Goal: Task Accomplishment & Management: Complete application form

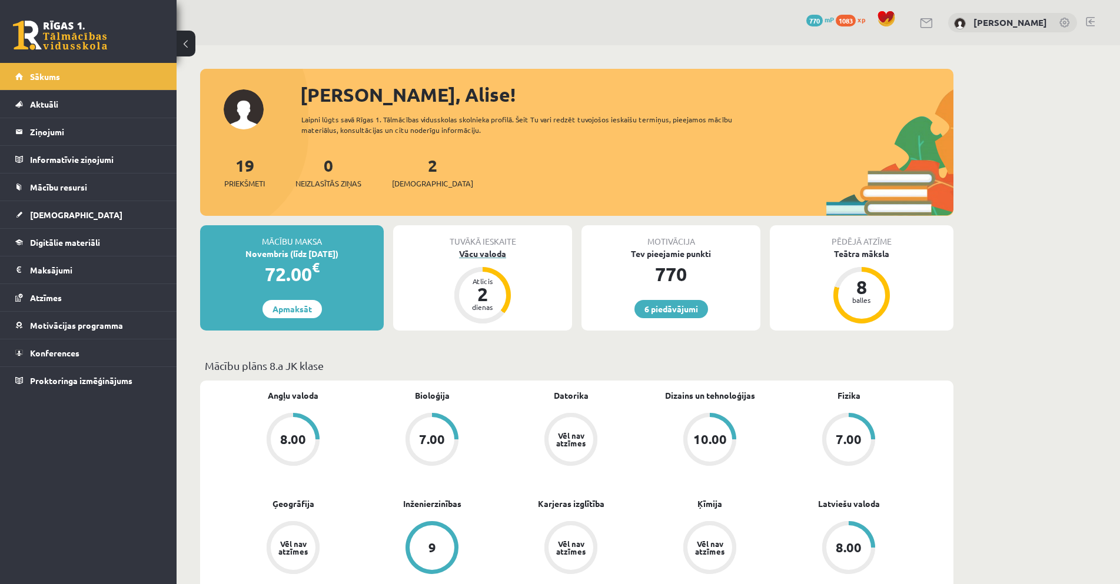
click at [495, 252] on div "Vācu valoda" at bounding box center [482, 254] width 179 height 12
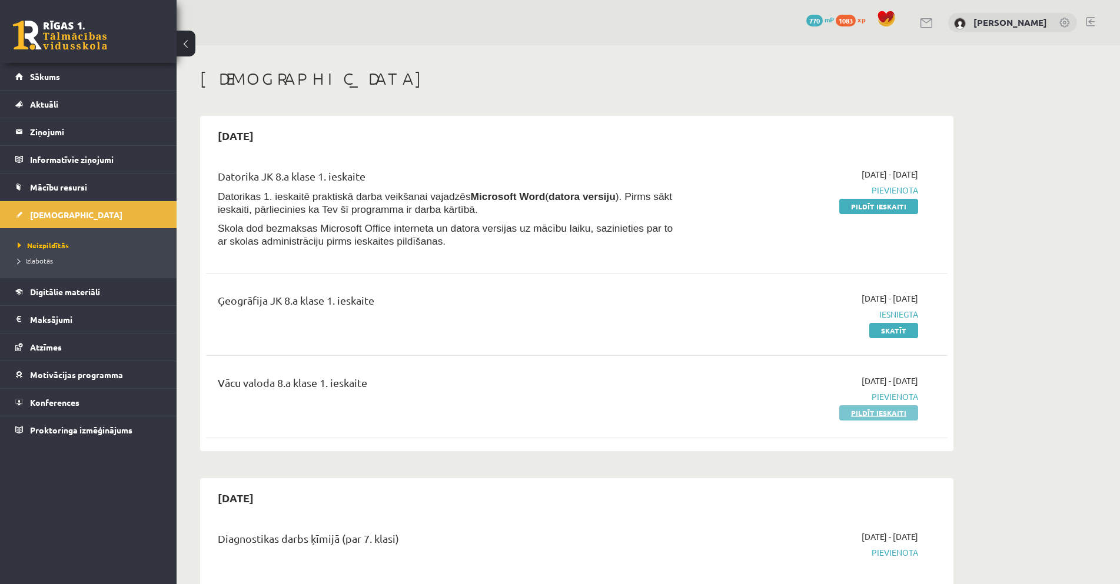
click at [872, 416] on link "Pildīt ieskaiti" at bounding box center [878, 412] width 79 height 15
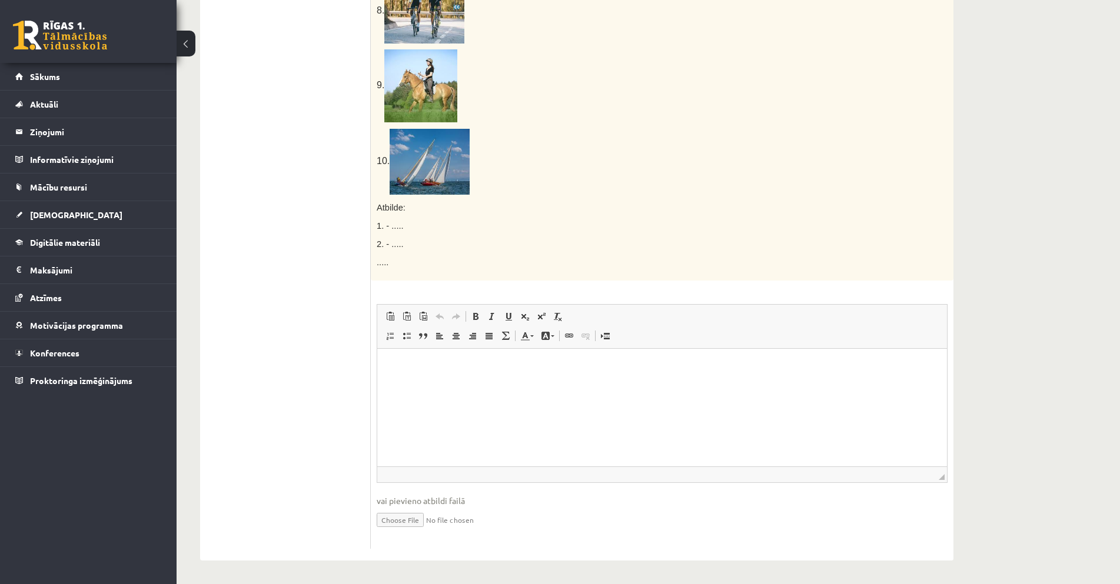
scroll to position [753, 0]
click at [434, 368] on p "Визуальный текстовый редактор, wiswyg-editor-user-answer-47434007054380" at bounding box center [662, 366] width 546 height 12
click at [414, 369] on p "**********" at bounding box center [662, 366] width 546 height 12
click at [416, 371] on p "**********" at bounding box center [662, 366] width 546 height 12
click at [453, 384] on html "**********" at bounding box center [662, 366] width 570 height 36
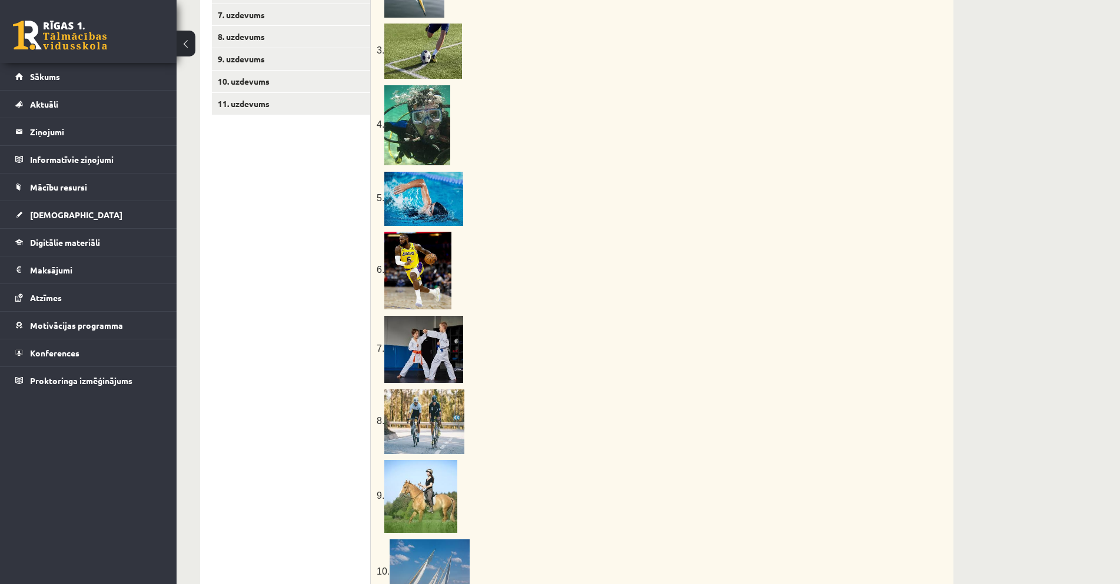
scroll to position [164, 0]
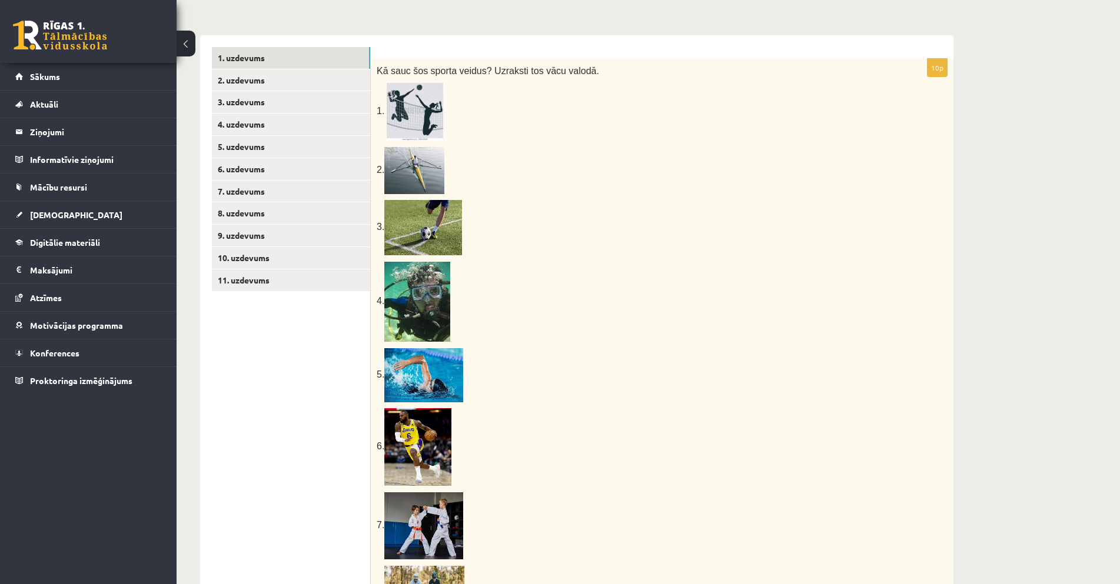
click at [428, 172] on img at bounding box center [414, 170] width 60 height 47
click at [408, 172] on img at bounding box center [414, 170] width 60 height 47
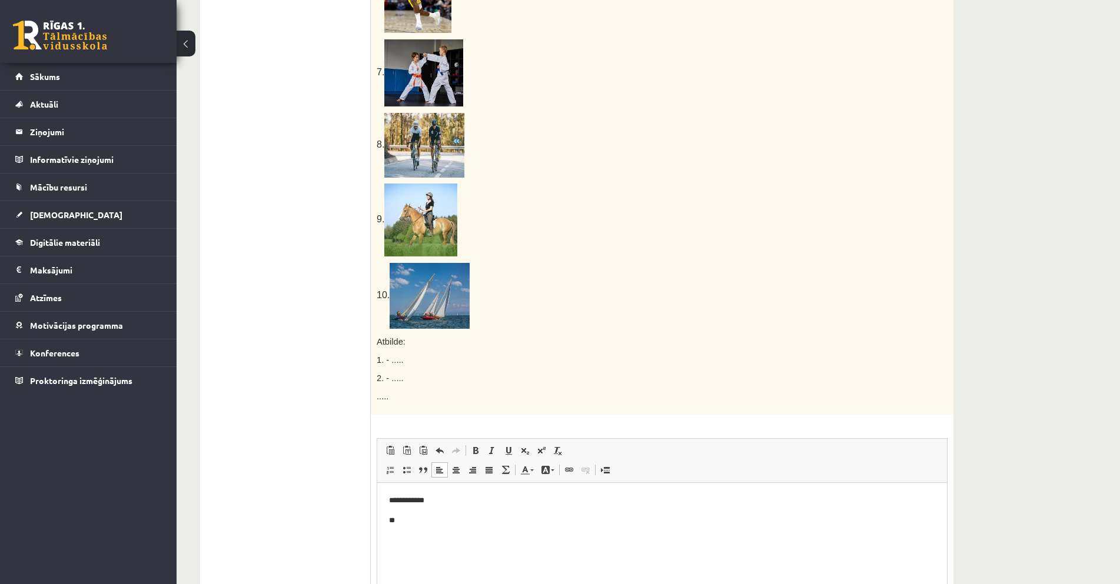
scroll to position [753, 0]
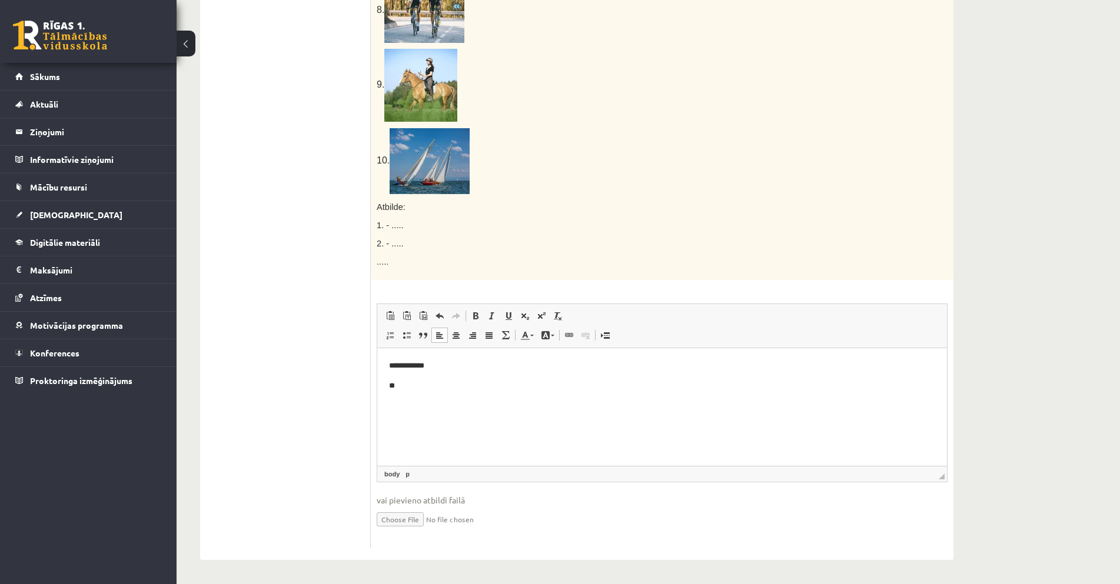
click at [415, 390] on p "**" at bounding box center [662, 386] width 546 height 12
click at [413, 395] on body "**********" at bounding box center [662, 455] width 546 height 191
click at [430, 389] on p "**" at bounding box center [657, 386] width 537 height 12
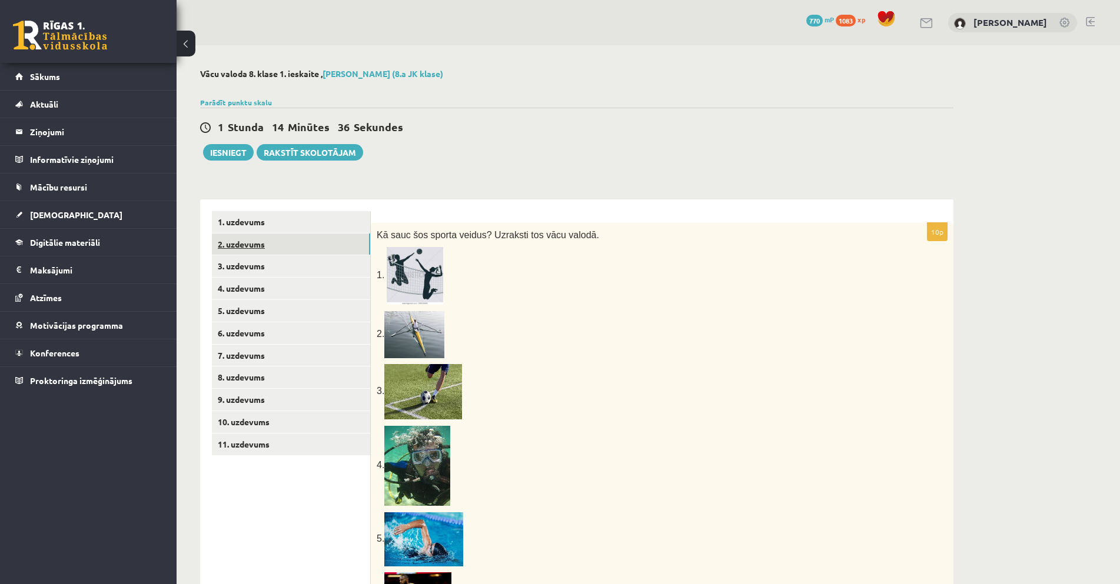
click at [292, 241] on link "2. uzdevums" at bounding box center [291, 245] width 158 height 22
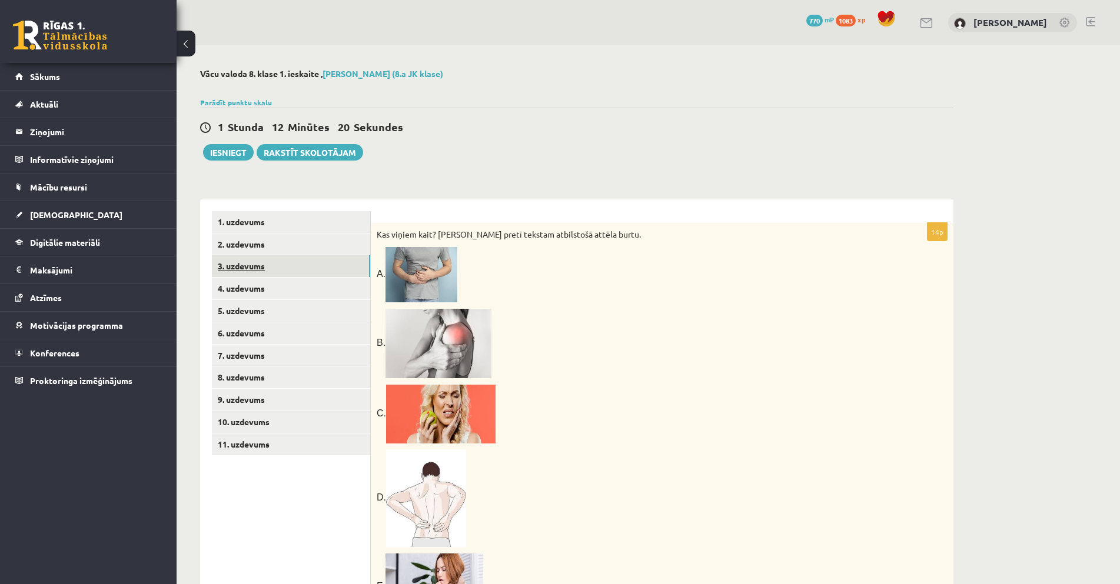
click at [254, 272] on link "3. uzdevums" at bounding box center [291, 266] width 158 height 22
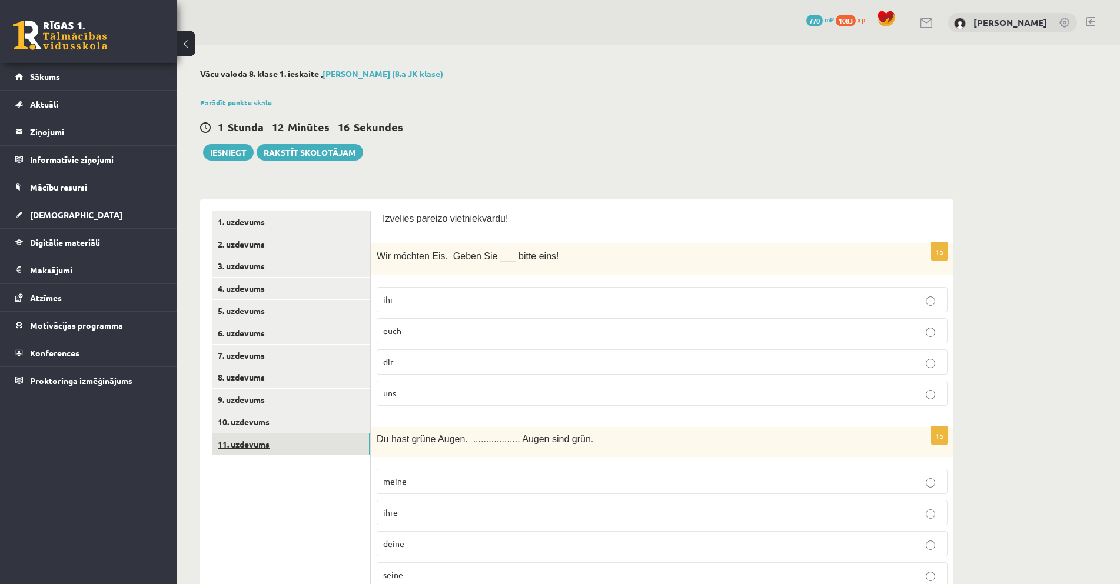
click at [332, 451] on link "11. uzdevums" at bounding box center [291, 445] width 158 height 22
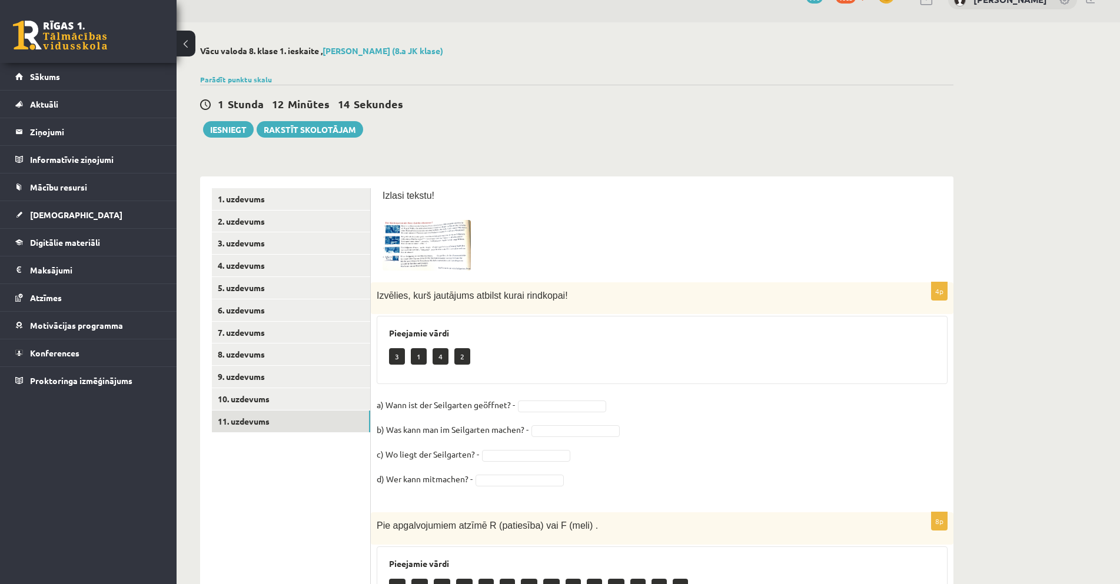
scroll to position [11, 0]
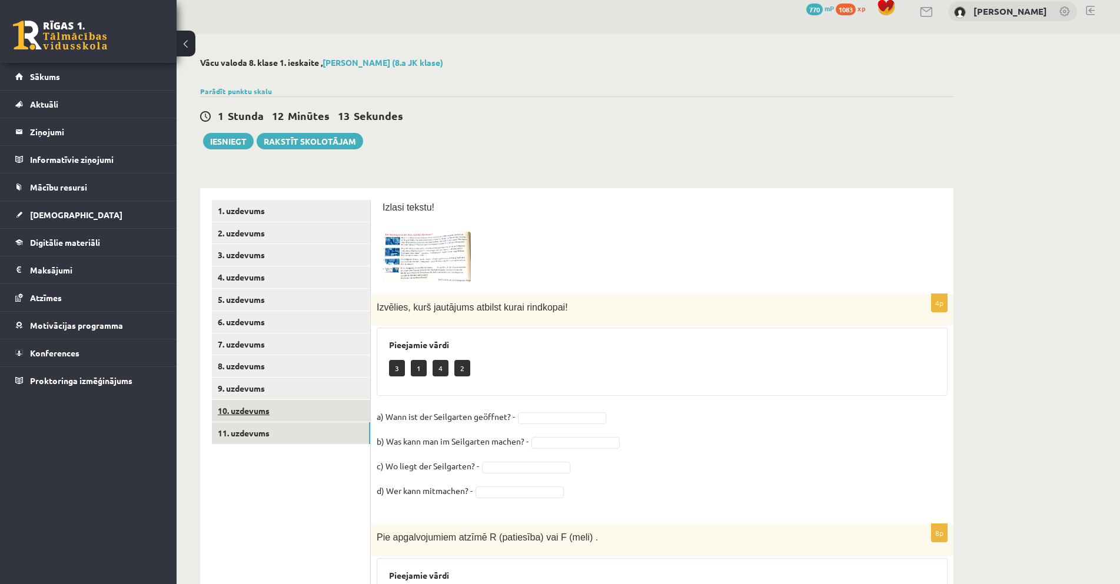
click at [250, 416] on link "10. uzdevums" at bounding box center [291, 411] width 158 height 22
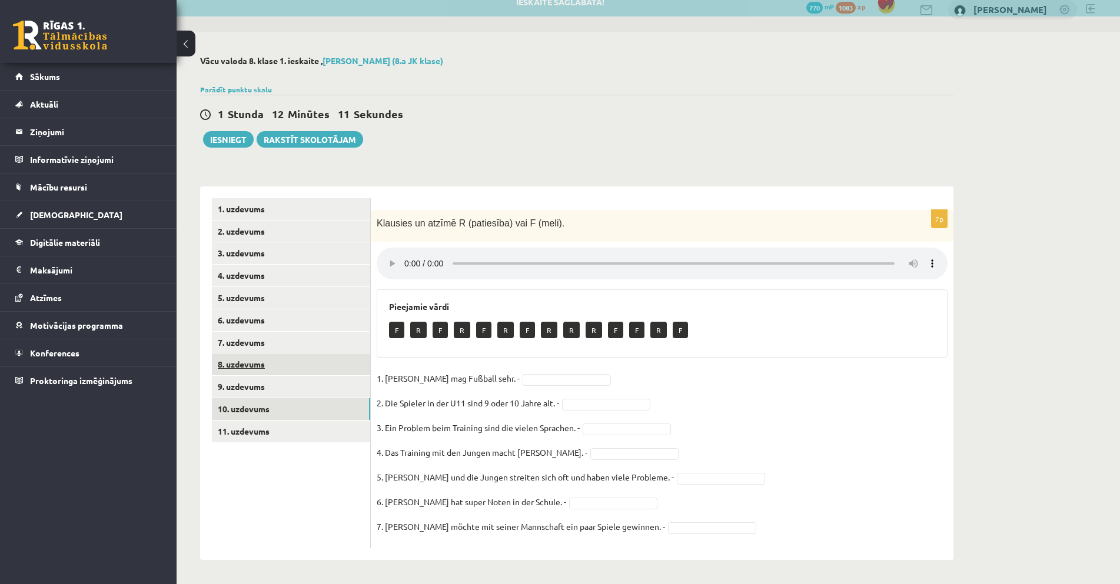
scroll to position [14, 0]
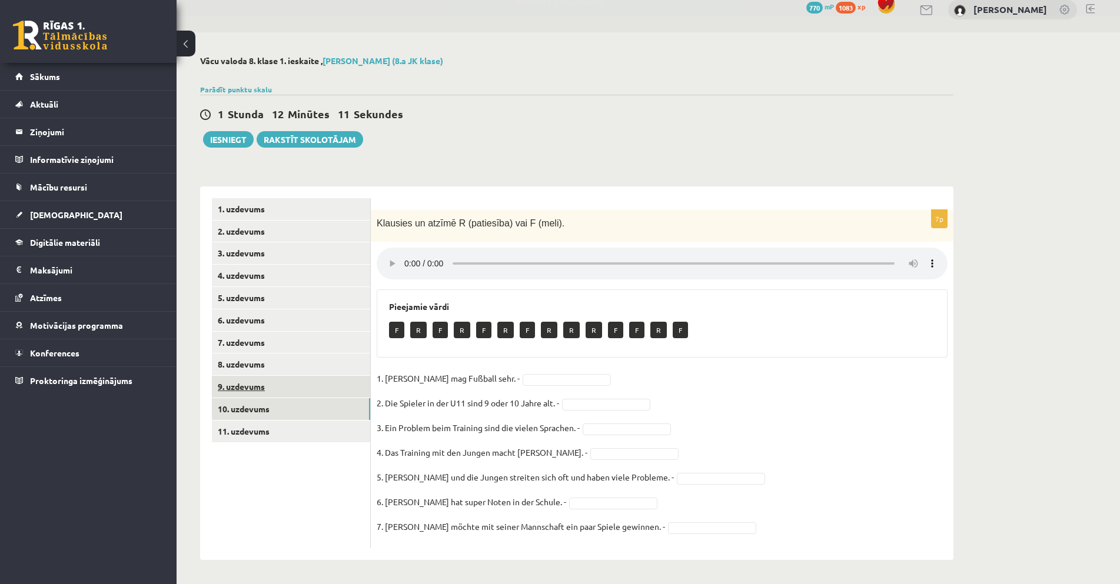
click at [287, 388] on link "9. uzdevums" at bounding box center [291, 387] width 158 height 22
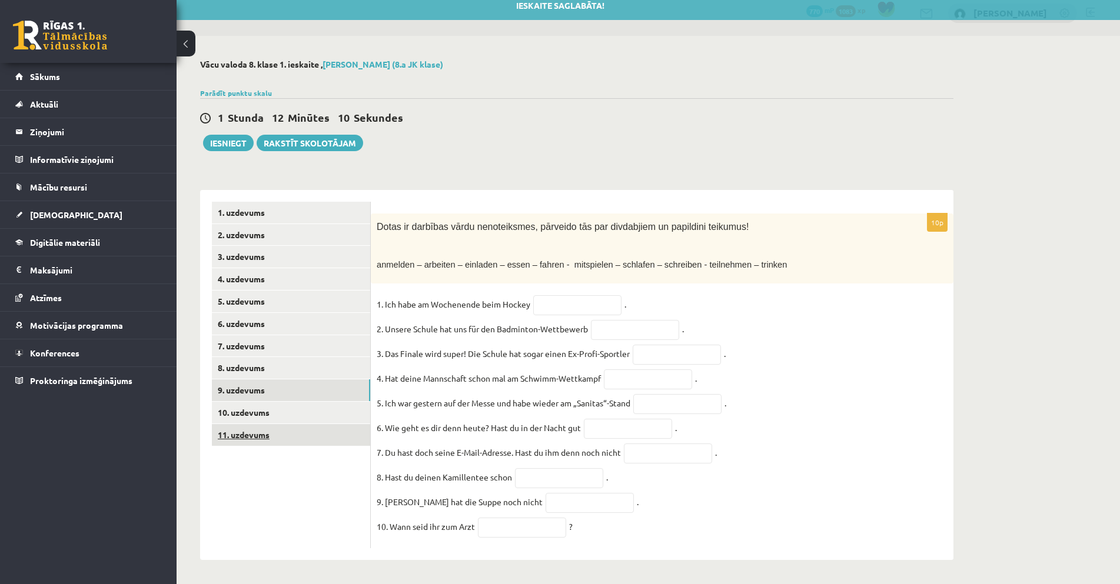
scroll to position [22, 0]
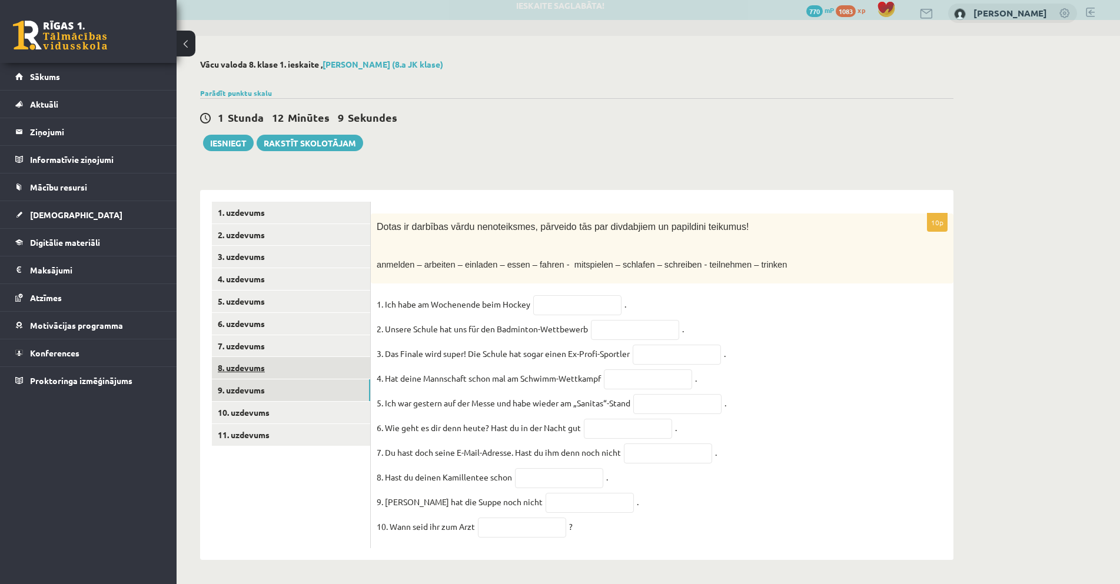
click at [296, 363] on link "8. uzdevums" at bounding box center [291, 368] width 158 height 22
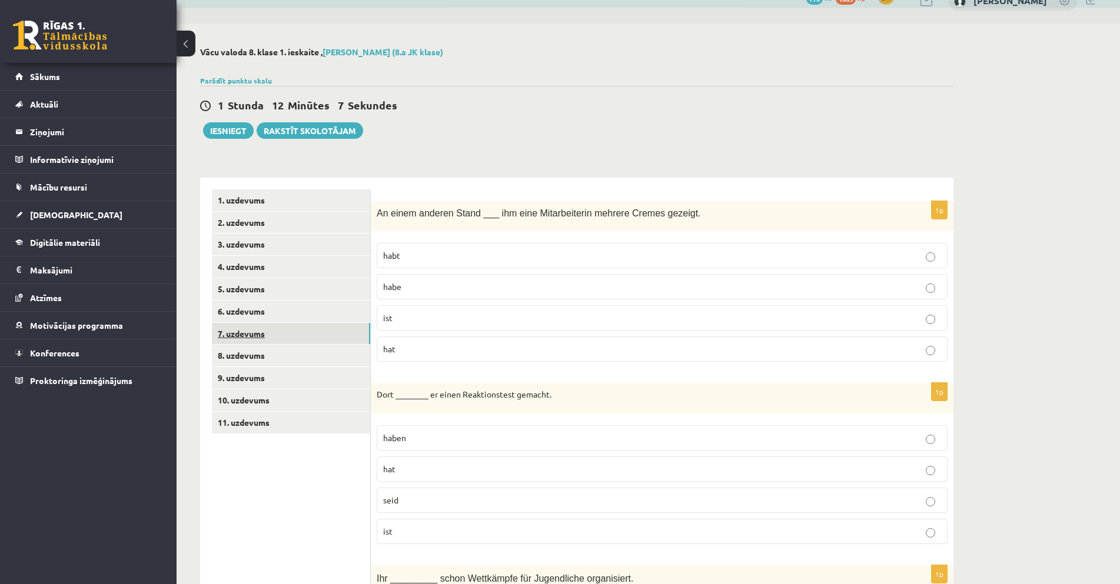
click at [295, 335] on link "7. uzdevums" at bounding box center [291, 334] width 158 height 22
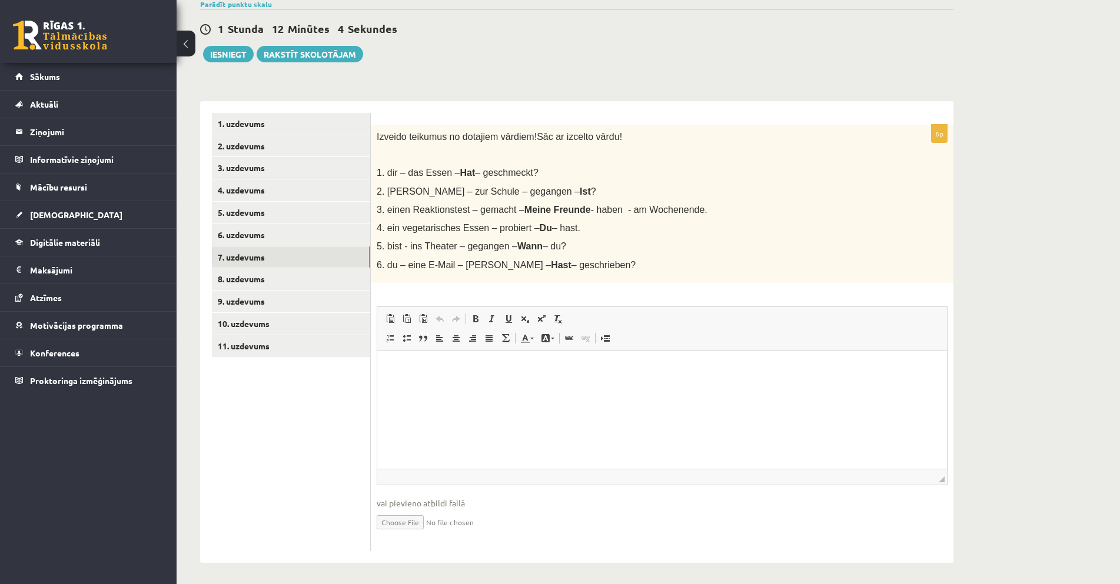
scroll to position [102, 0]
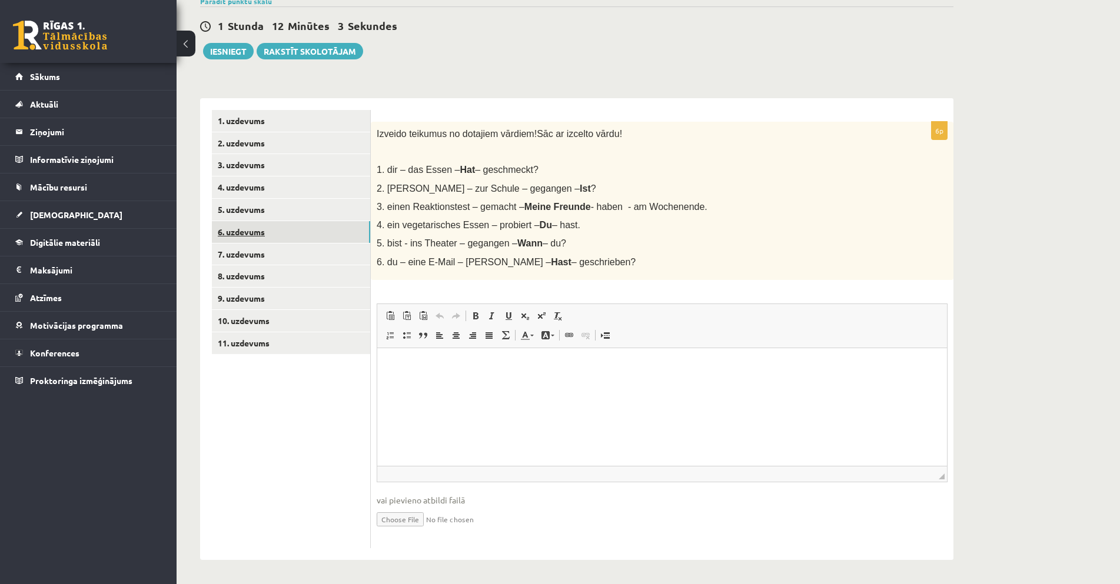
click at [283, 227] on link "6. uzdevums" at bounding box center [291, 232] width 158 height 22
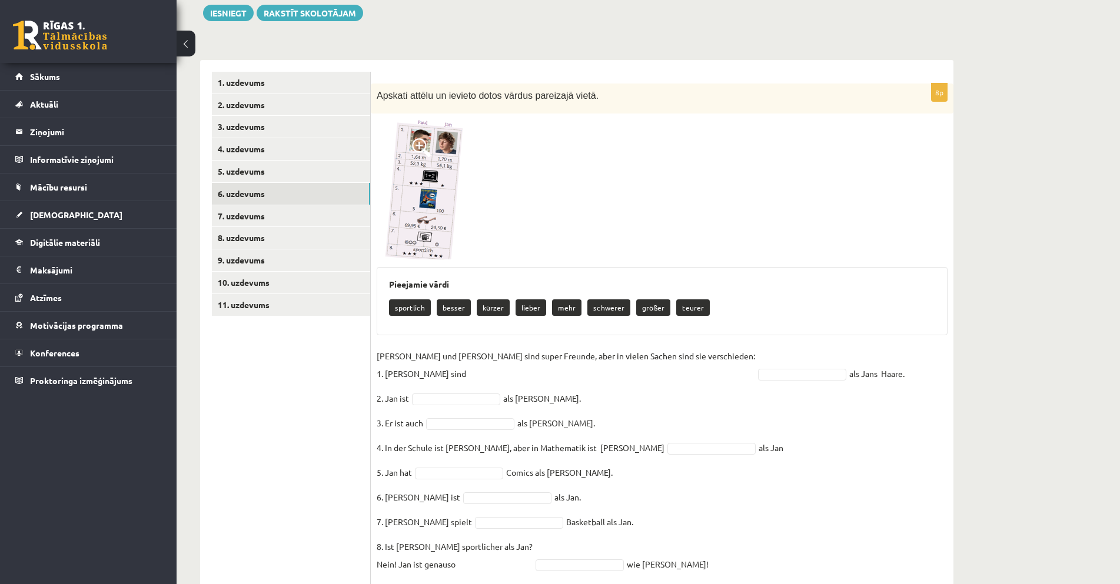
scroll to position [178, 0]
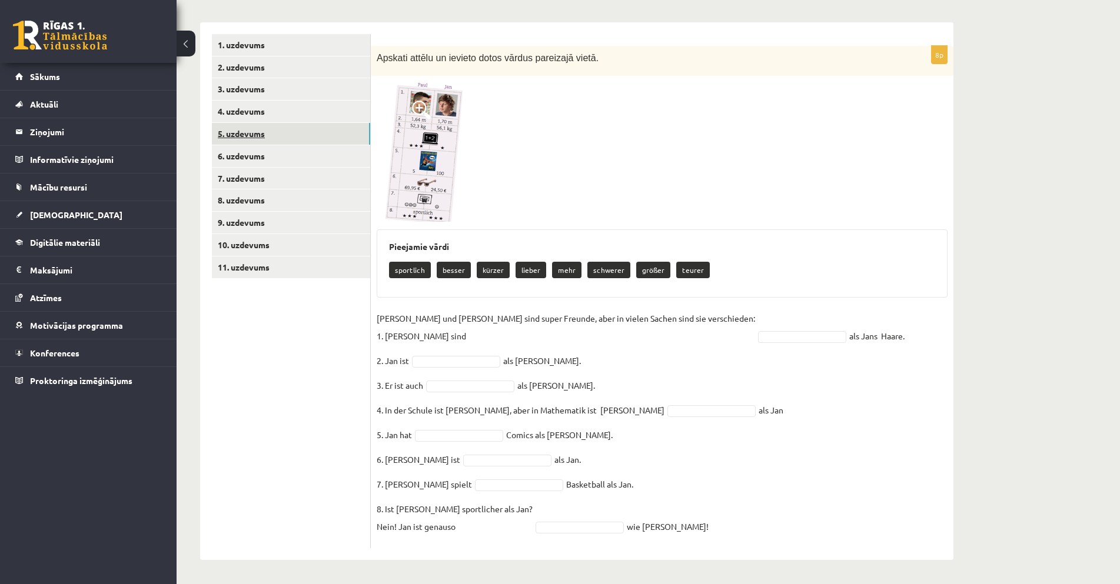
click at [264, 134] on link "5. uzdevums" at bounding box center [291, 134] width 158 height 22
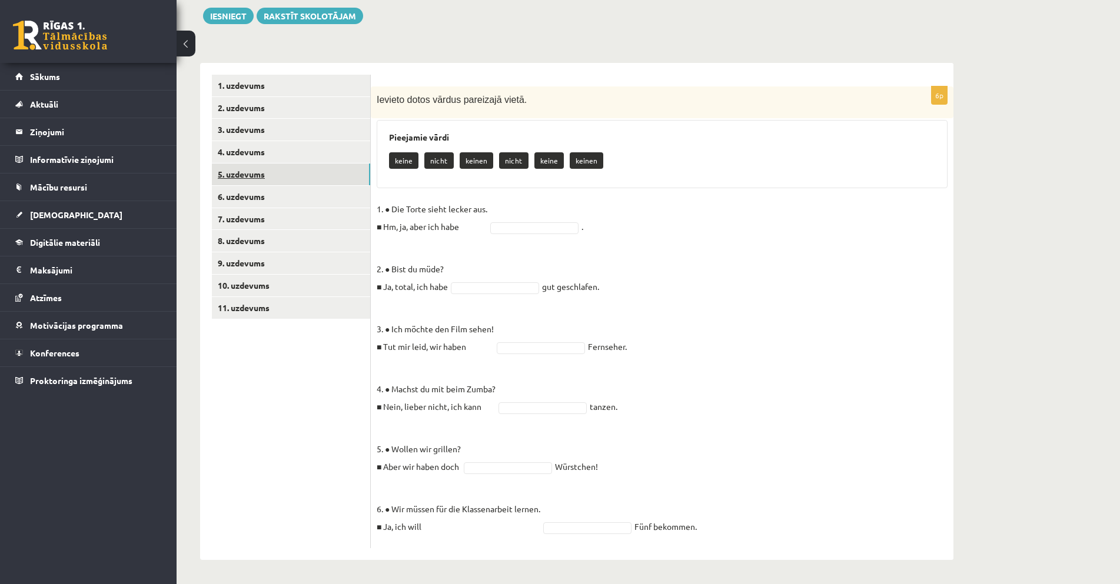
scroll to position [137, 0]
click at [284, 156] on link "4. uzdevums" at bounding box center [291, 152] width 158 height 22
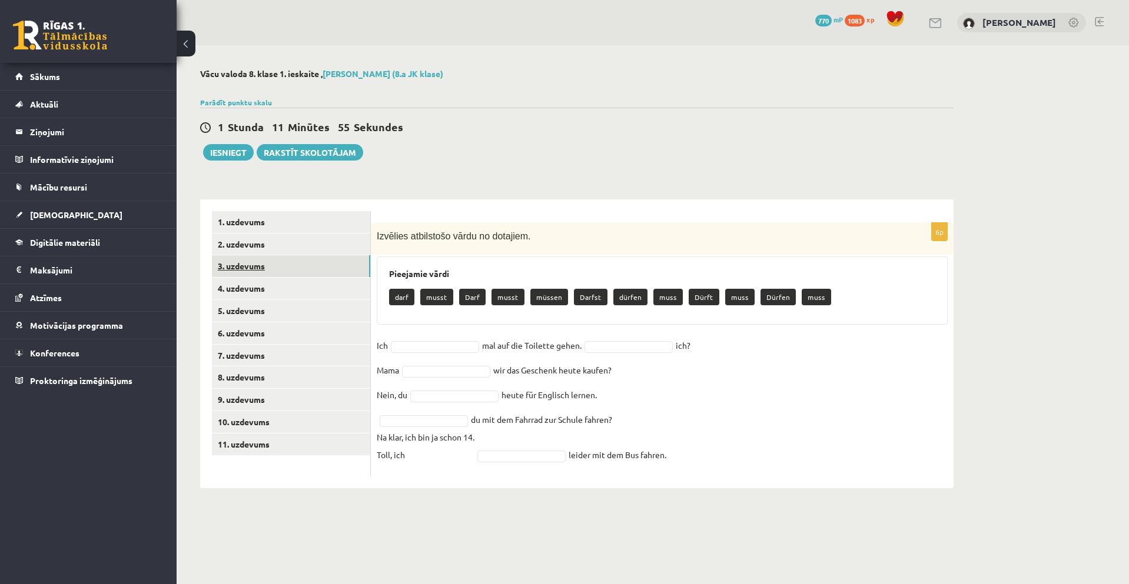
click at [311, 265] on link "3. uzdevums" at bounding box center [291, 266] width 158 height 22
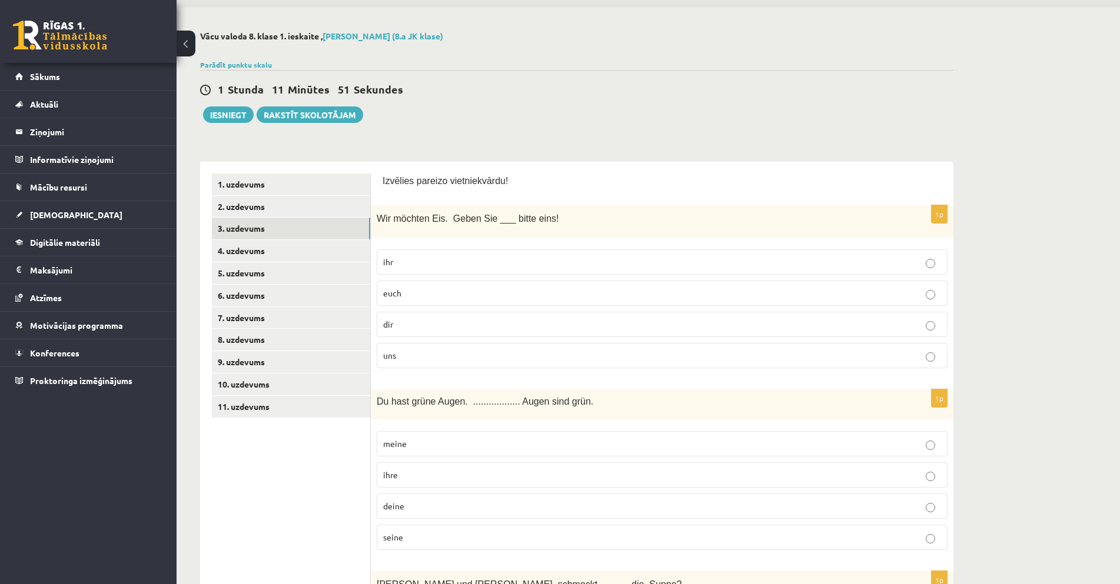
scroll to position [59, 0]
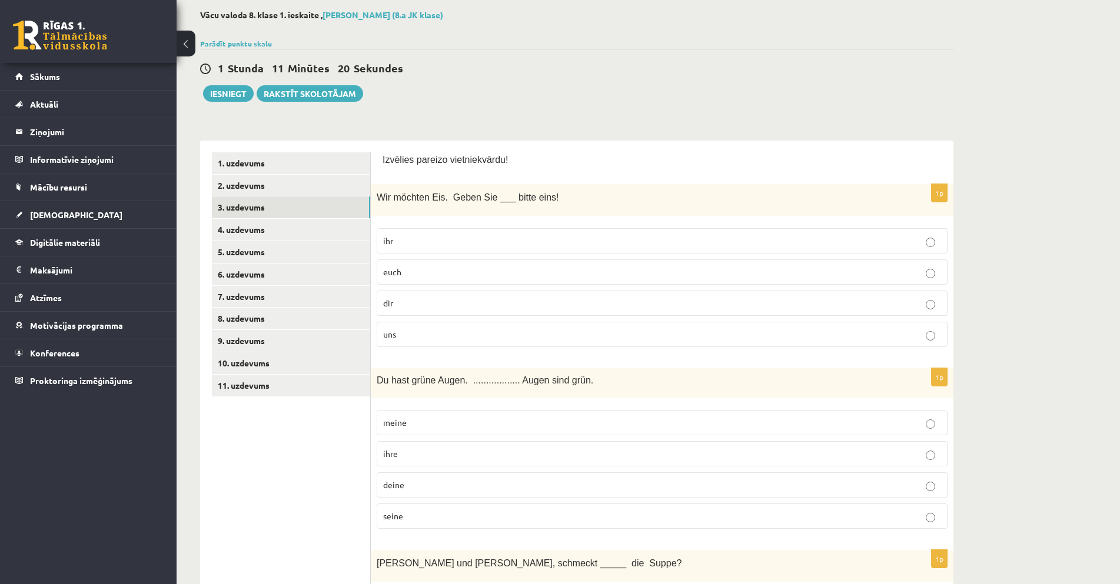
click at [517, 334] on p "uns" at bounding box center [662, 334] width 558 height 12
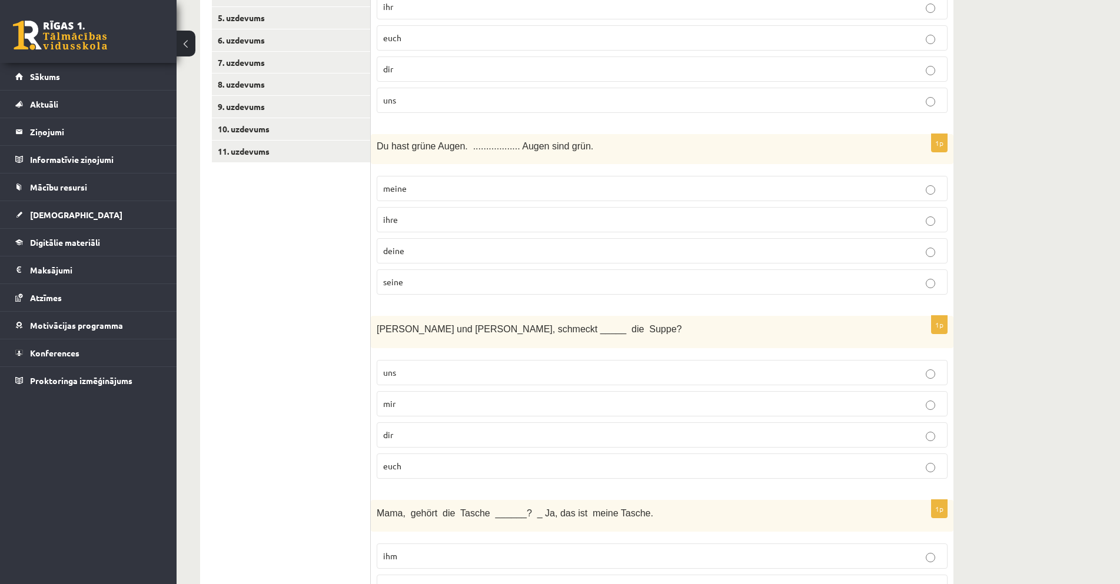
scroll to position [294, 0]
click at [445, 248] on p "deine" at bounding box center [662, 250] width 558 height 12
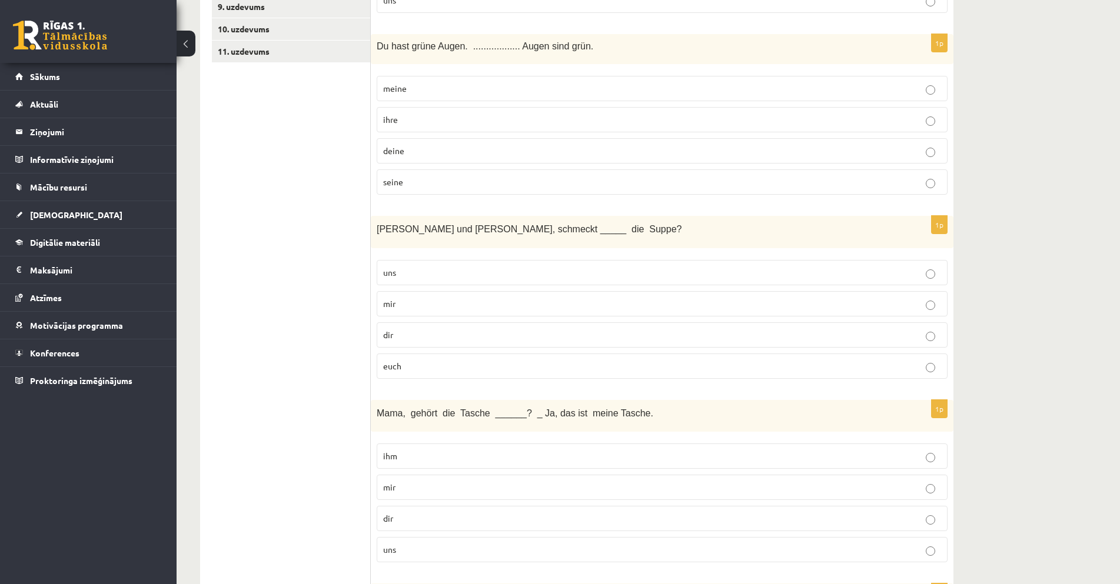
scroll to position [471, 0]
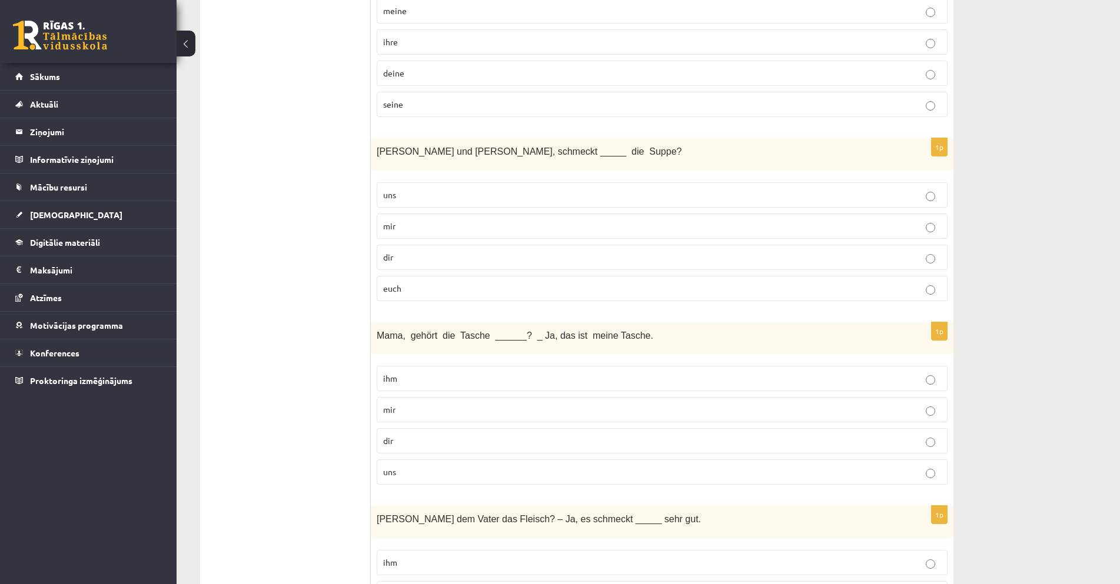
click at [460, 288] on p "euch" at bounding box center [662, 288] width 558 height 12
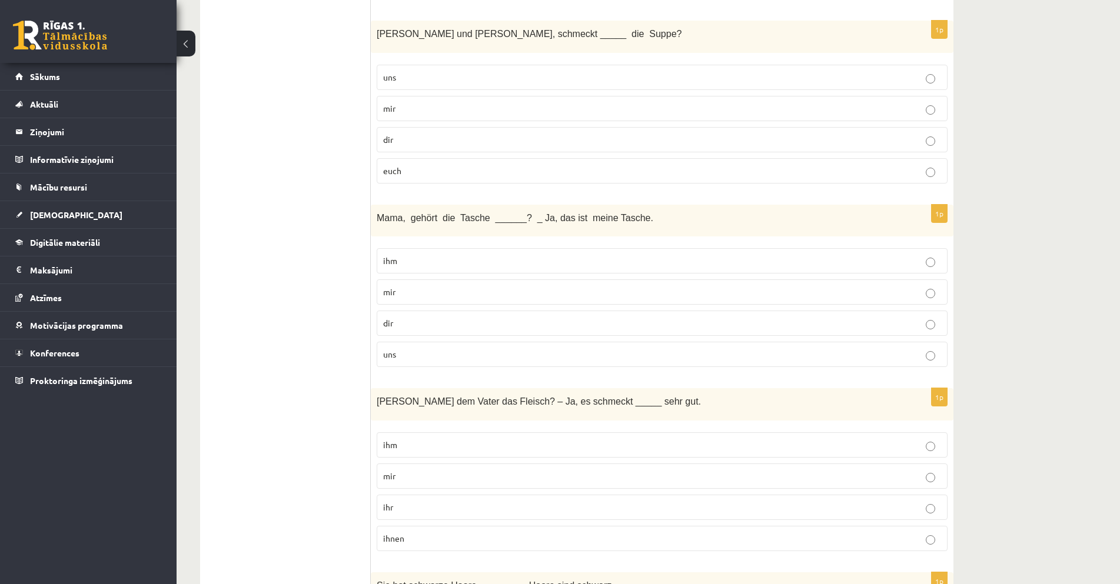
click at [423, 323] on p "dir" at bounding box center [662, 323] width 558 height 12
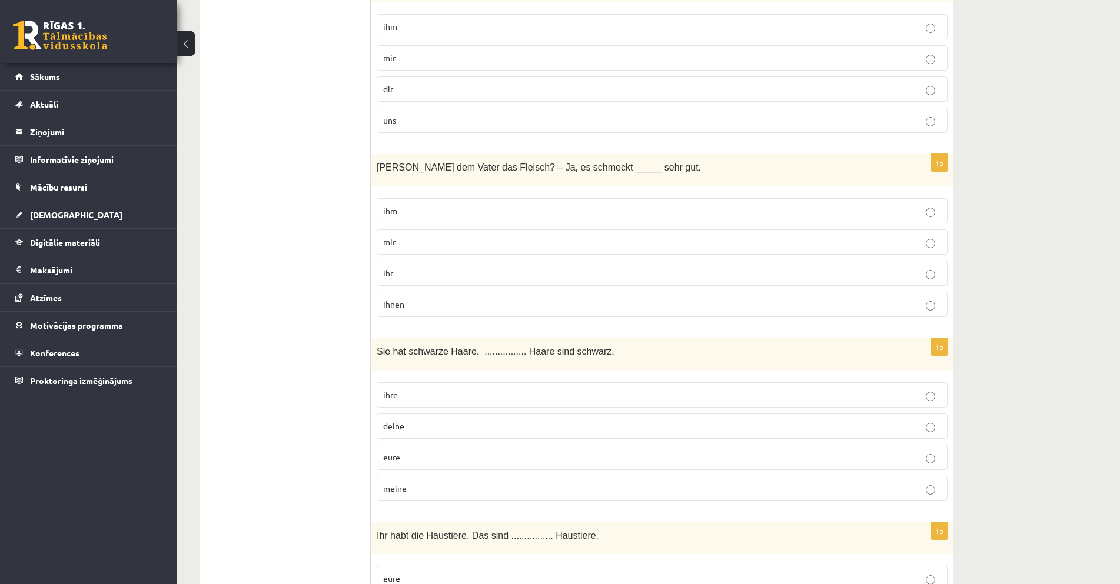
scroll to position [824, 0]
click at [428, 210] on p "ihm" at bounding box center [662, 210] width 558 height 12
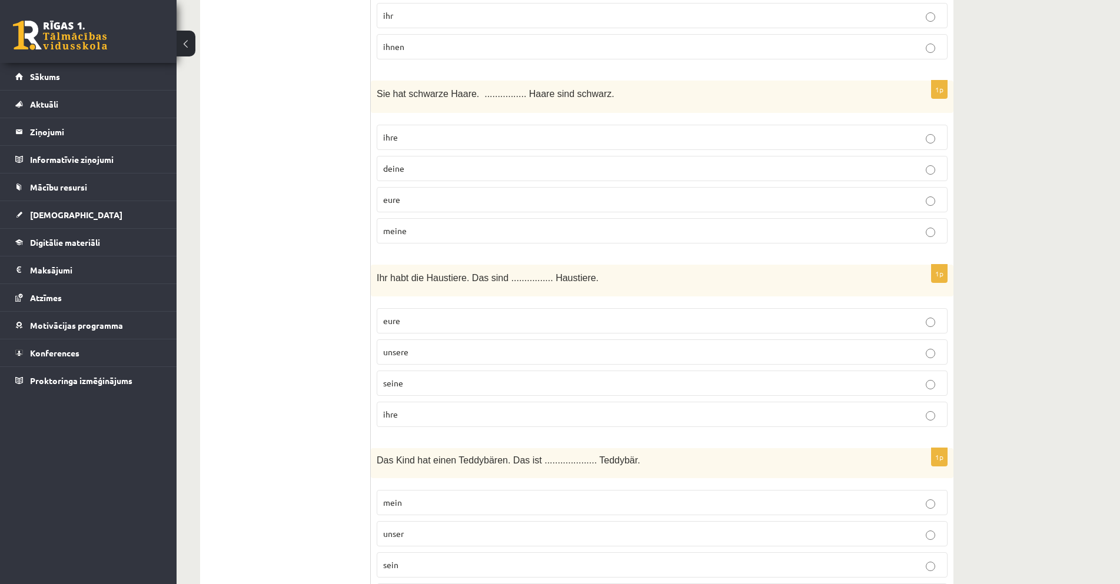
scroll to position [1059, 0]
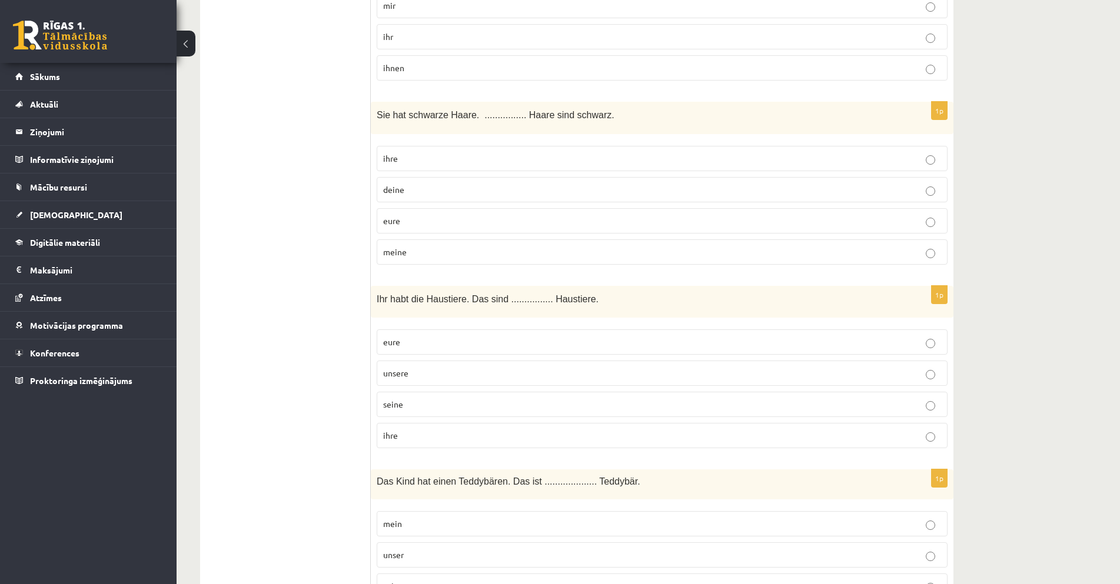
click at [435, 167] on label "ihre" at bounding box center [662, 158] width 571 height 25
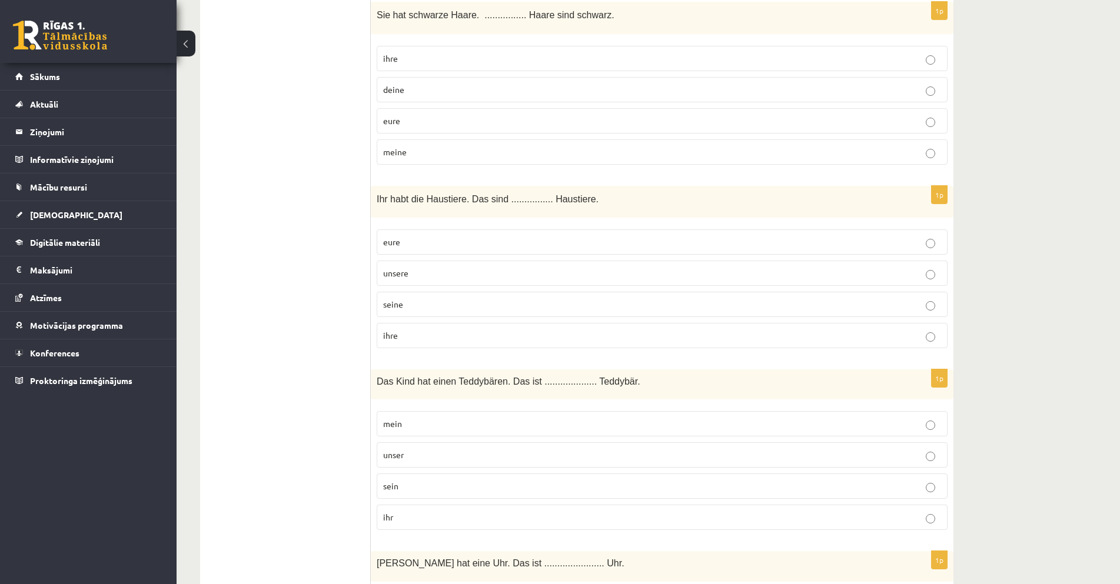
scroll to position [1177, 0]
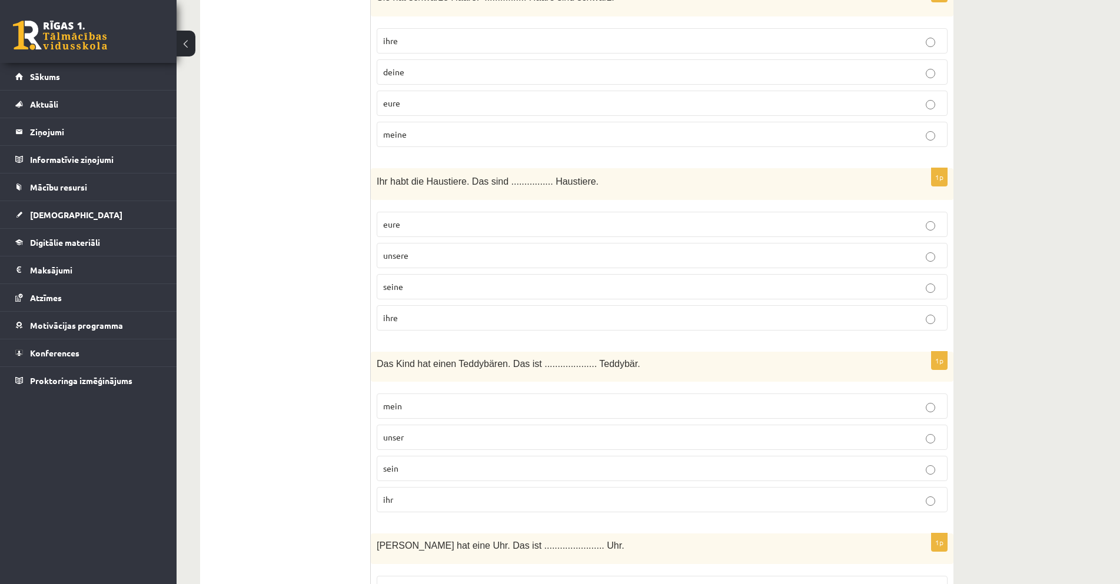
click at [420, 260] on p "unsere" at bounding box center [662, 256] width 558 height 12
click at [425, 235] on label "eure" at bounding box center [662, 224] width 571 height 25
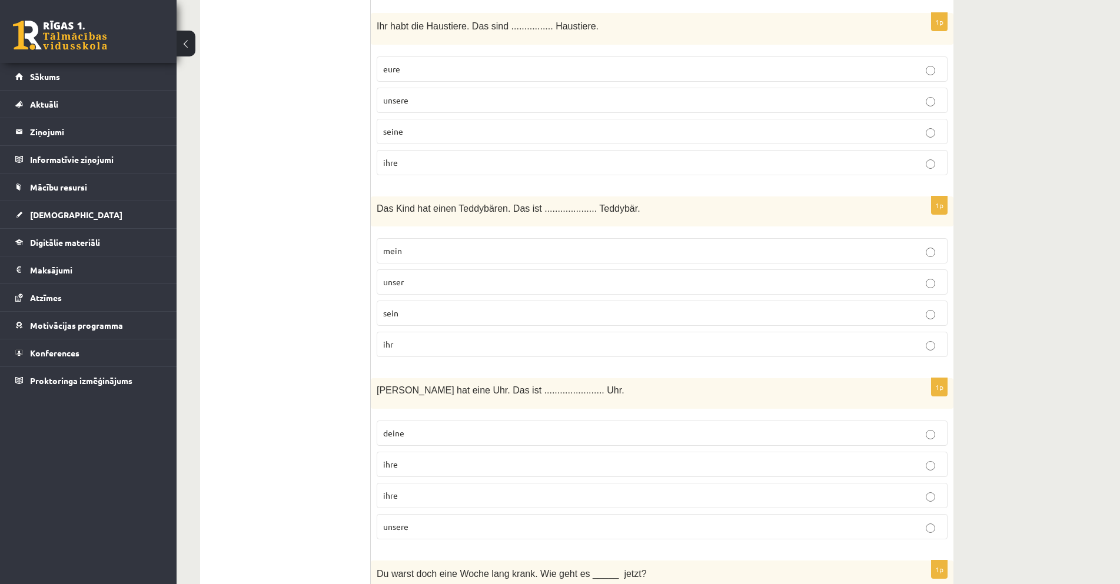
scroll to position [1354, 0]
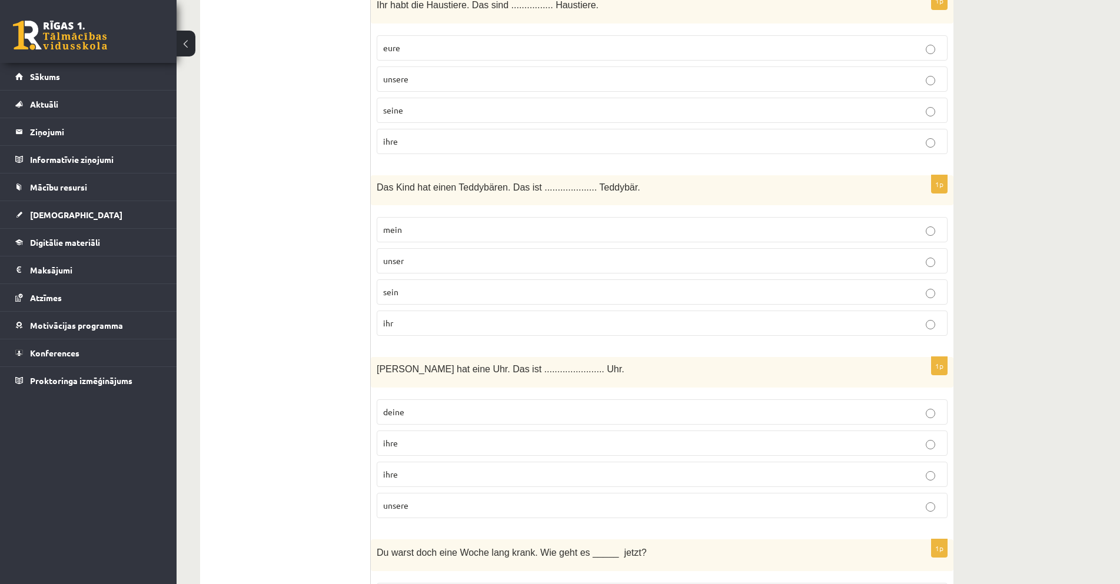
click at [452, 298] on p "sein" at bounding box center [662, 292] width 558 height 12
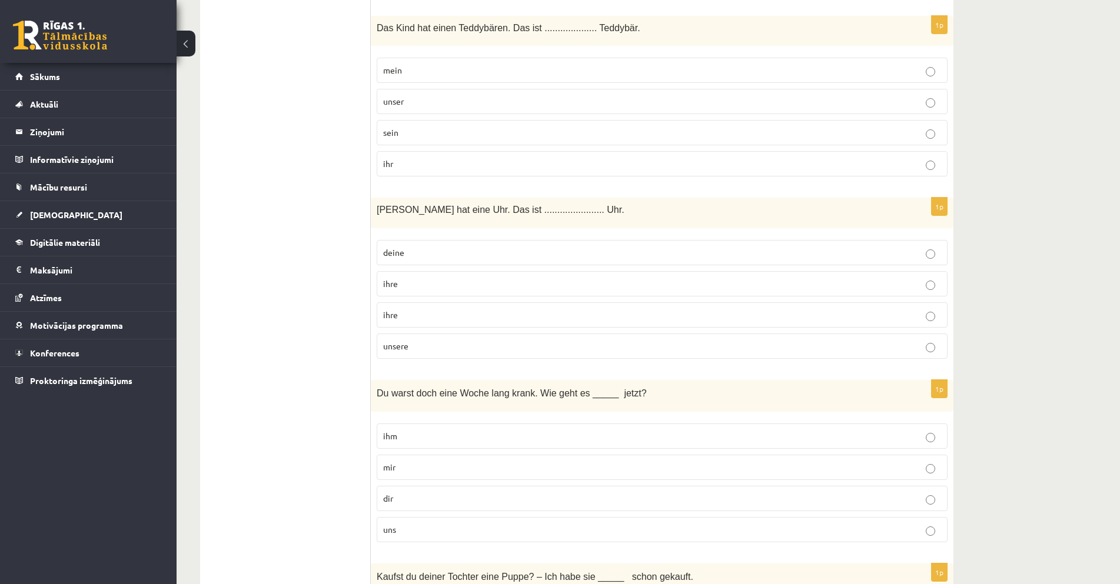
scroll to position [1530, 0]
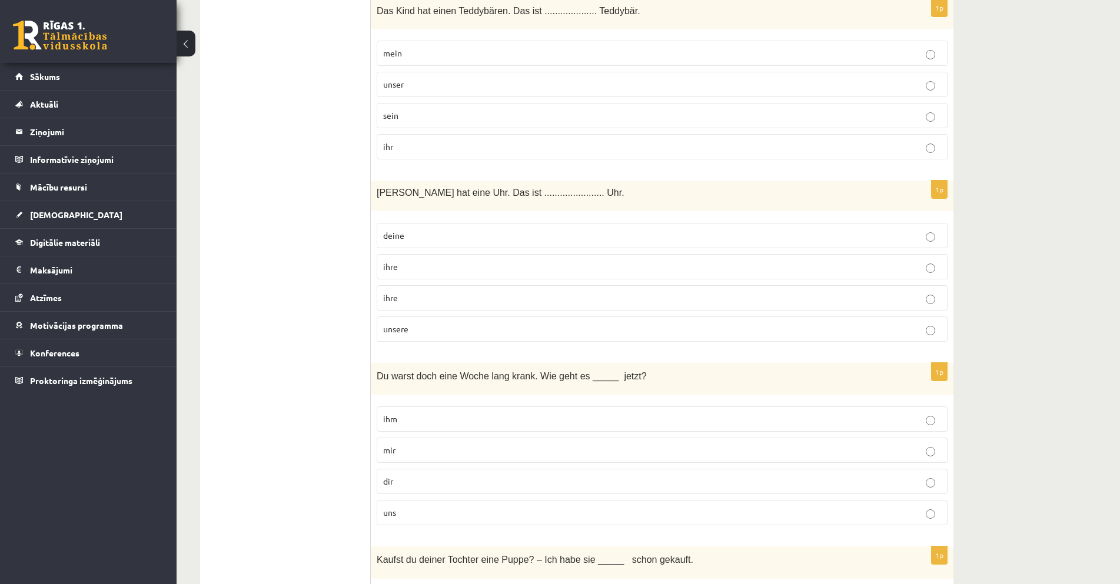
click at [443, 307] on label "ihre" at bounding box center [662, 297] width 571 height 25
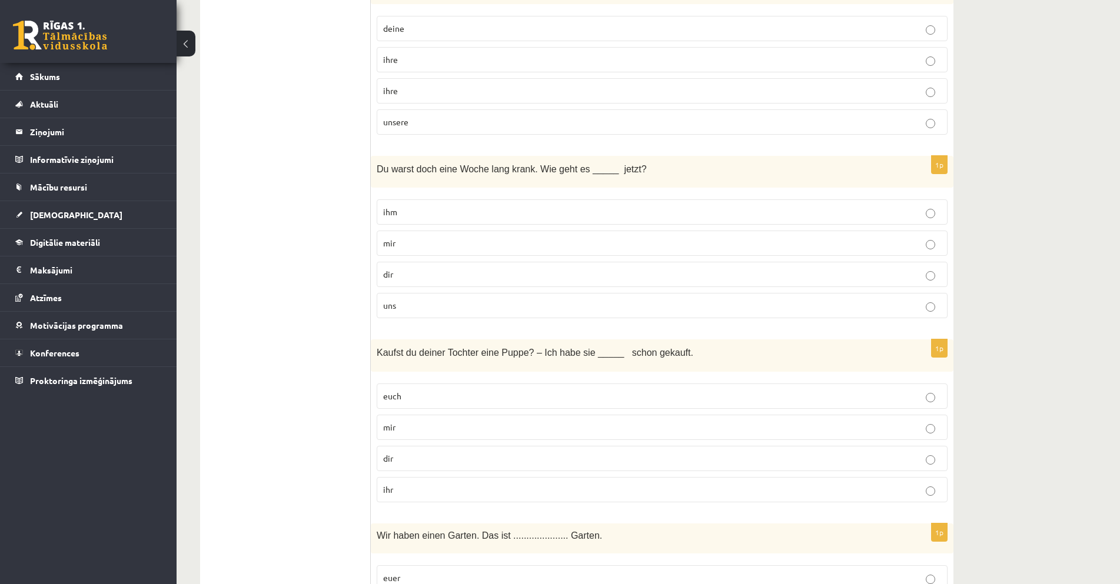
scroll to position [1765, 0]
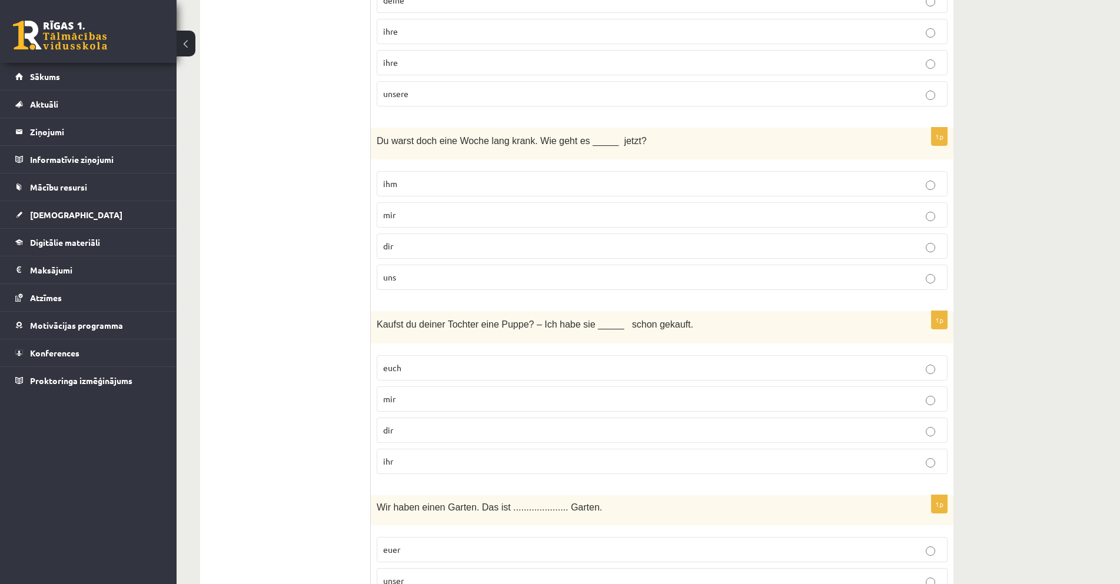
click at [413, 247] on p "dir" at bounding box center [662, 246] width 558 height 12
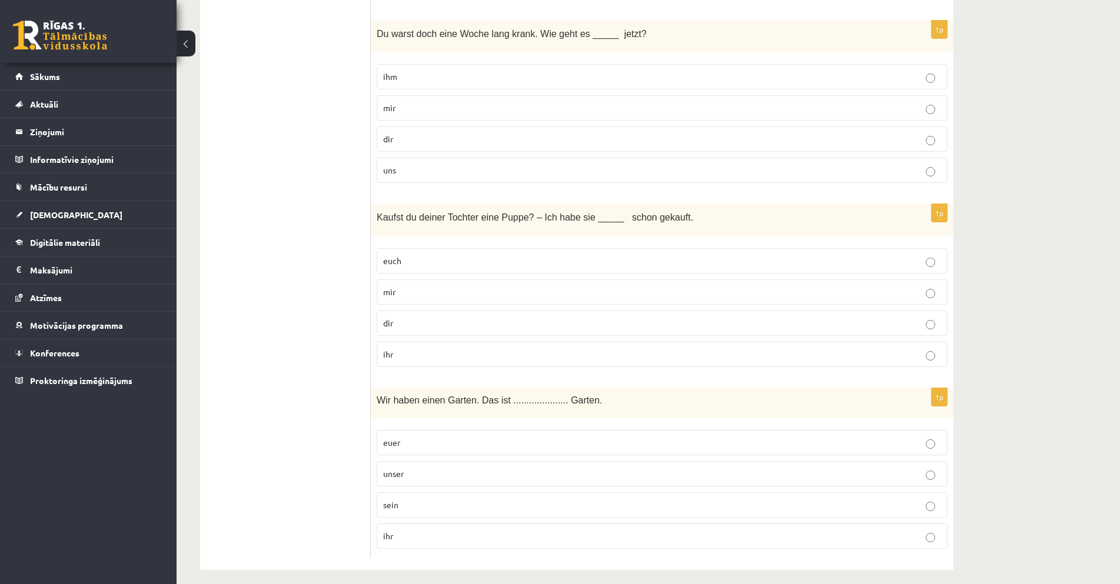
scroll to position [1883, 0]
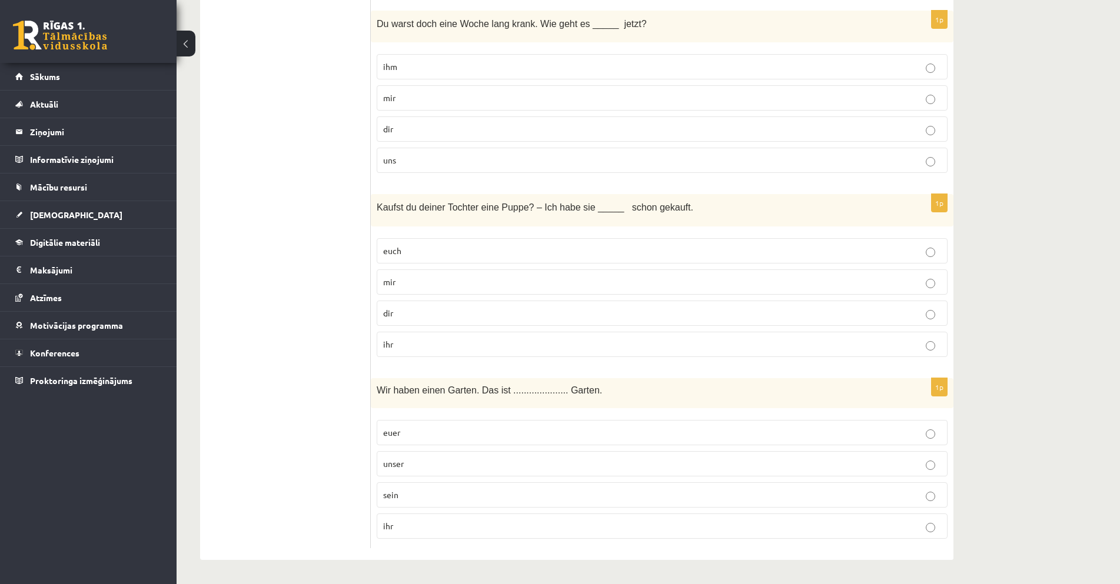
click at [445, 344] on p "ihr" at bounding box center [662, 344] width 558 height 12
click at [426, 462] on p "unser" at bounding box center [662, 464] width 558 height 12
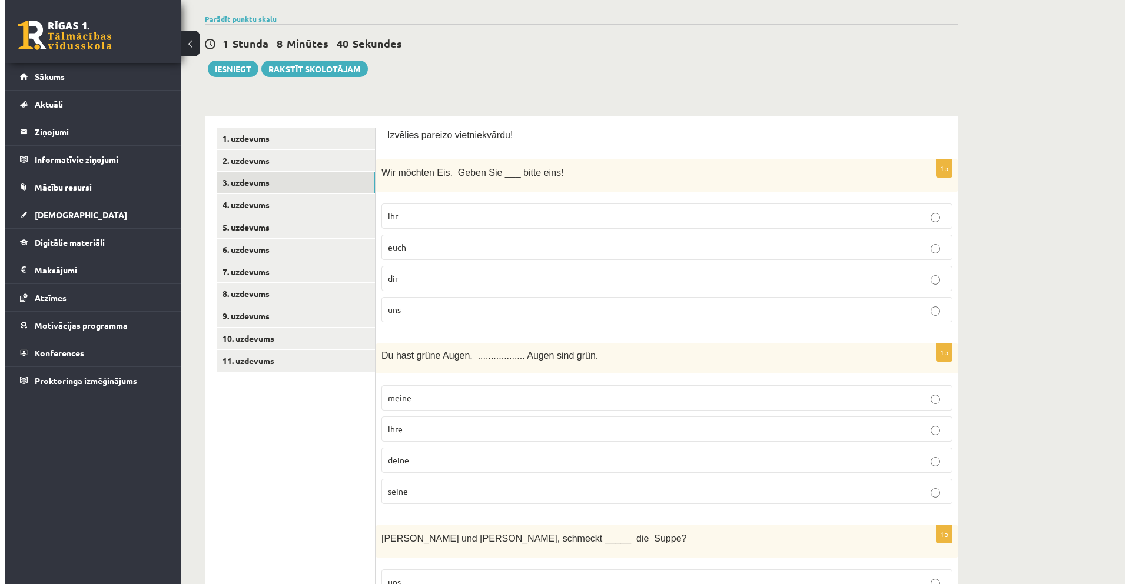
scroll to position [0, 0]
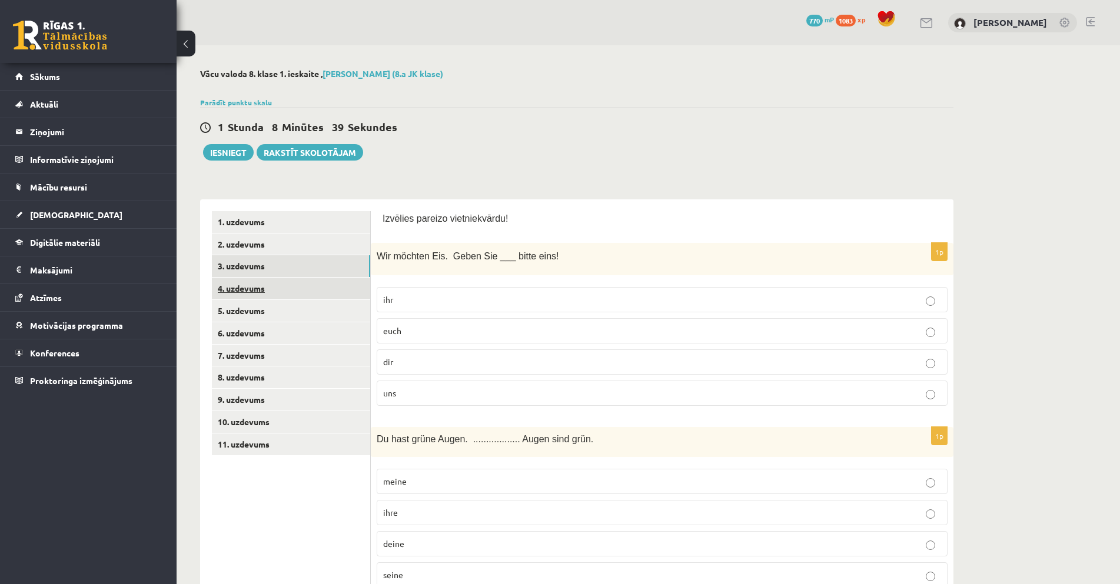
click at [282, 290] on link "4. uzdevums" at bounding box center [291, 289] width 158 height 22
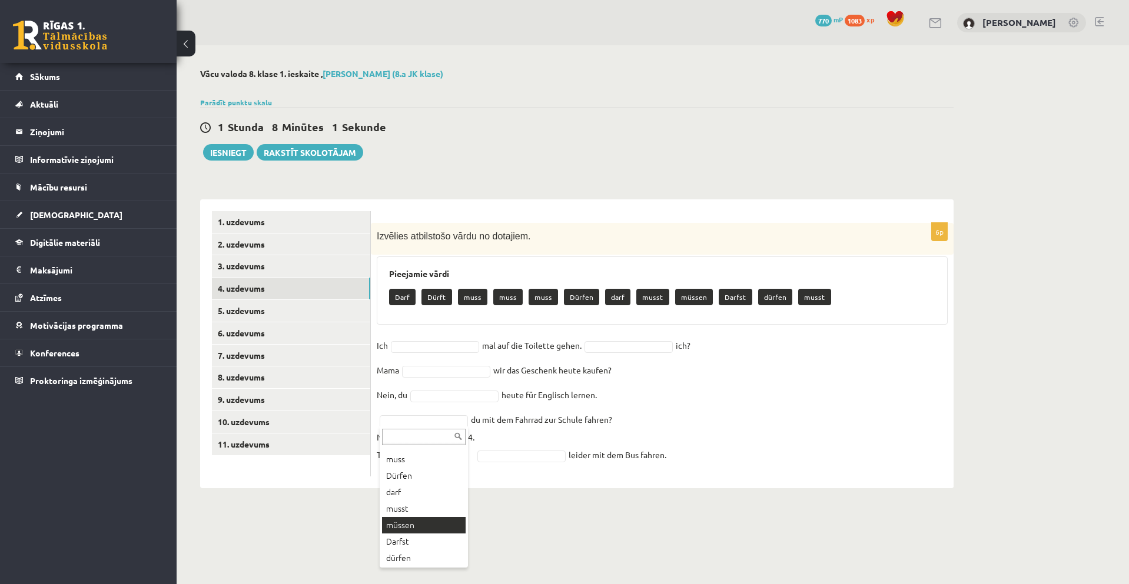
scroll to position [97, 0]
click at [609, 299] on p "darf" at bounding box center [617, 297] width 25 height 16
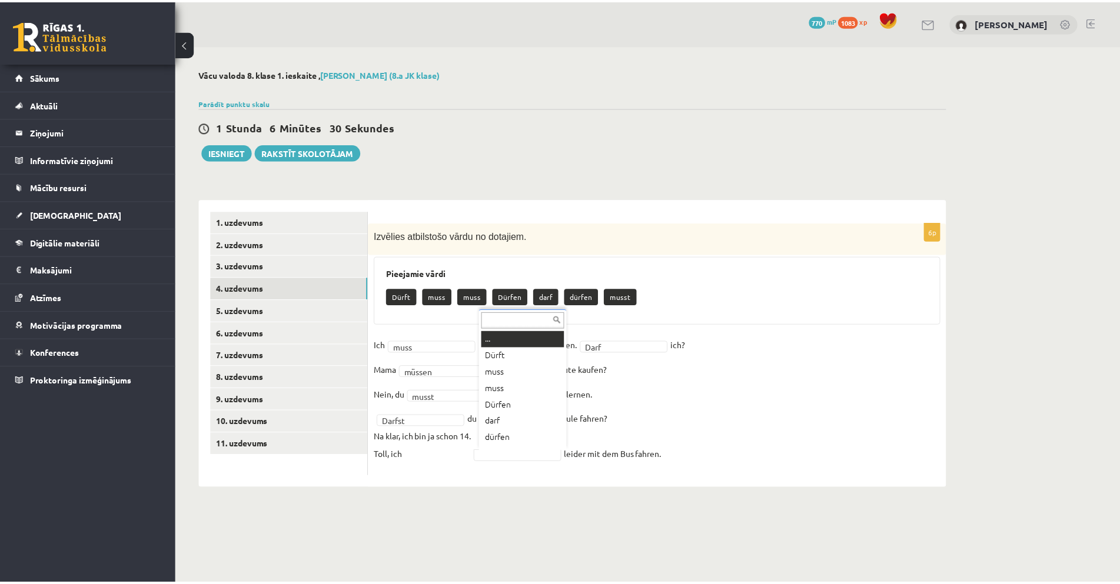
scroll to position [14, 0]
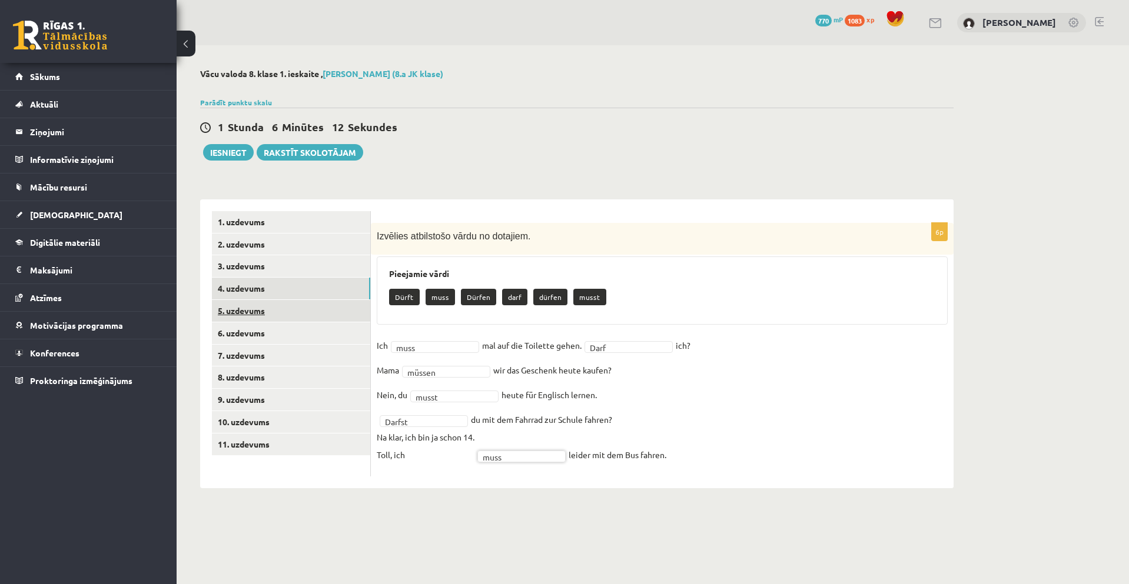
click at [278, 304] on link "5. uzdevums" at bounding box center [291, 311] width 158 height 22
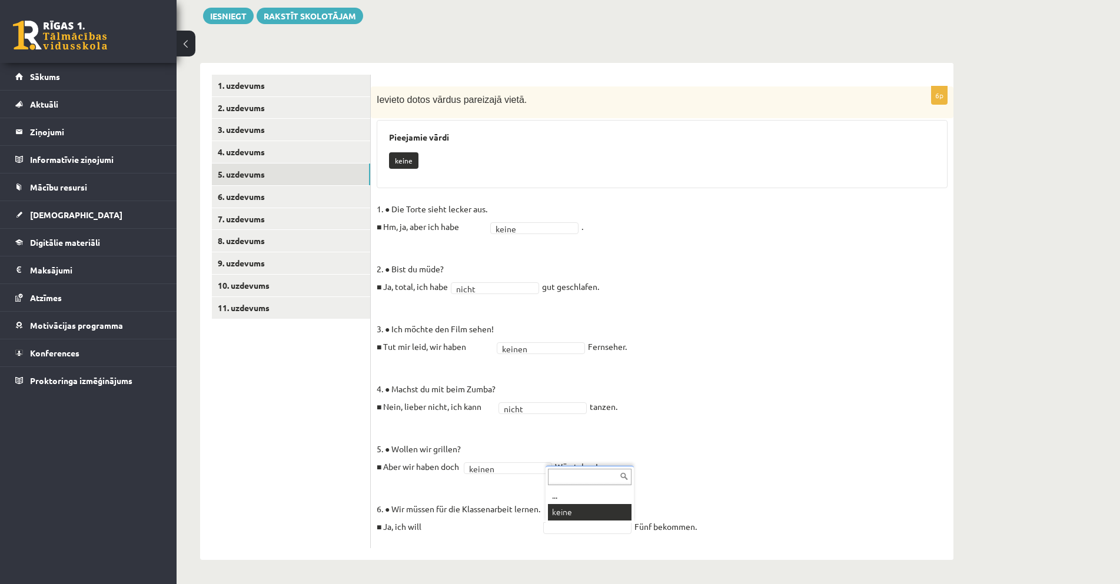
scroll to position [109, 0]
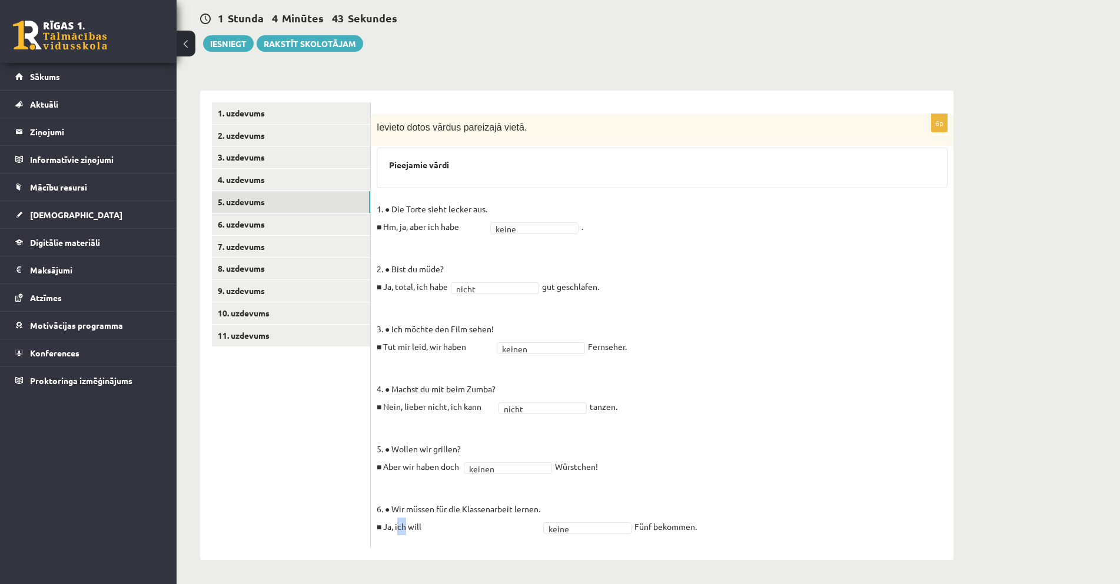
drag, startPoint x: 397, startPoint y: 529, endPoint x: 407, endPoint y: 533, distance: 10.1
click at [407, 533] on p "6. ● Wir müssen für die Klassenarbeit lernen. ■ Ja, ich will" at bounding box center [459, 509] width 164 height 53
click at [529, 485] on p "6. ● Wir müssen für die Klassenarbeit lernen. ■ Ja, ich will" at bounding box center [459, 509] width 164 height 53
click at [233, 221] on link "6. uzdevums" at bounding box center [291, 225] width 158 height 22
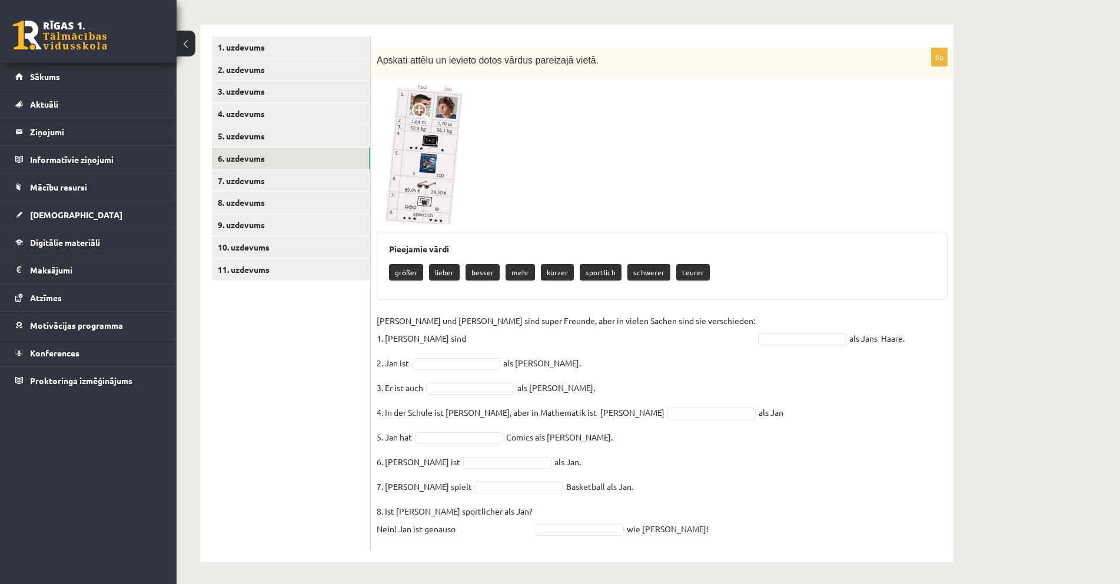
scroll to position [178, 0]
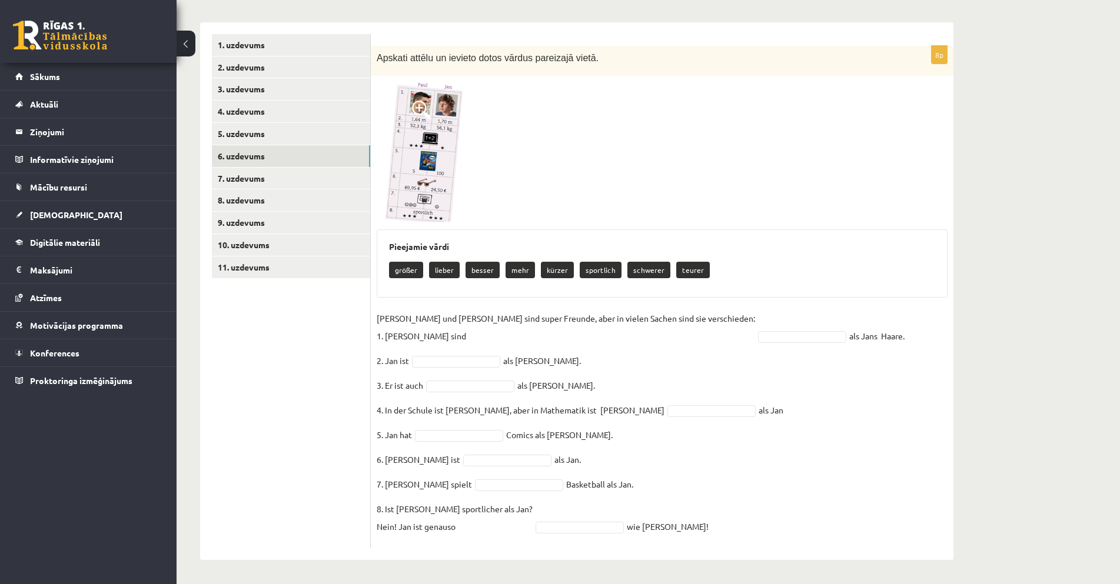
click at [425, 185] on img at bounding box center [421, 152] width 88 height 140
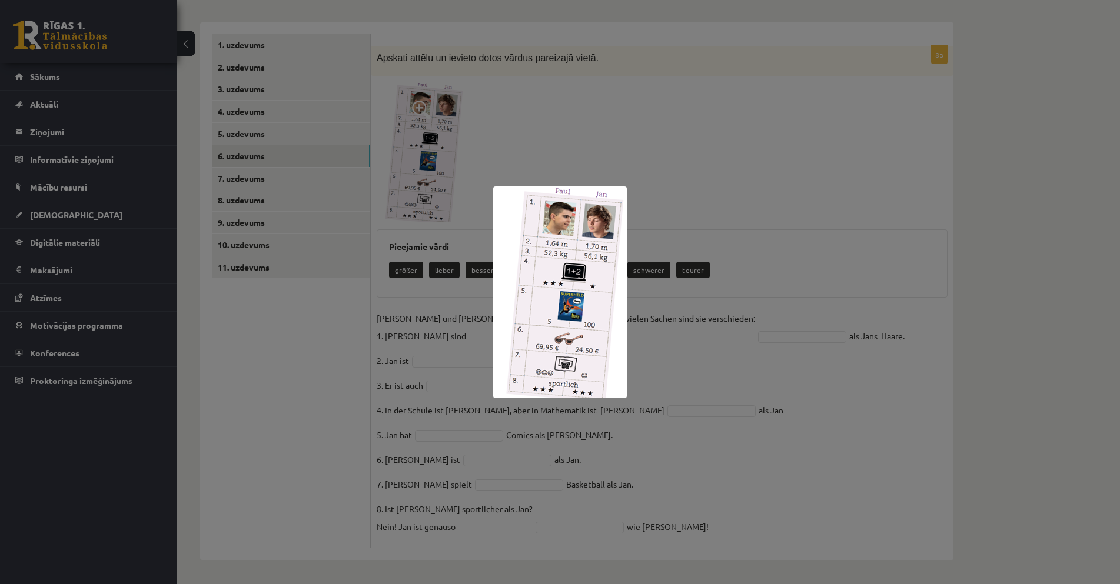
click at [905, 348] on div at bounding box center [560, 292] width 1120 height 584
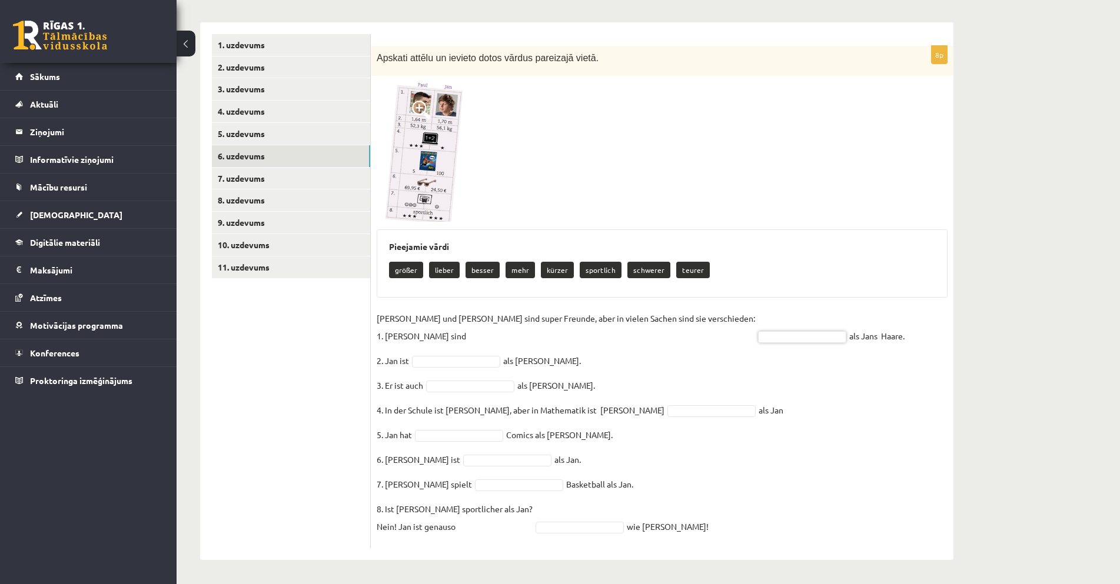
click at [435, 185] on img at bounding box center [421, 152] width 88 height 140
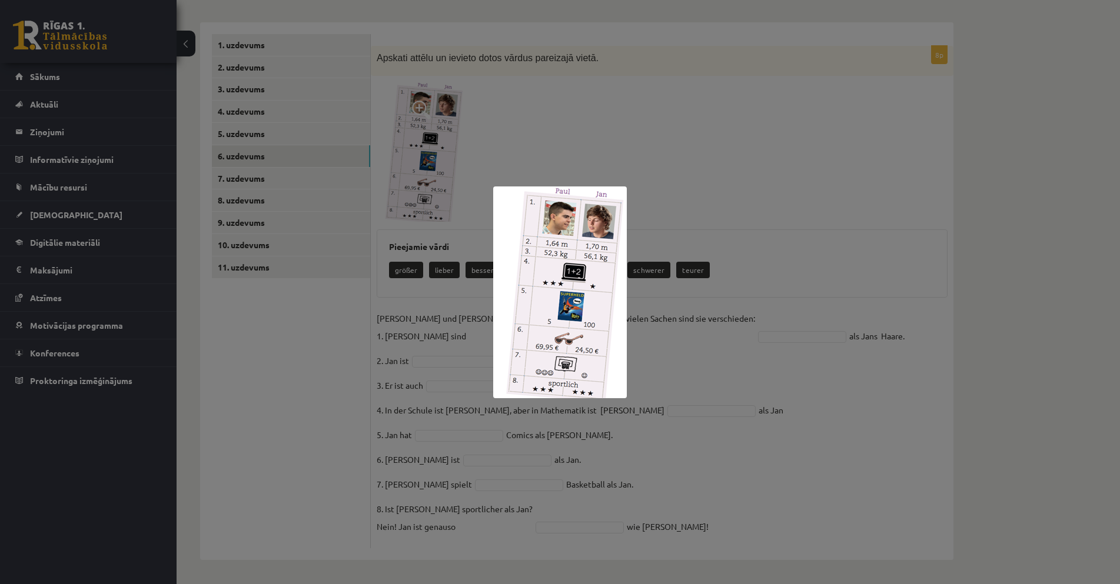
click at [695, 228] on div at bounding box center [560, 292] width 1120 height 584
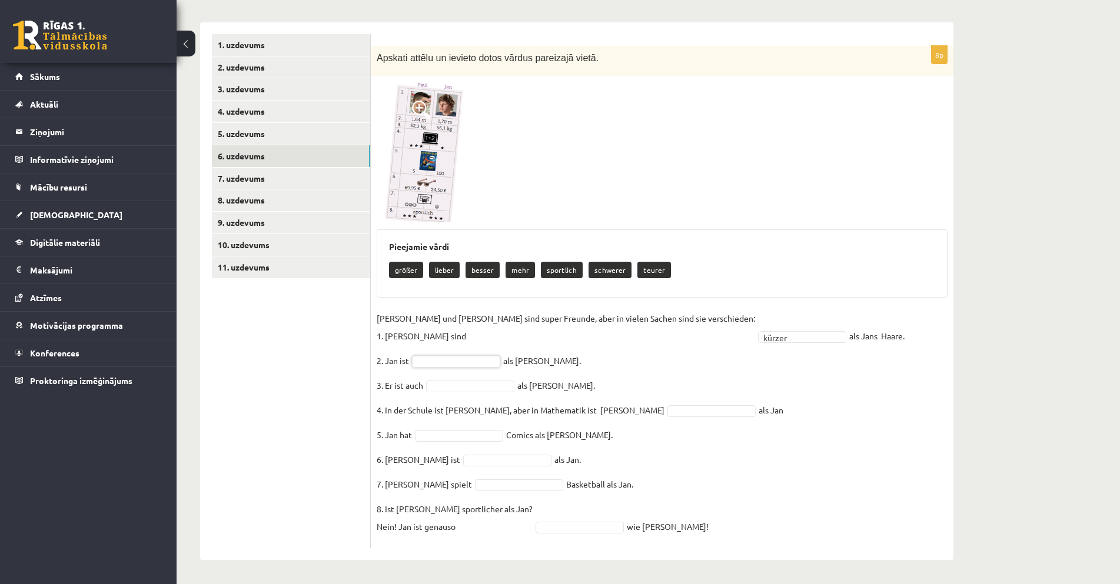
click at [427, 144] on img at bounding box center [421, 152] width 88 height 140
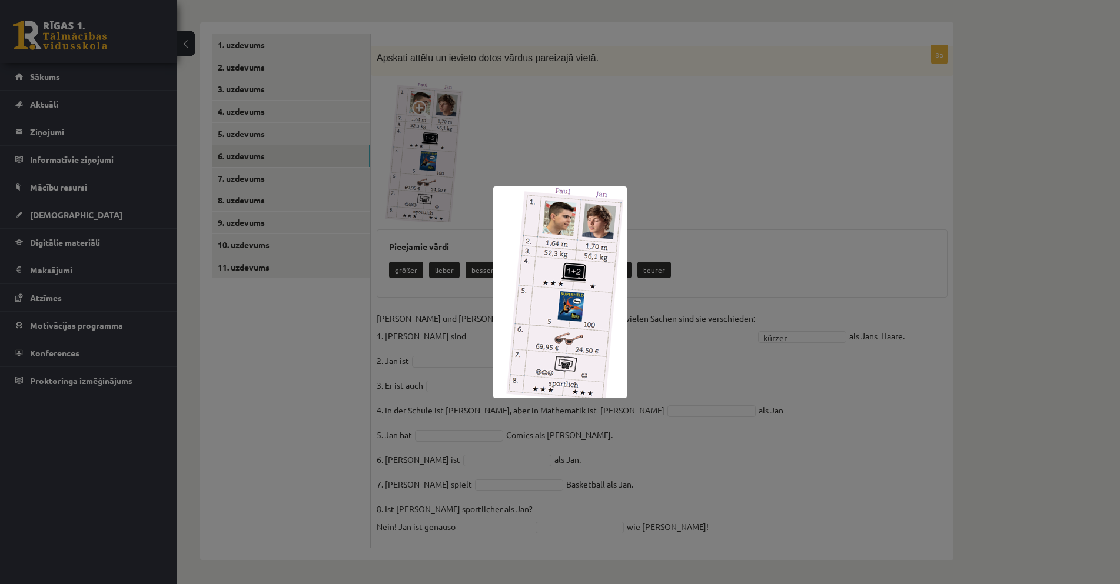
click at [708, 281] on div at bounding box center [560, 292] width 1120 height 584
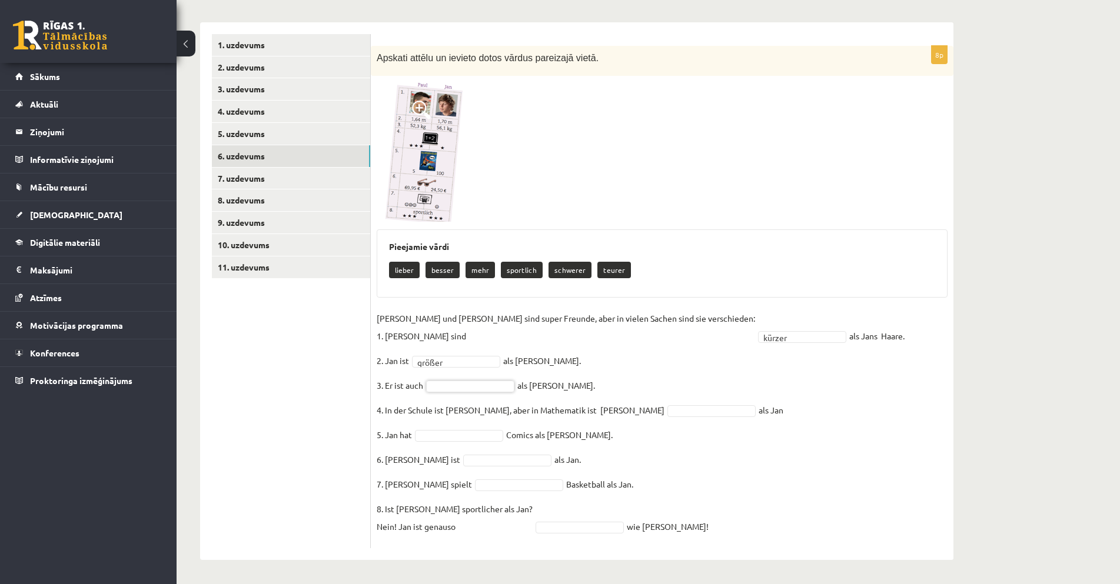
click at [440, 185] on img at bounding box center [421, 152] width 88 height 140
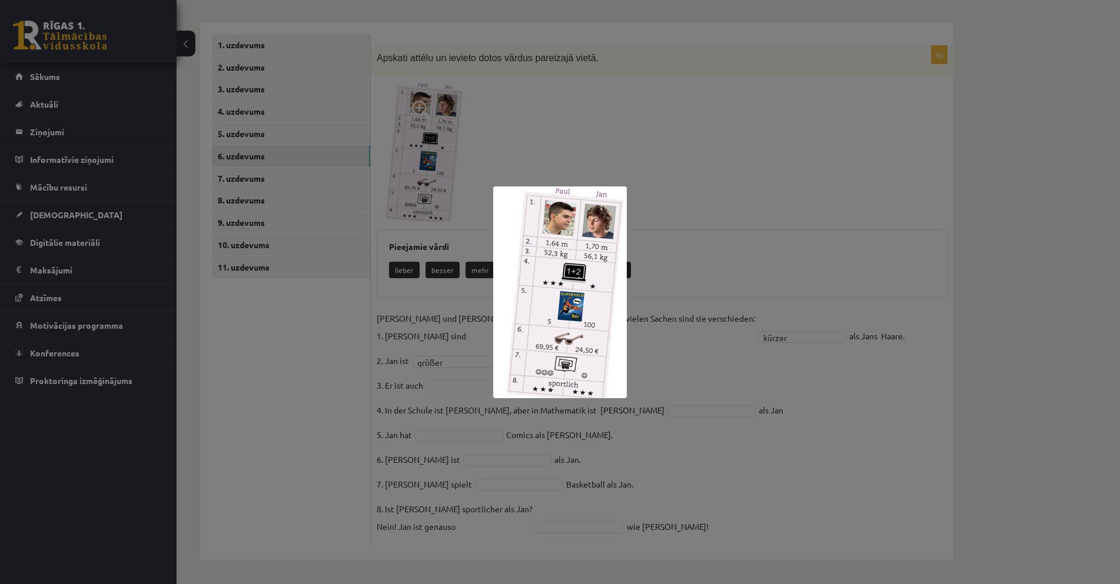
click at [772, 260] on div at bounding box center [560, 292] width 1120 height 584
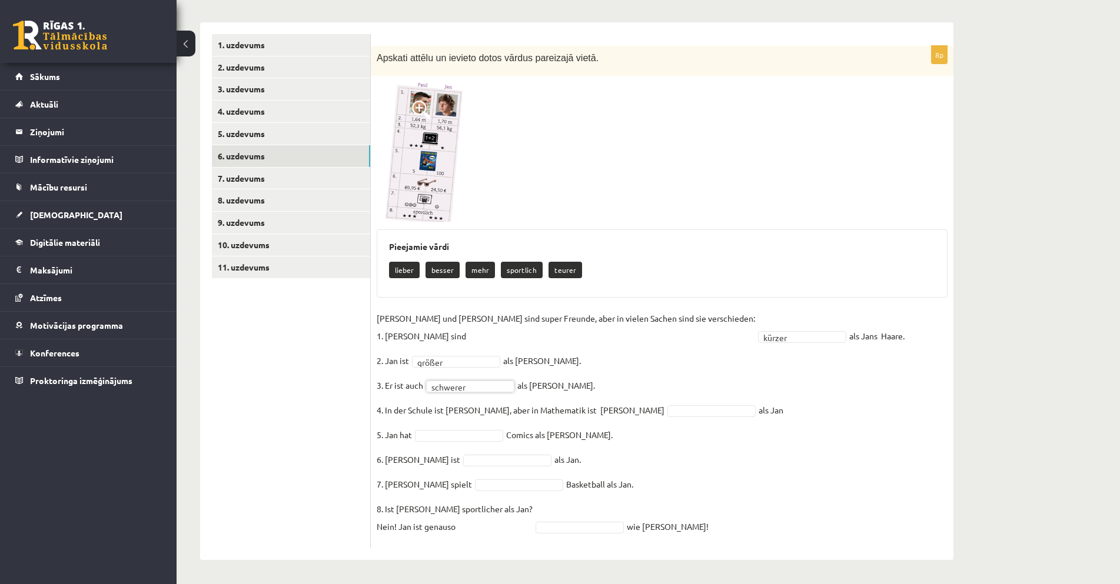
click at [421, 183] on img at bounding box center [421, 152] width 88 height 140
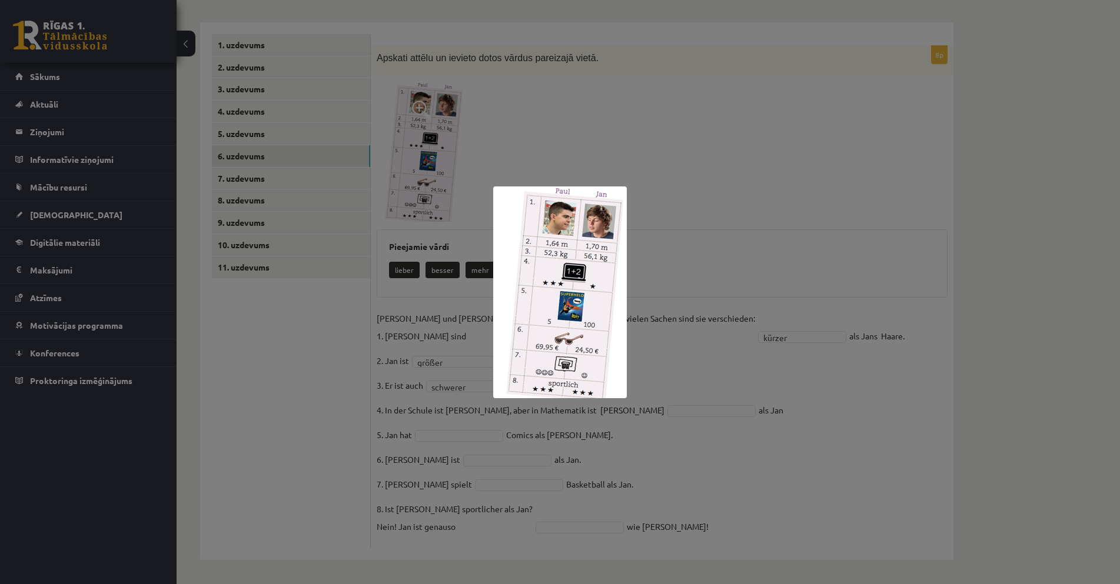
click at [701, 261] on div at bounding box center [560, 292] width 1120 height 584
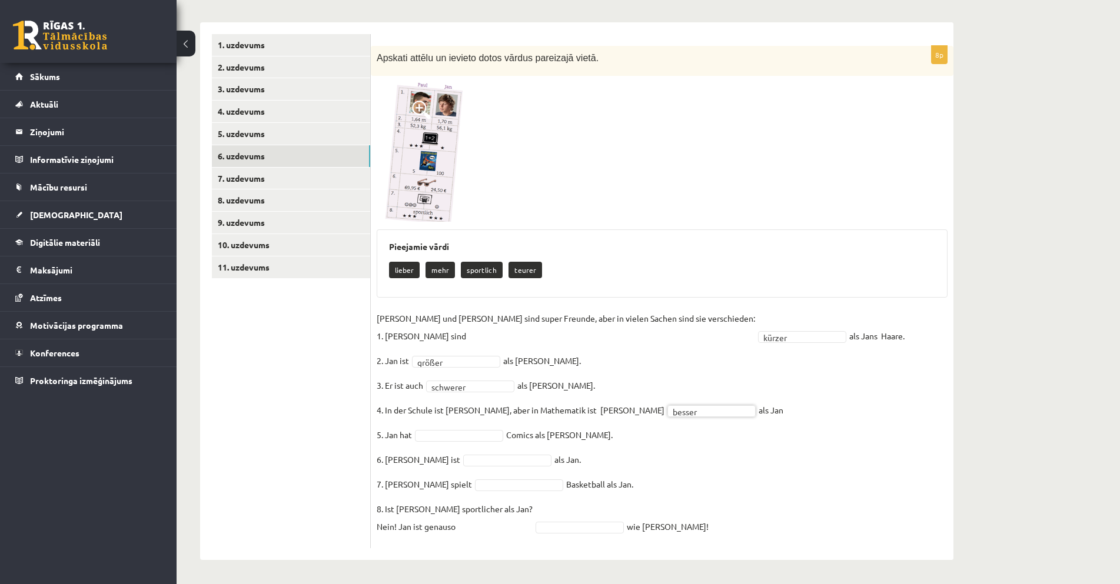
click at [415, 177] on img at bounding box center [421, 152] width 88 height 140
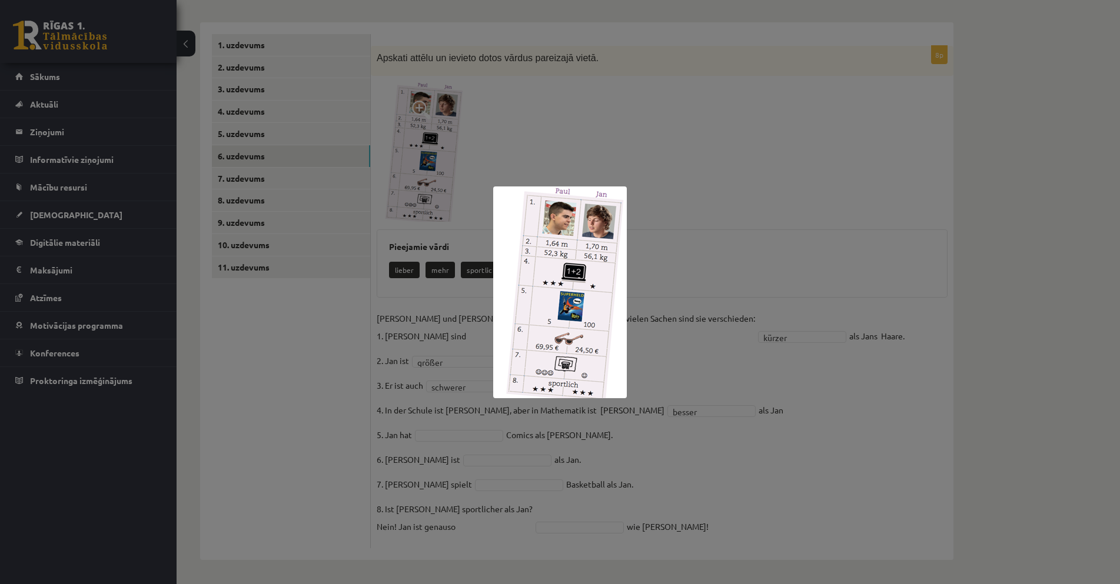
click at [734, 378] on div at bounding box center [560, 292] width 1120 height 584
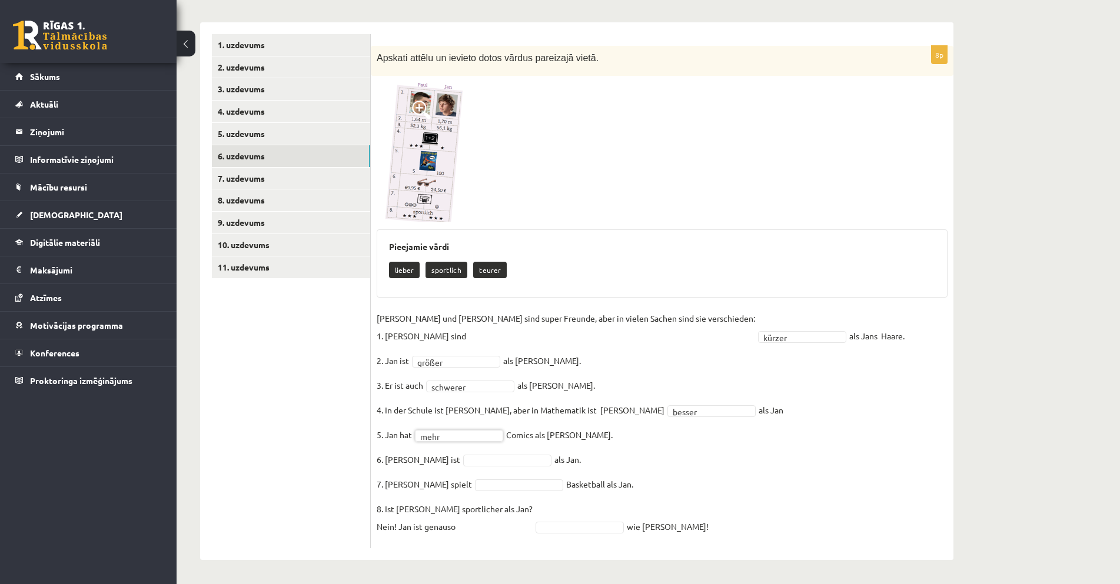
click at [425, 163] on img at bounding box center [421, 152] width 88 height 140
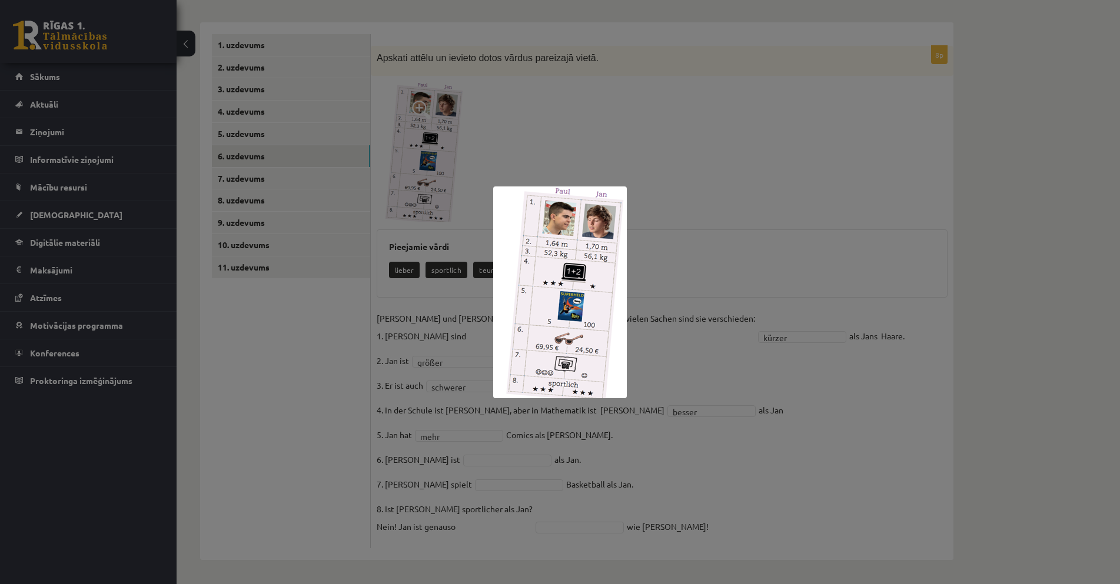
click at [703, 337] on div at bounding box center [560, 292] width 1120 height 584
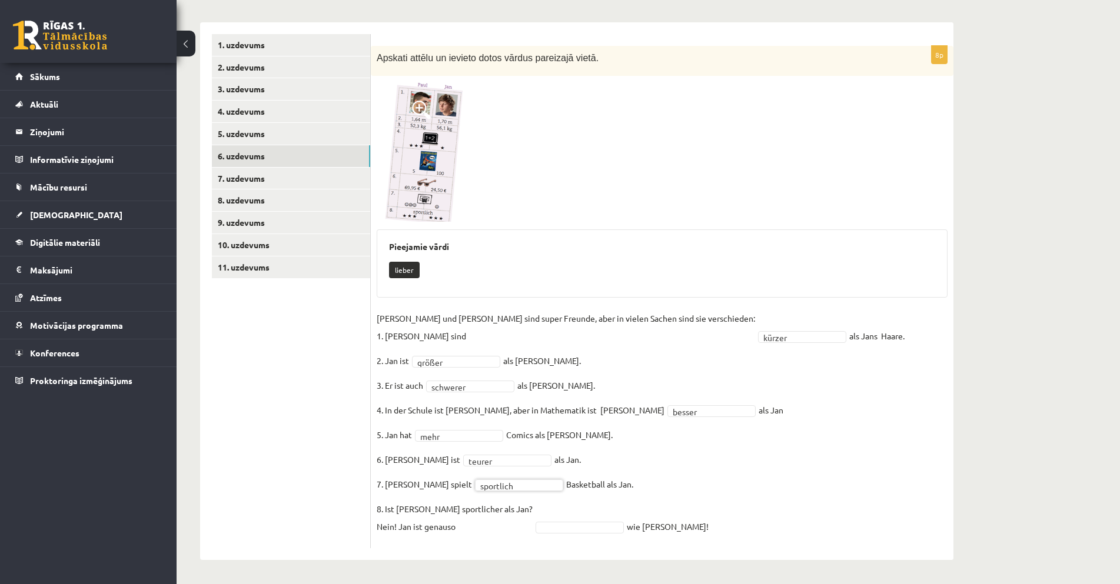
click at [434, 205] on img at bounding box center [421, 152] width 88 height 140
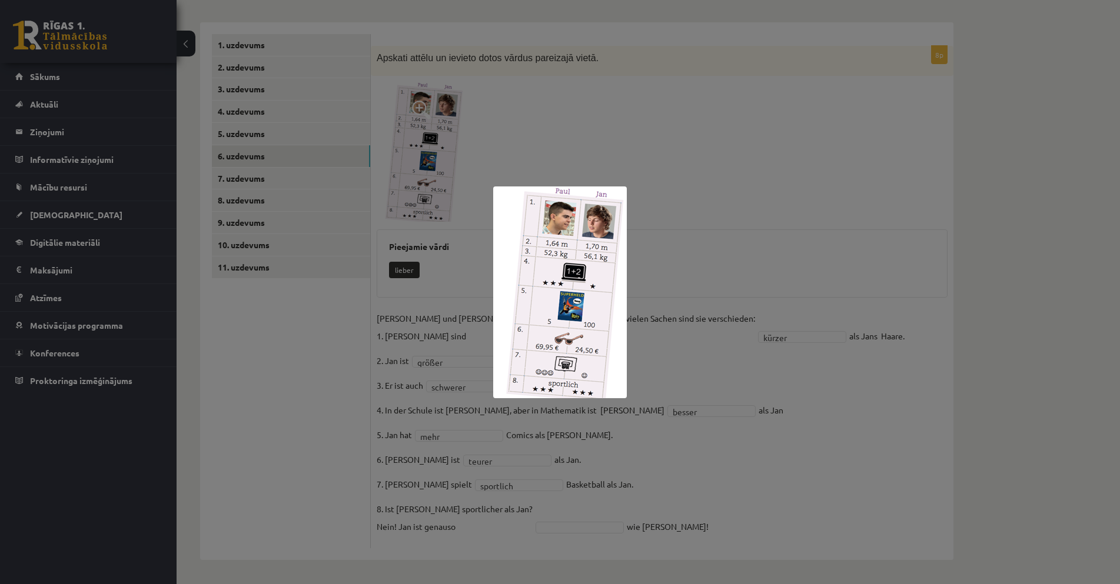
click at [715, 397] on div at bounding box center [560, 292] width 1120 height 584
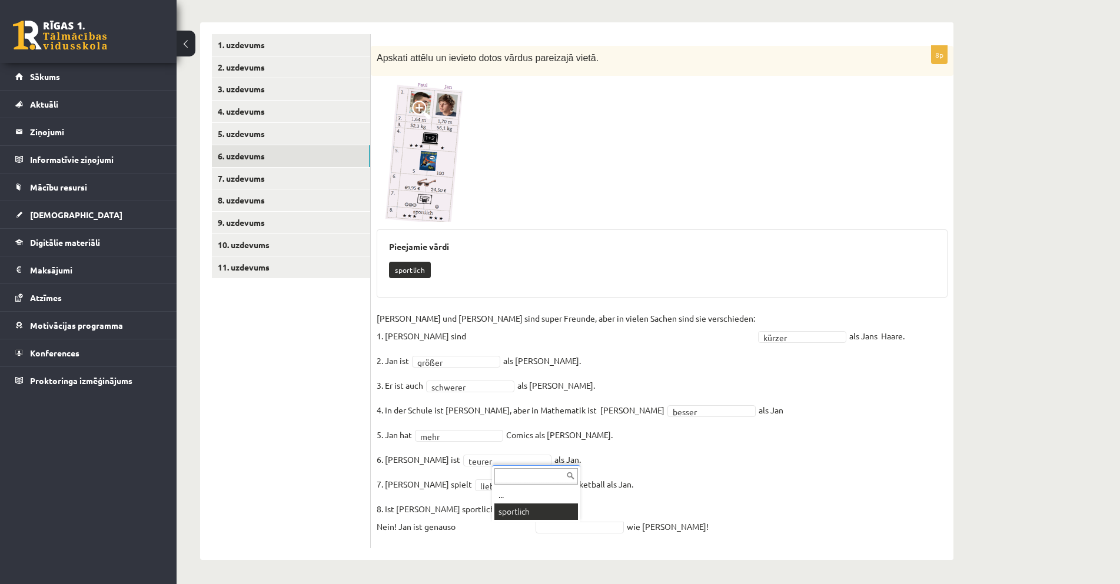
scroll to position [150, 0]
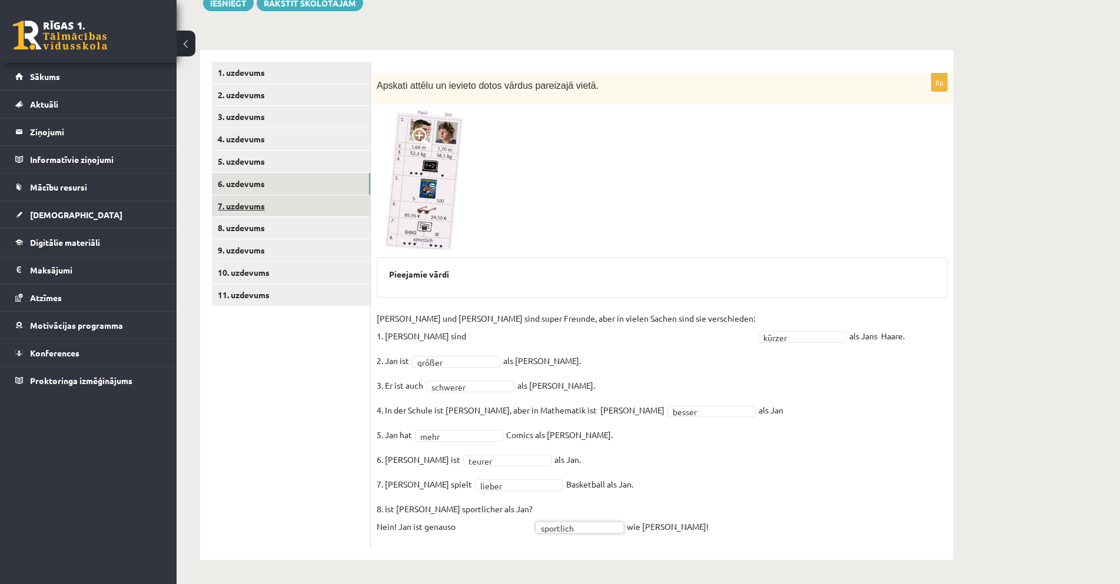
click at [277, 209] on link "7. uzdevums" at bounding box center [291, 206] width 158 height 22
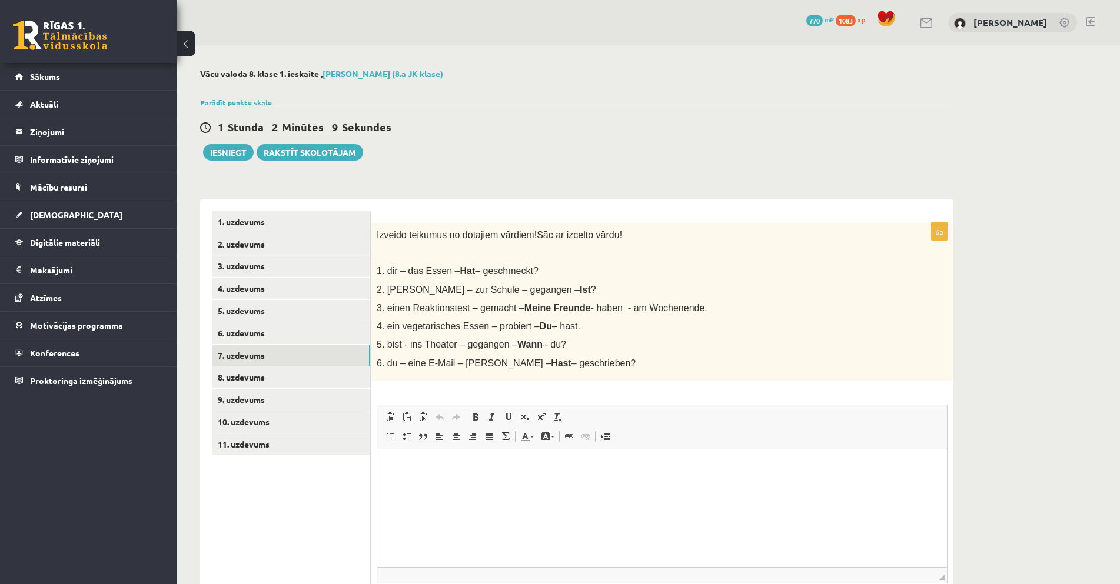
scroll to position [59, 0]
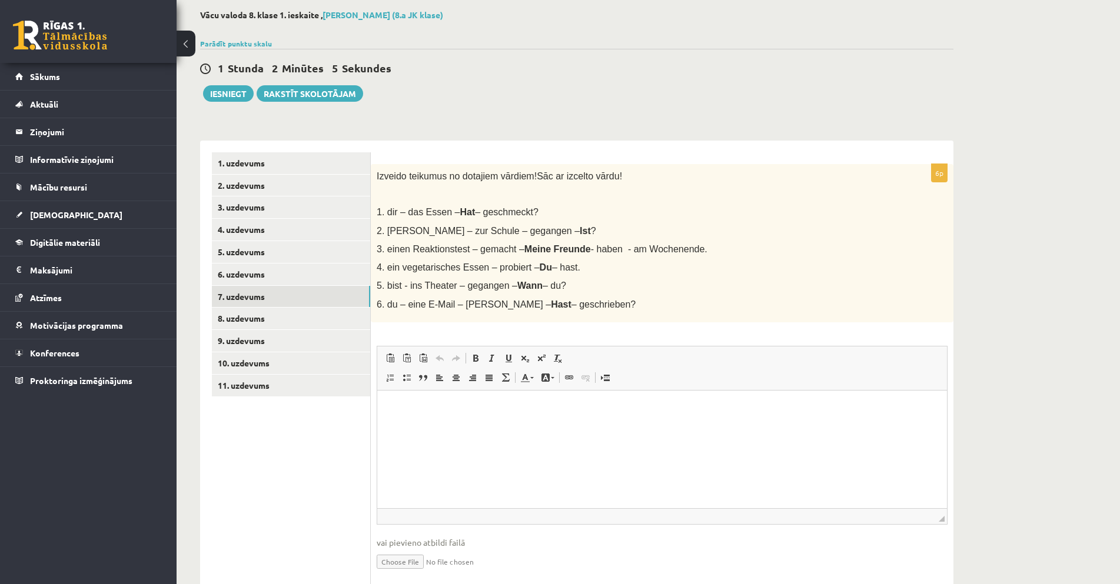
click at [514, 407] on p "Визуальный текстовый редактор, wiswyg-editor-user-answer-47433950652000" at bounding box center [662, 408] width 546 height 12
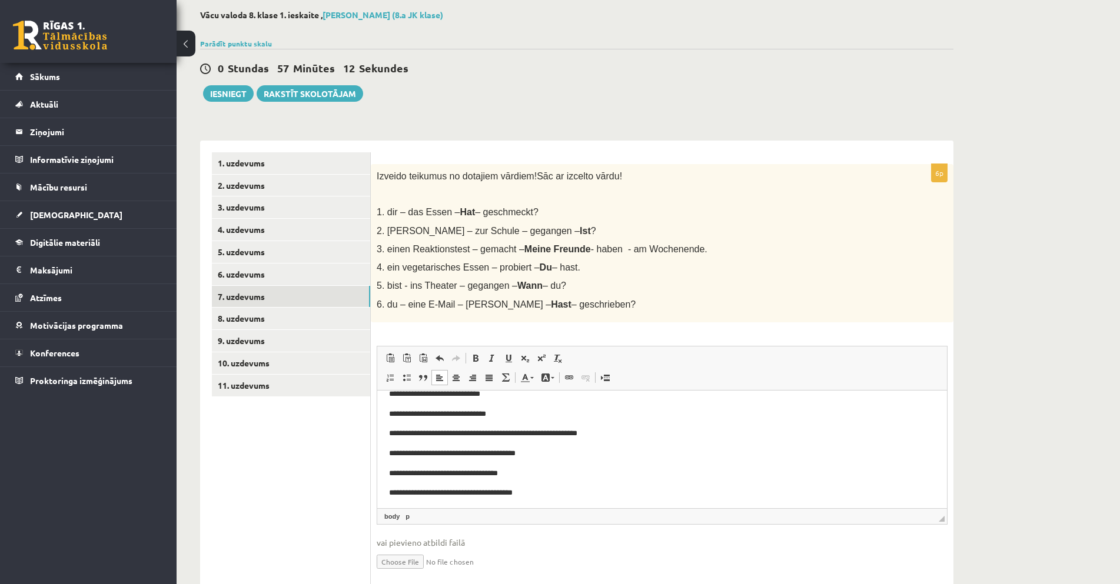
scroll to position [18, 0]
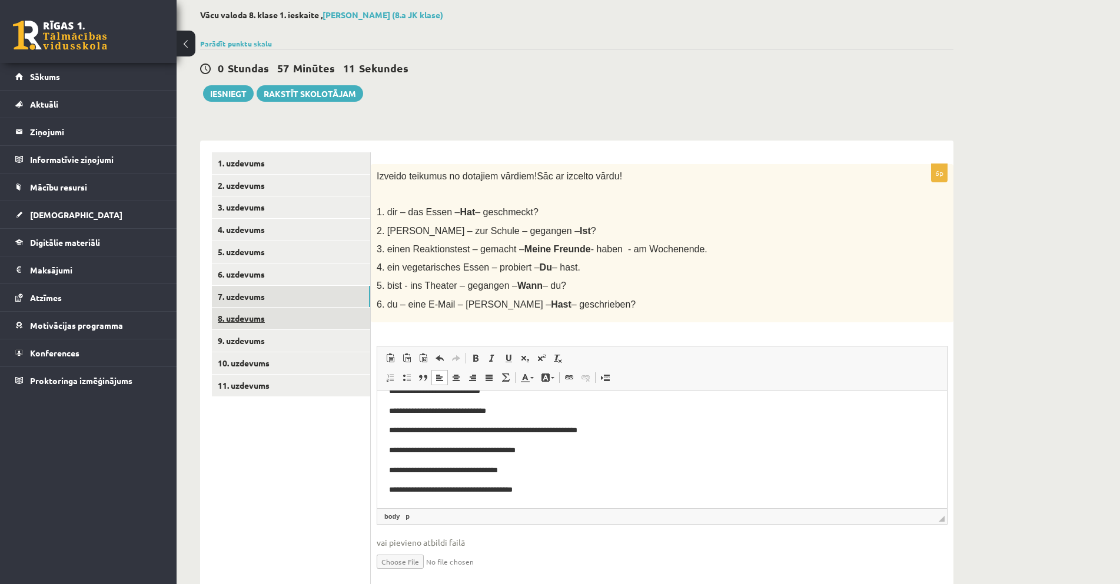
click at [274, 319] on link "8. uzdevums" at bounding box center [291, 319] width 158 height 22
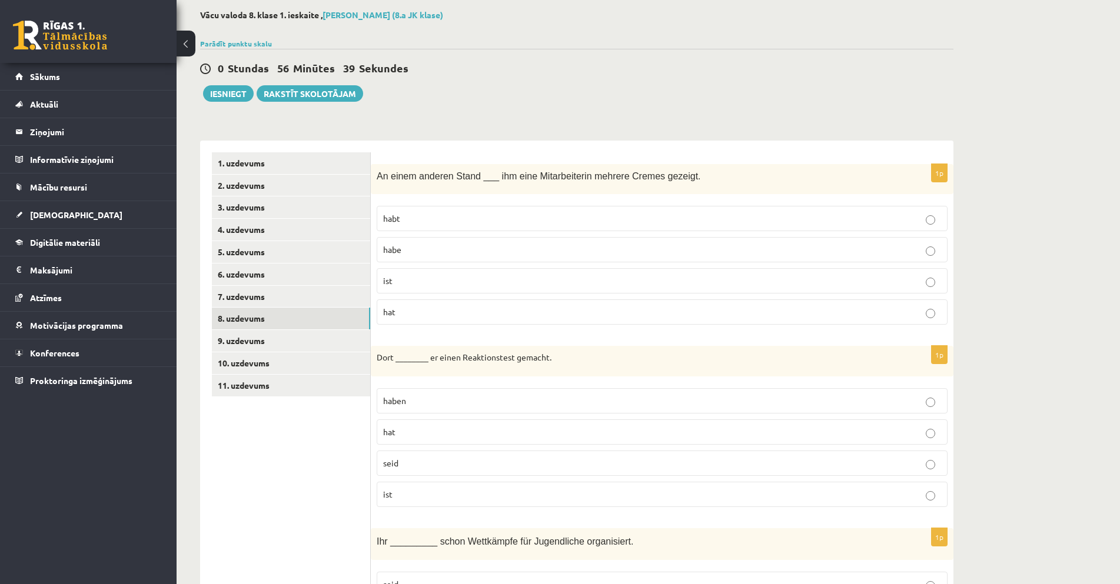
click at [433, 313] on p "hat" at bounding box center [662, 312] width 558 height 12
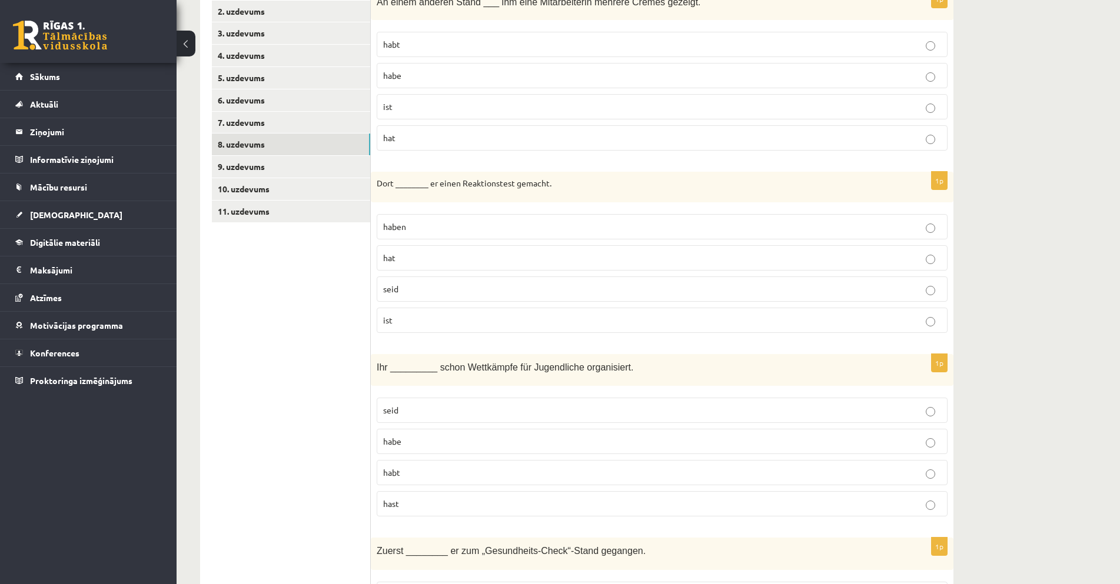
scroll to position [235, 0]
click at [428, 256] on p "hat" at bounding box center [662, 256] width 558 height 12
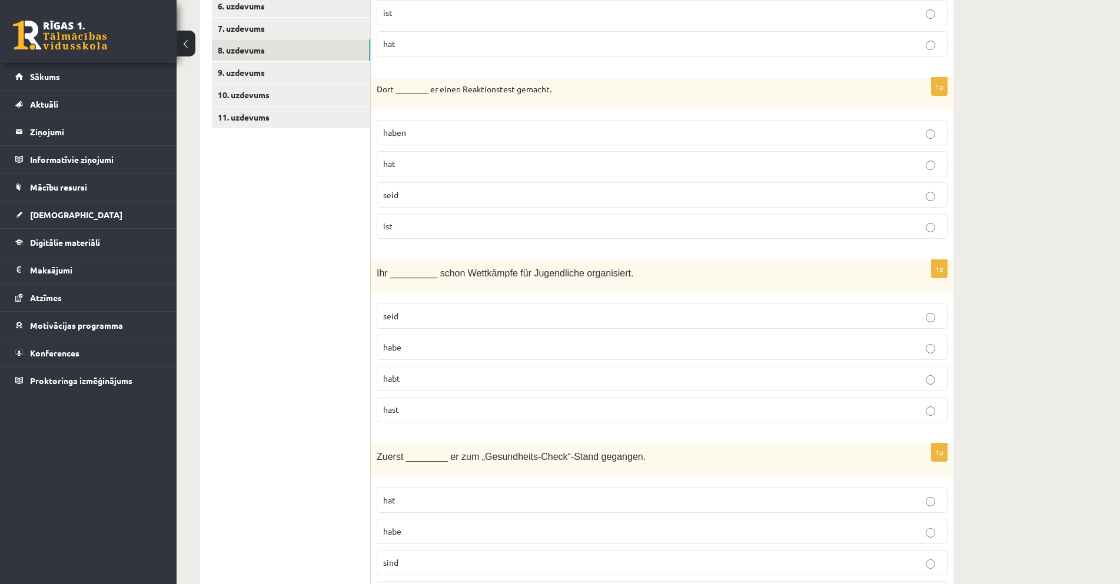
scroll to position [353, 0]
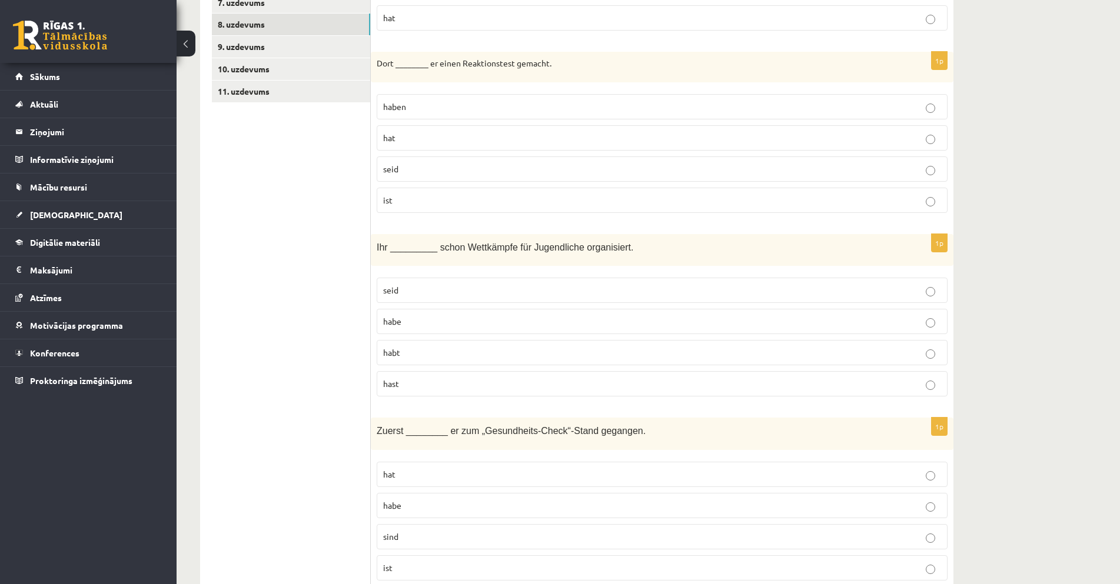
click at [414, 351] on p "habt" at bounding box center [662, 353] width 558 height 12
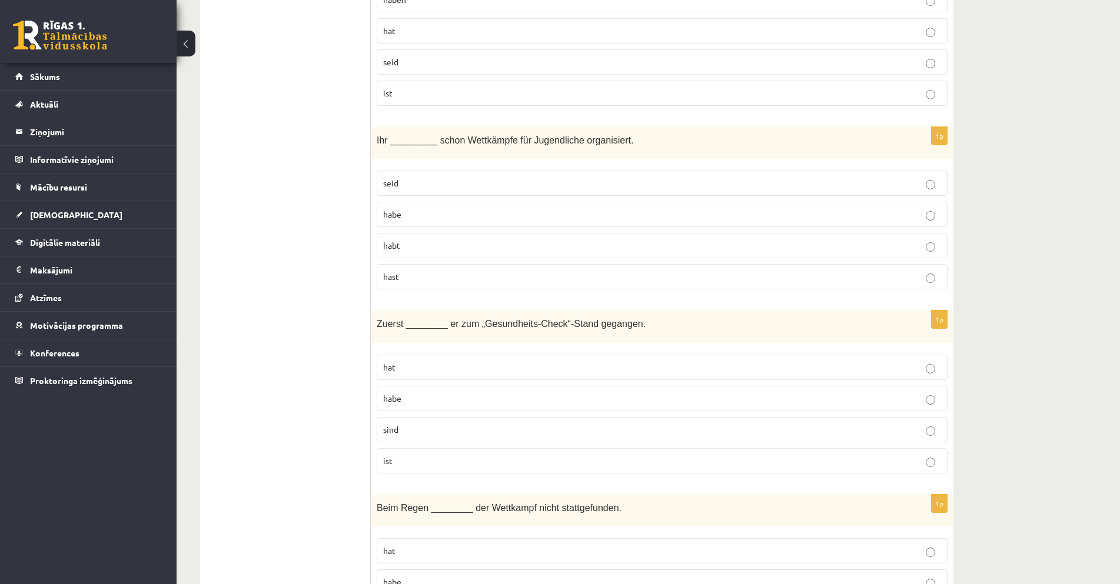
scroll to position [471, 0]
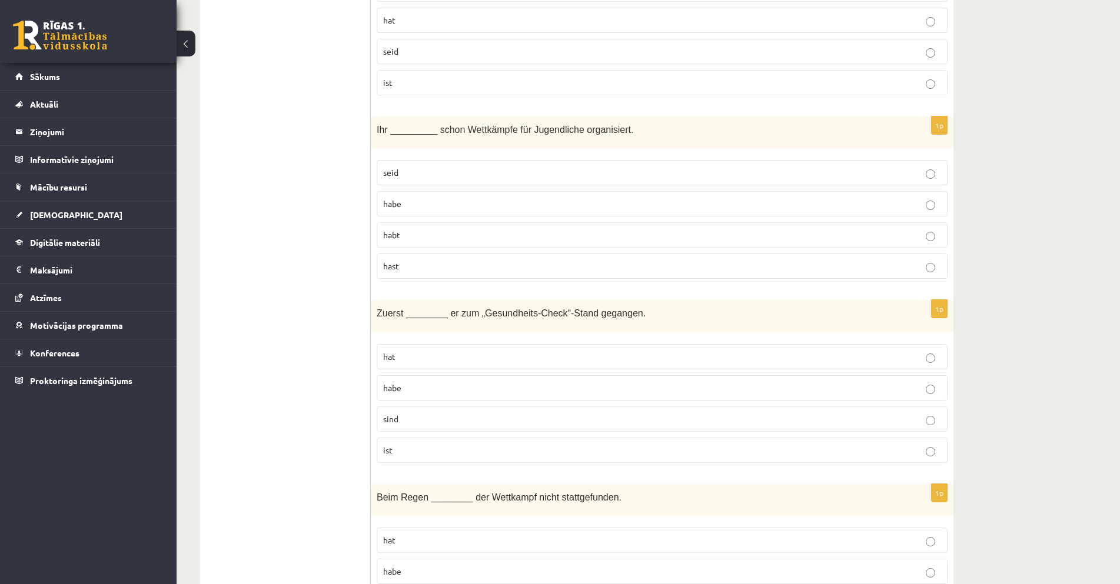
click at [430, 359] on p "hat" at bounding box center [662, 357] width 558 height 12
click at [424, 460] on label "ist" at bounding box center [662, 450] width 571 height 25
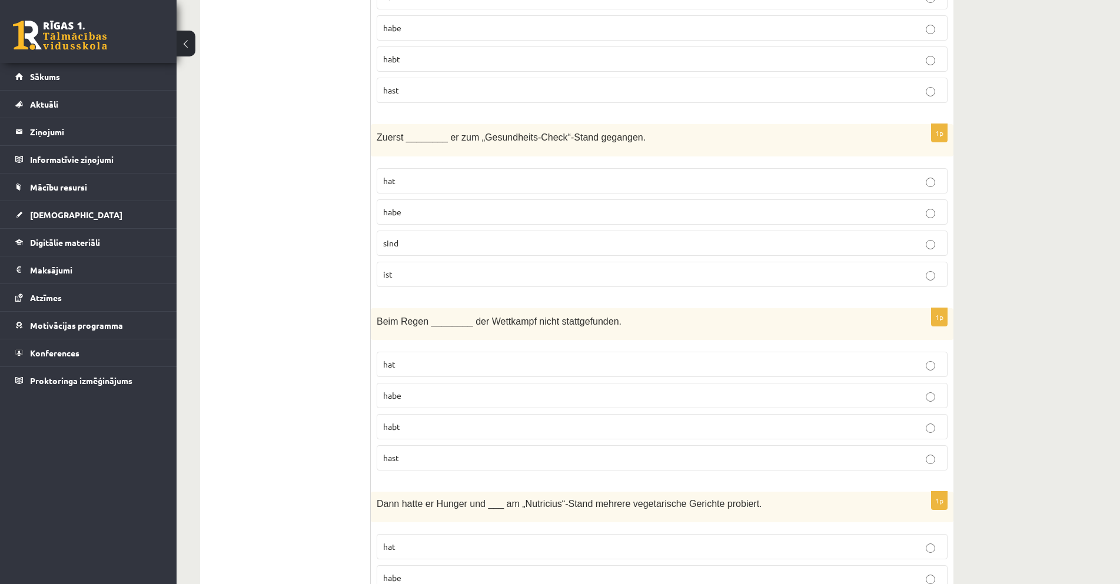
scroll to position [647, 0]
click at [468, 358] on label "hat" at bounding box center [662, 363] width 571 height 25
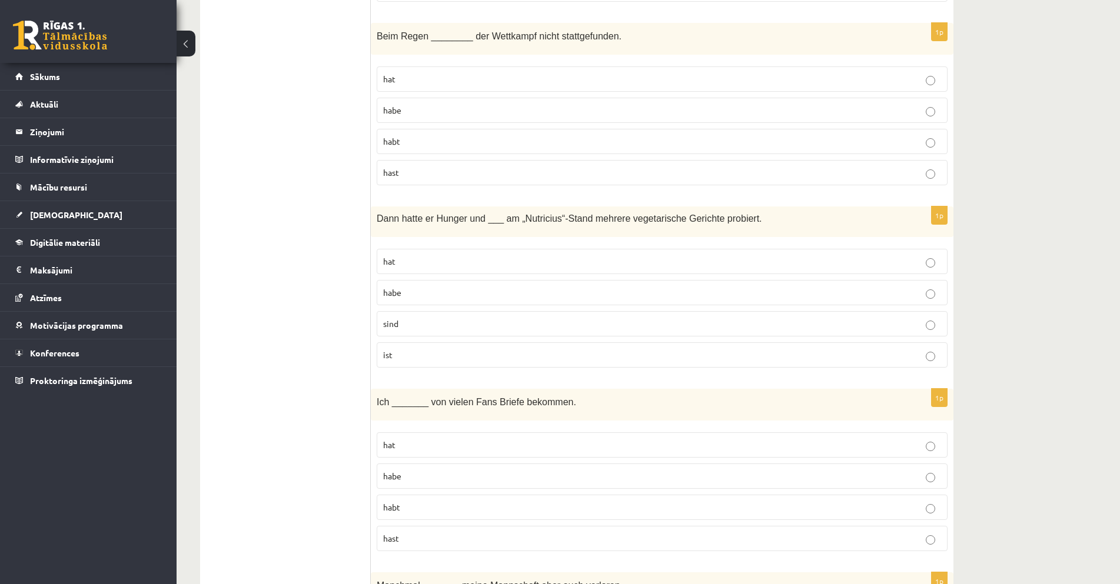
scroll to position [942, 0]
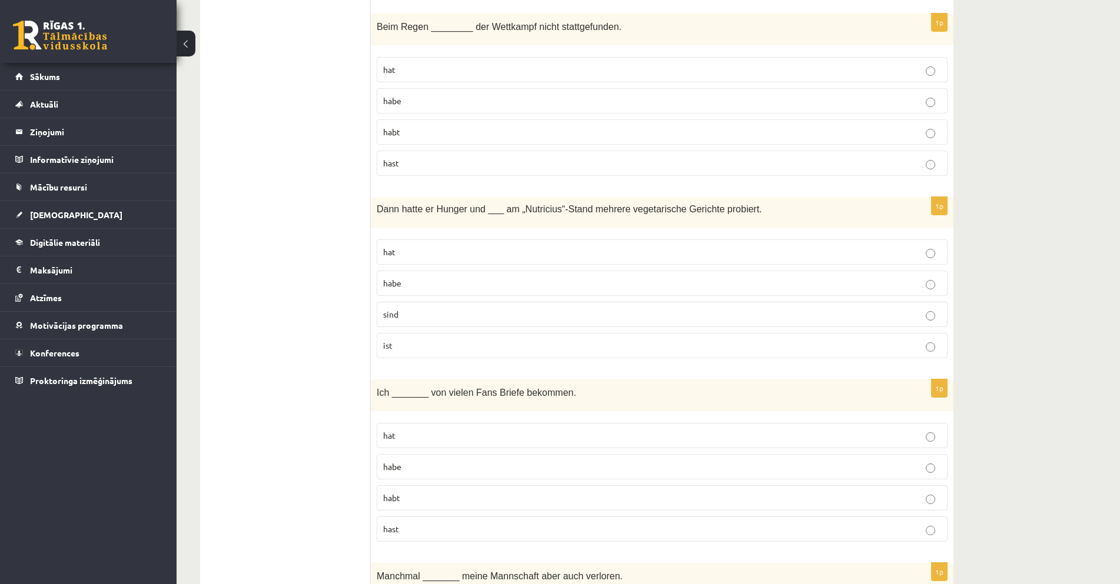
click at [497, 255] on p "hat" at bounding box center [662, 252] width 558 height 12
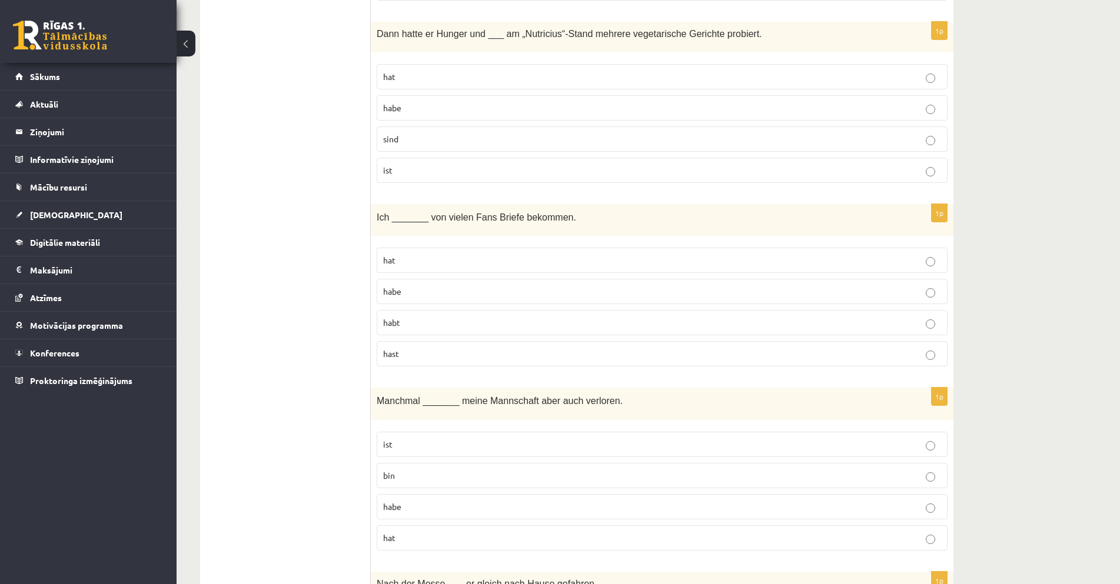
scroll to position [1118, 0]
click at [446, 297] on p "habe" at bounding box center [662, 290] width 558 height 12
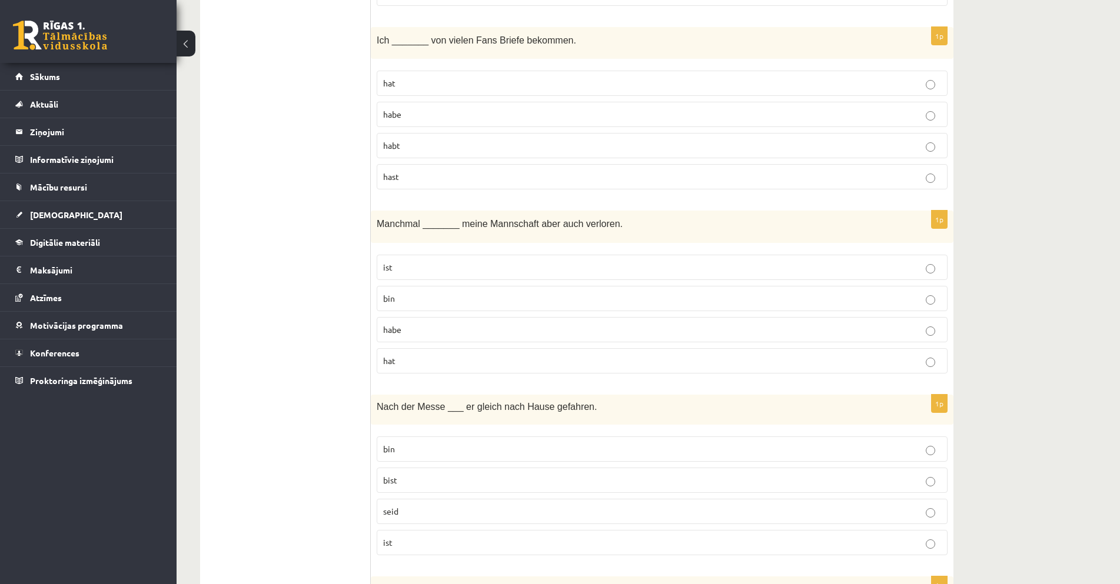
scroll to position [1295, 0]
click at [424, 266] on p "ist" at bounding box center [662, 267] width 558 height 12
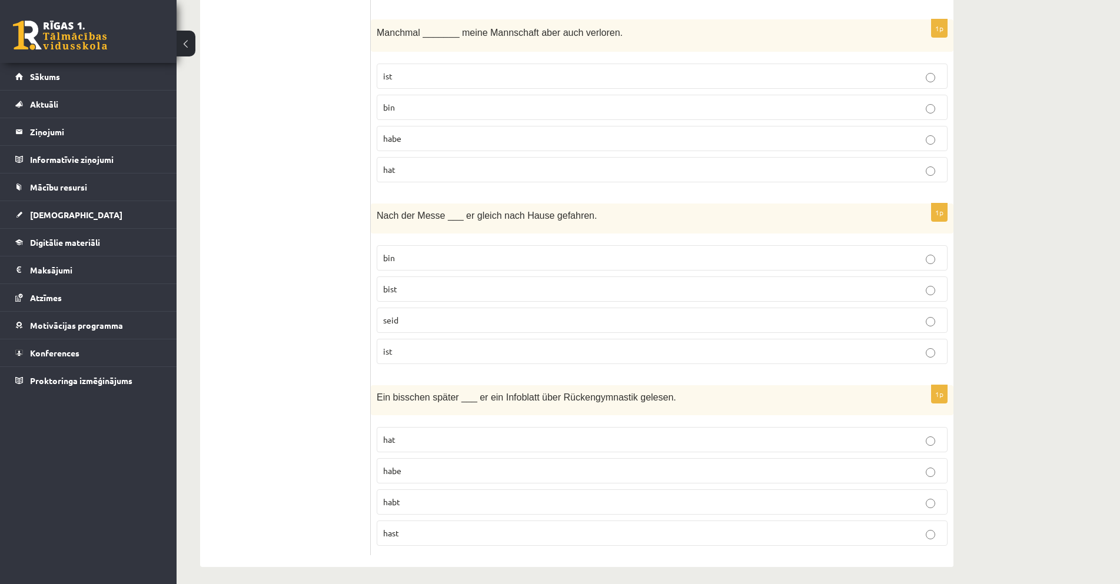
scroll to position [1493, 0]
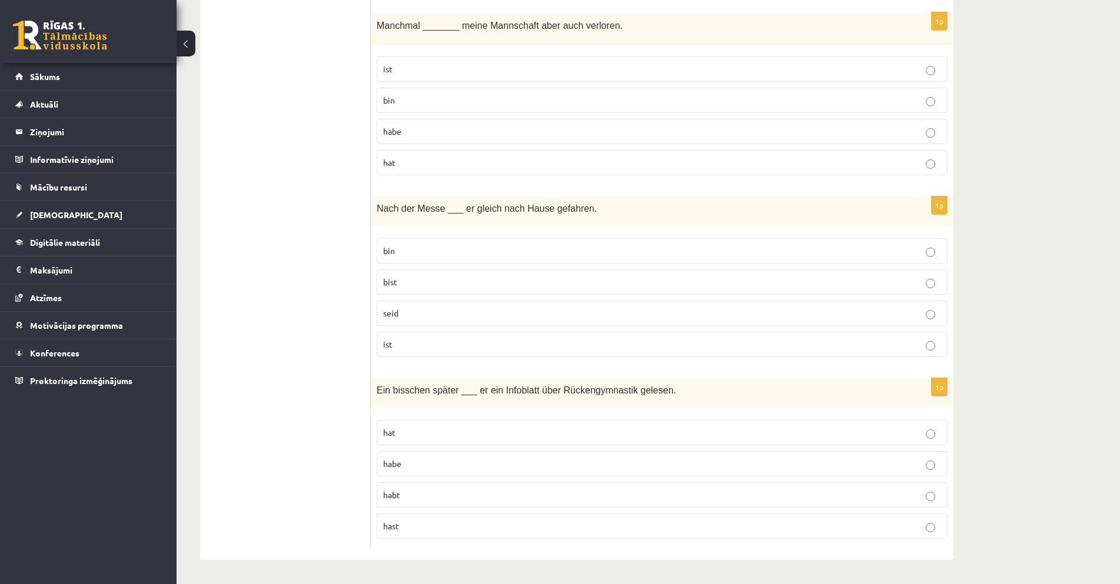
click at [441, 345] on p "ist" at bounding box center [662, 344] width 558 height 12
click at [441, 437] on p "hat" at bounding box center [662, 433] width 558 height 12
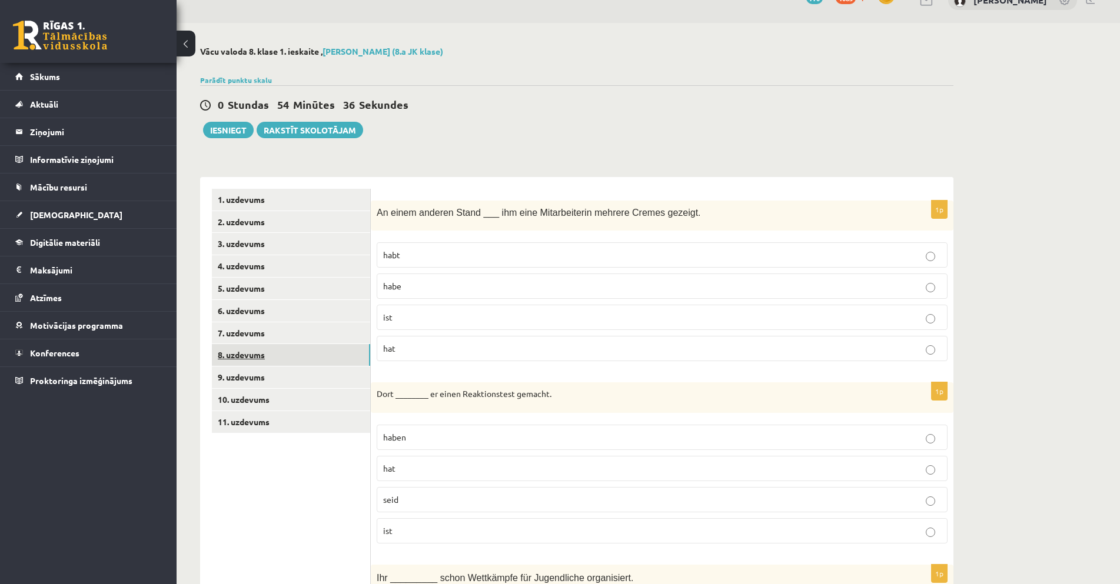
scroll to position [22, 0]
click at [308, 374] on link "9. uzdevums" at bounding box center [291, 378] width 158 height 22
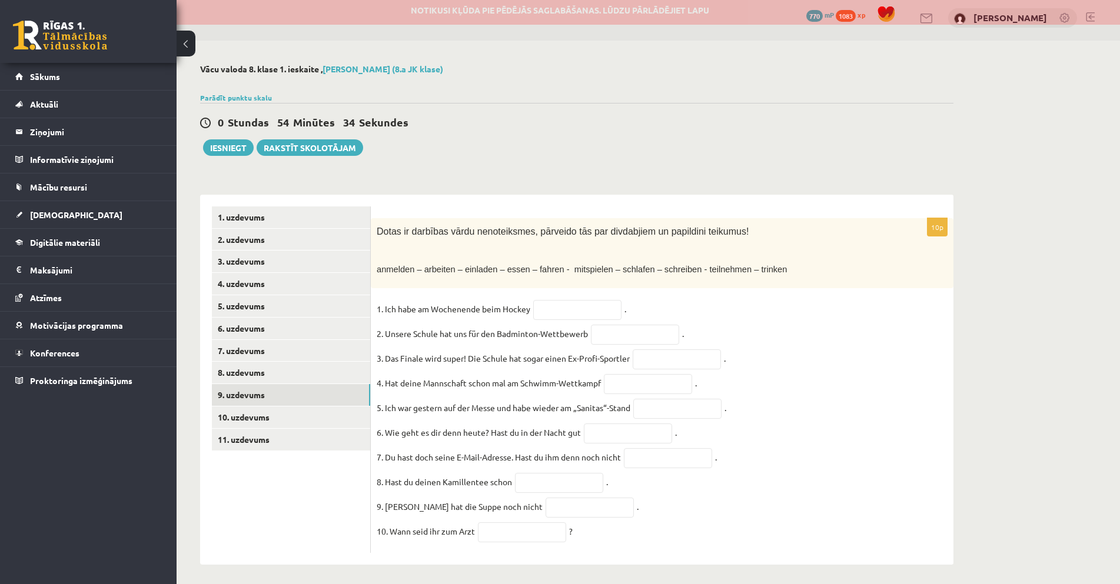
scroll to position [0, 0]
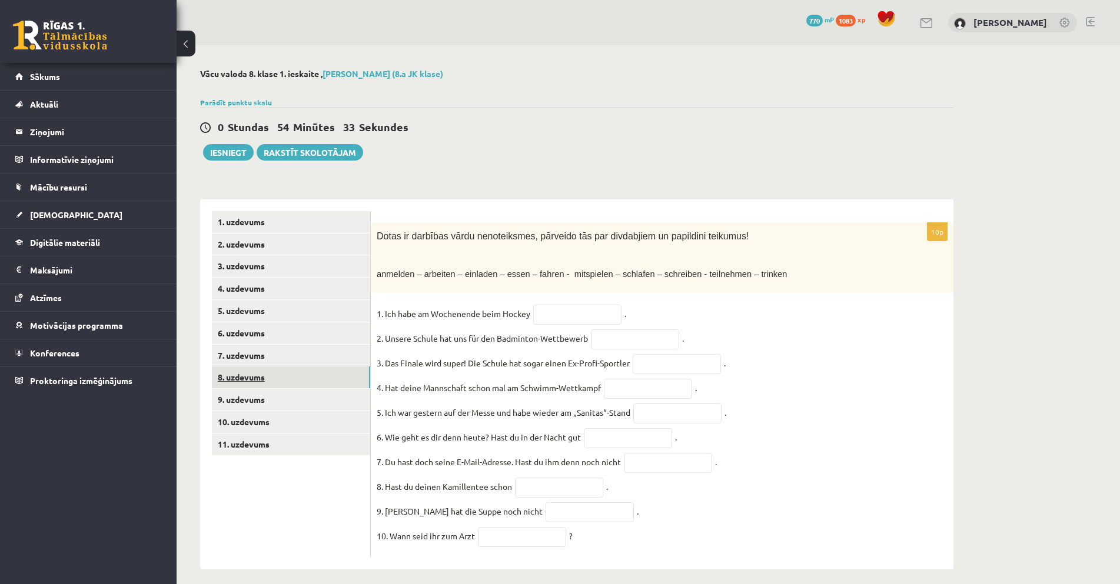
click at [330, 372] on link "8. uzdevums" at bounding box center [291, 378] width 158 height 22
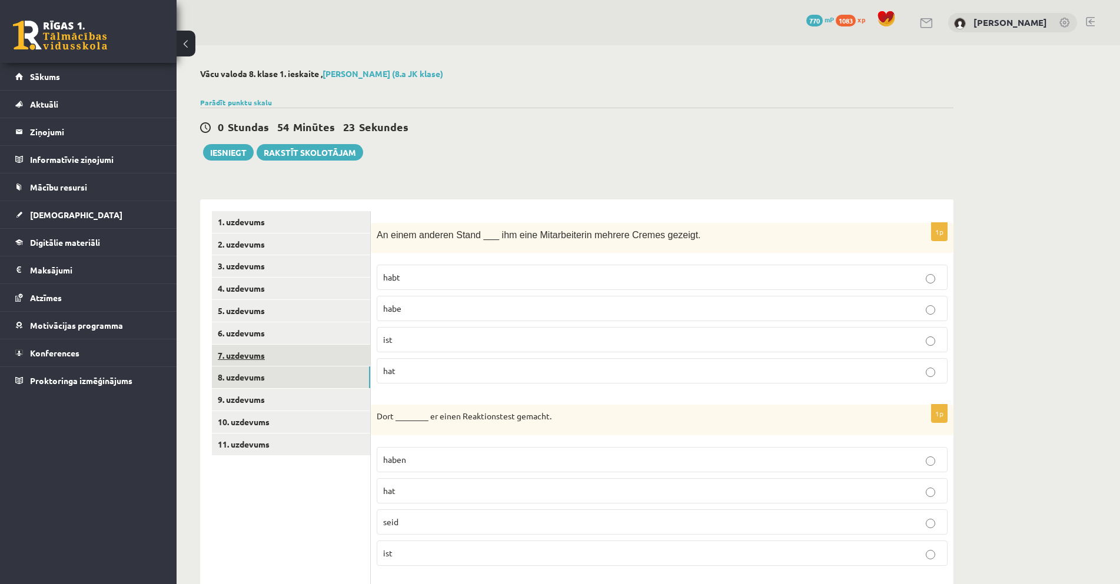
click at [332, 364] on link "7. uzdevums" at bounding box center [291, 356] width 158 height 22
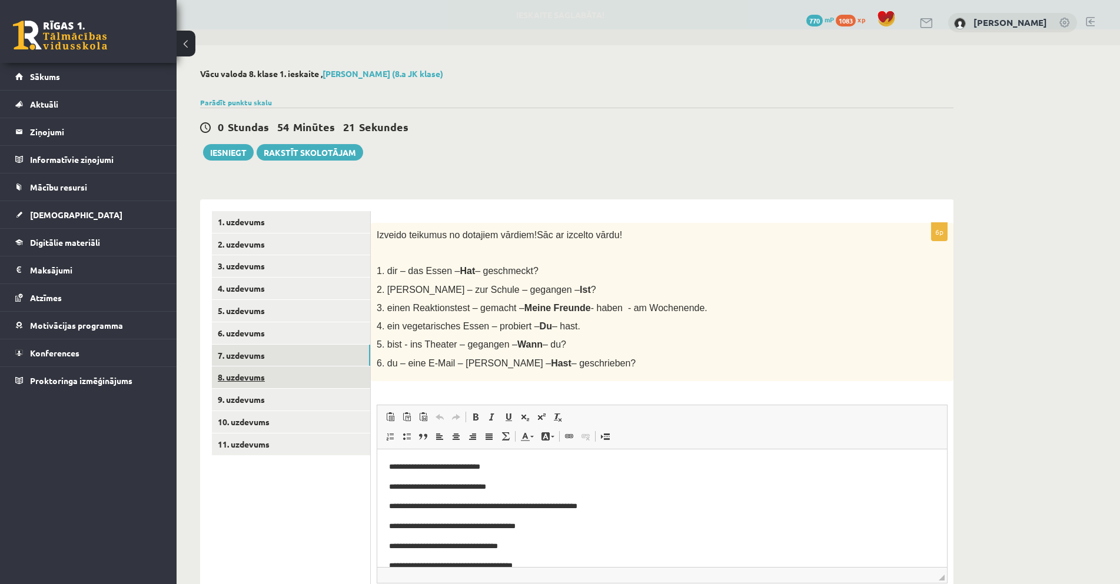
click at [297, 375] on link "8. uzdevums" at bounding box center [291, 378] width 158 height 22
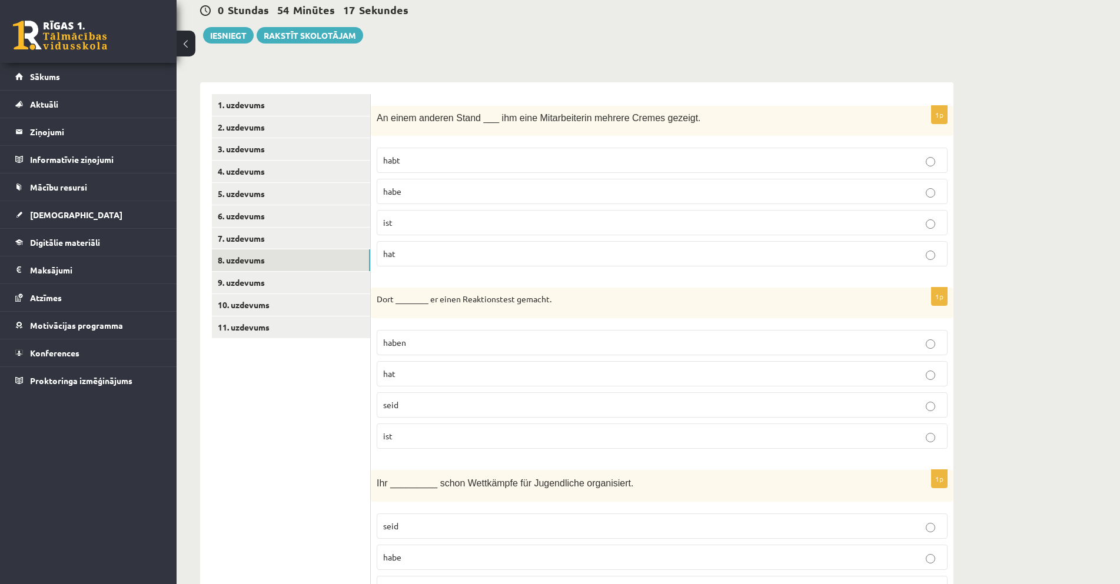
scroll to position [118, 0]
click at [449, 251] on p "hat" at bounding box center [662, 253] width 558 height 12
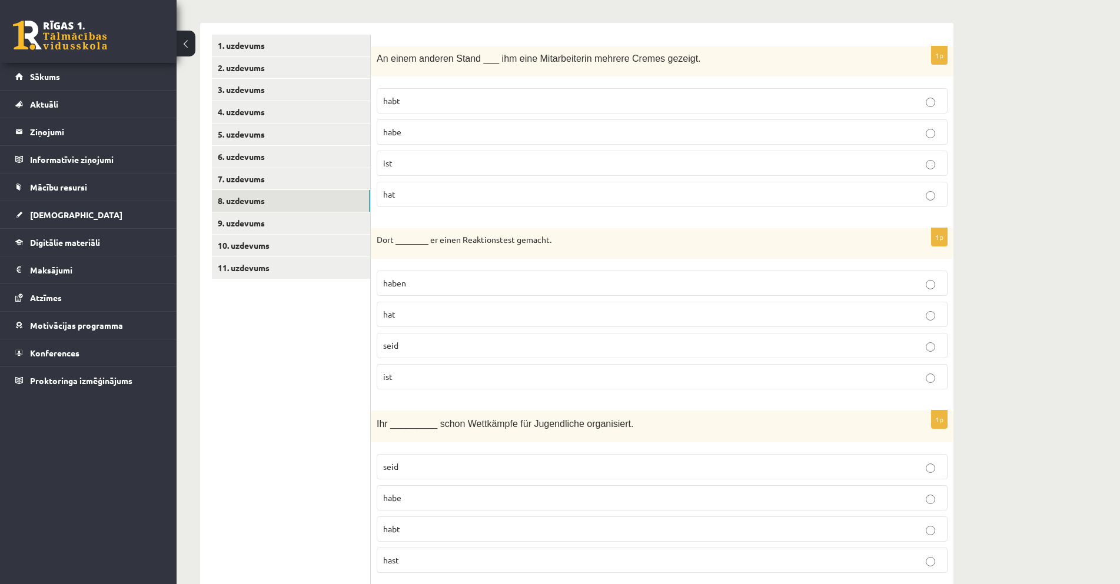
click at [447, 309] on p "hat" at bounding box center [662, 314] width 558 height 12
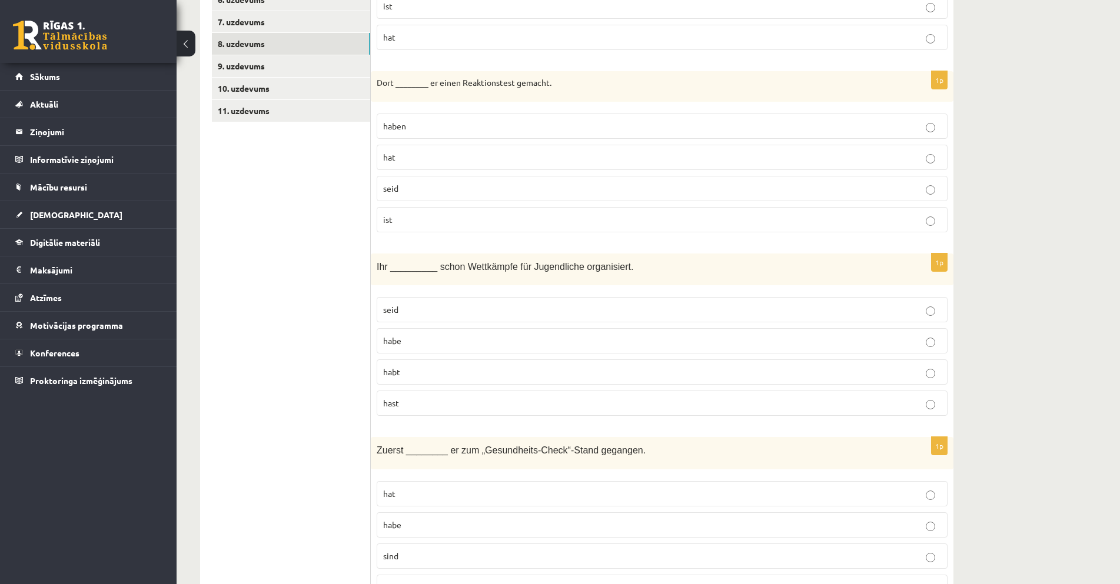
scroll to position [353, 0]
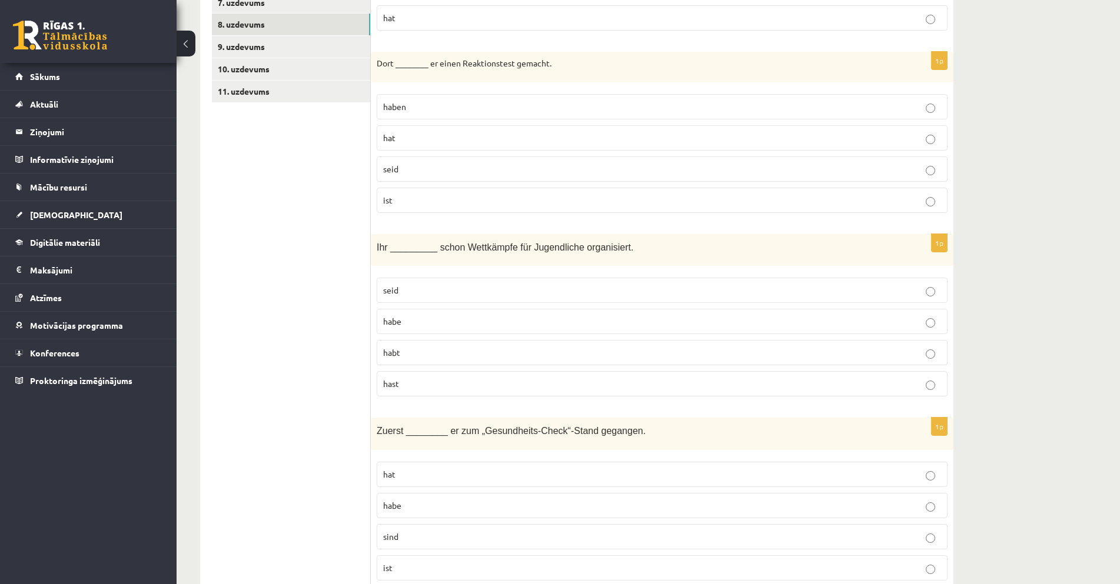
click at [451, 351] on p "habt" at bounding box center [662, 353] width 558 height 12
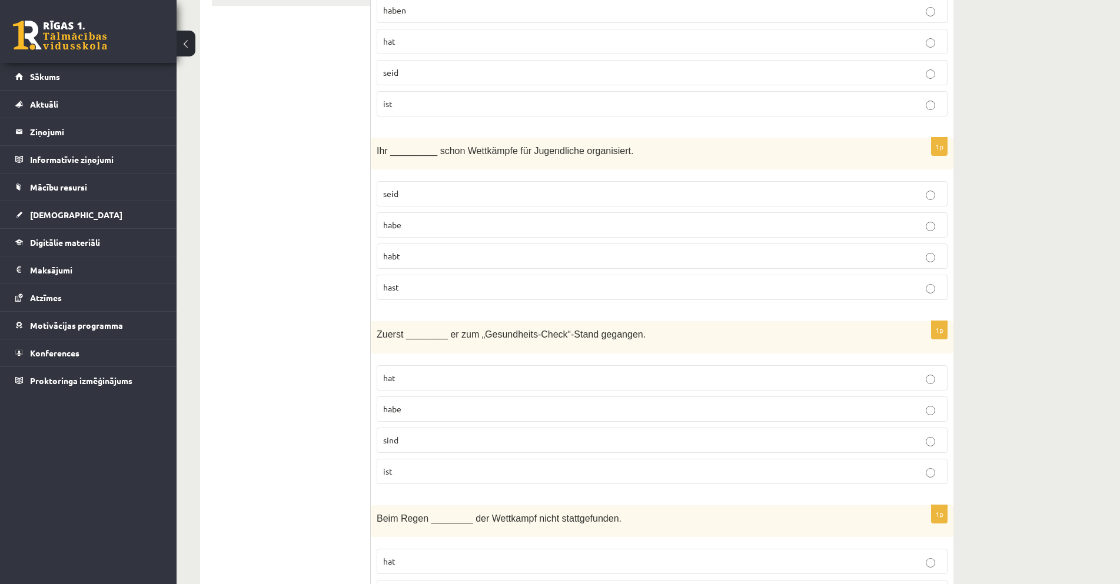
scroll to position [471, 0]
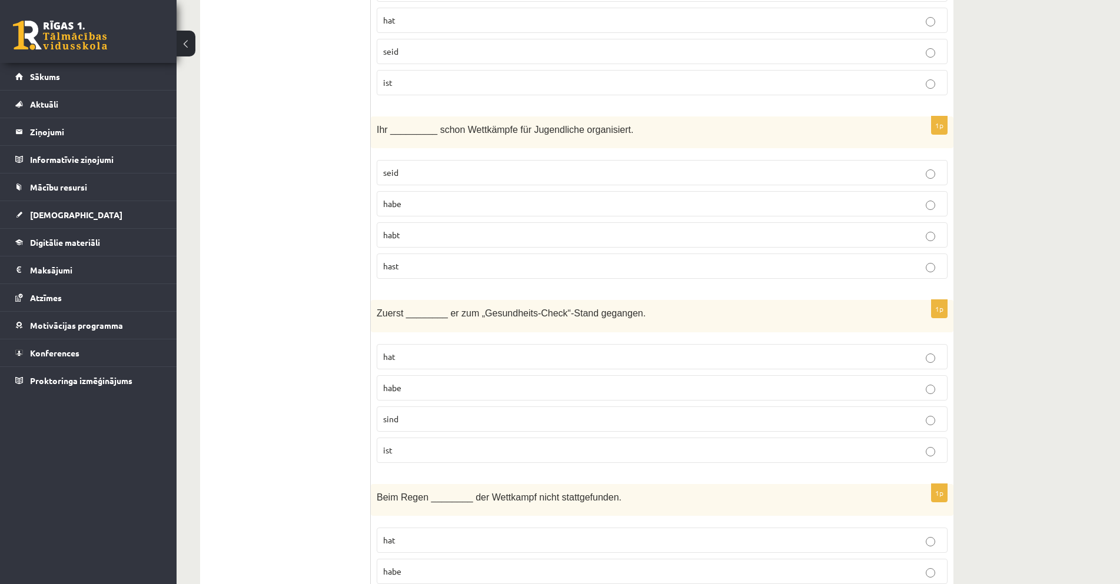
click at [431, 451] on p "ist" at bounding box center [662, 450] width 558 height 12
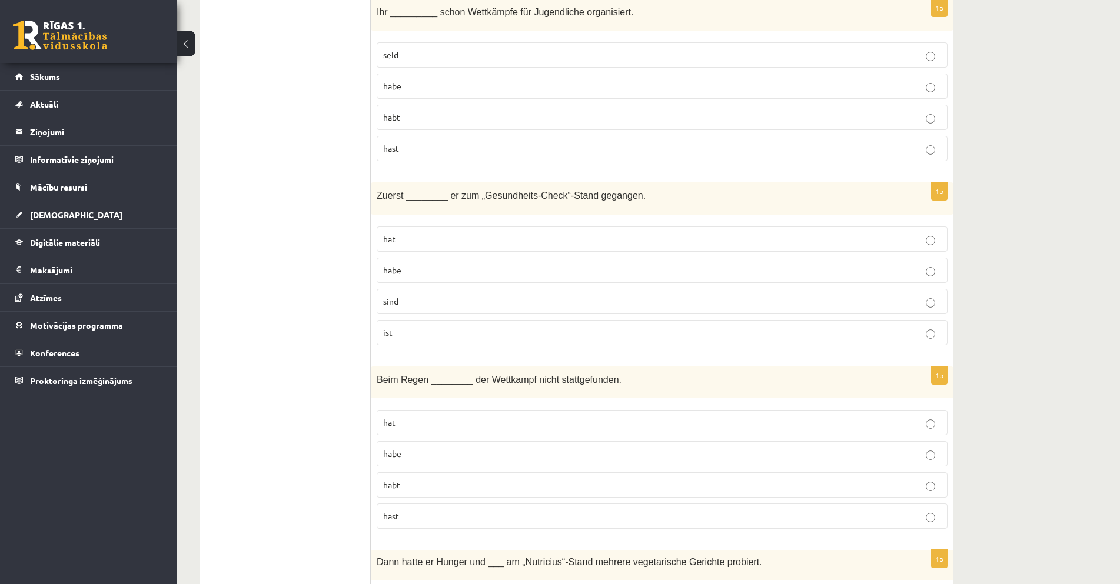
scroll to position [647, 0]
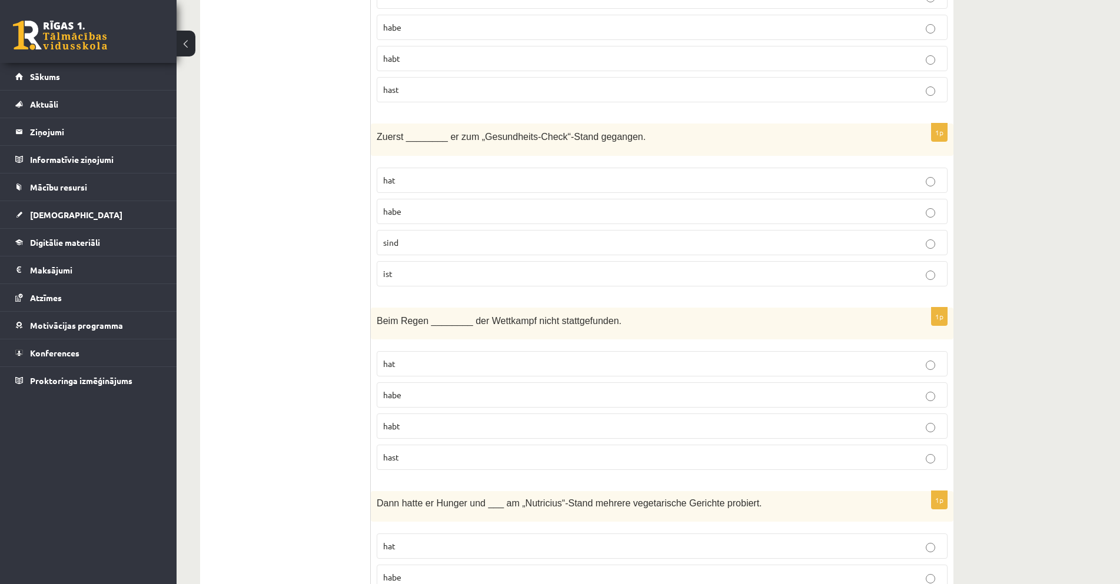
click at [452, 363] on p "hat" at bounding box center [662, 364] width 558 height 12
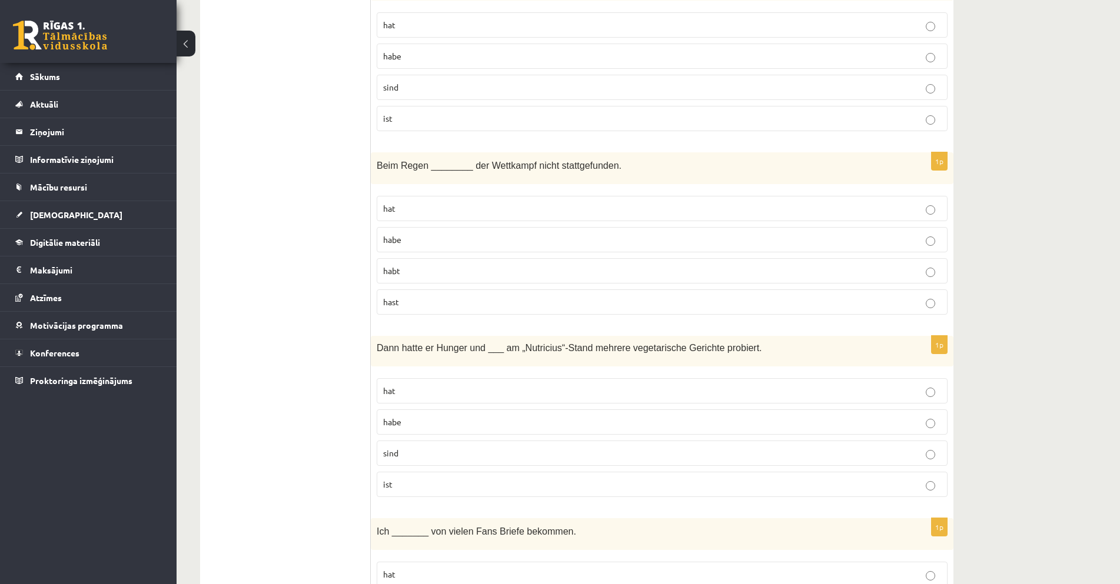
scroll to position [824, 0]
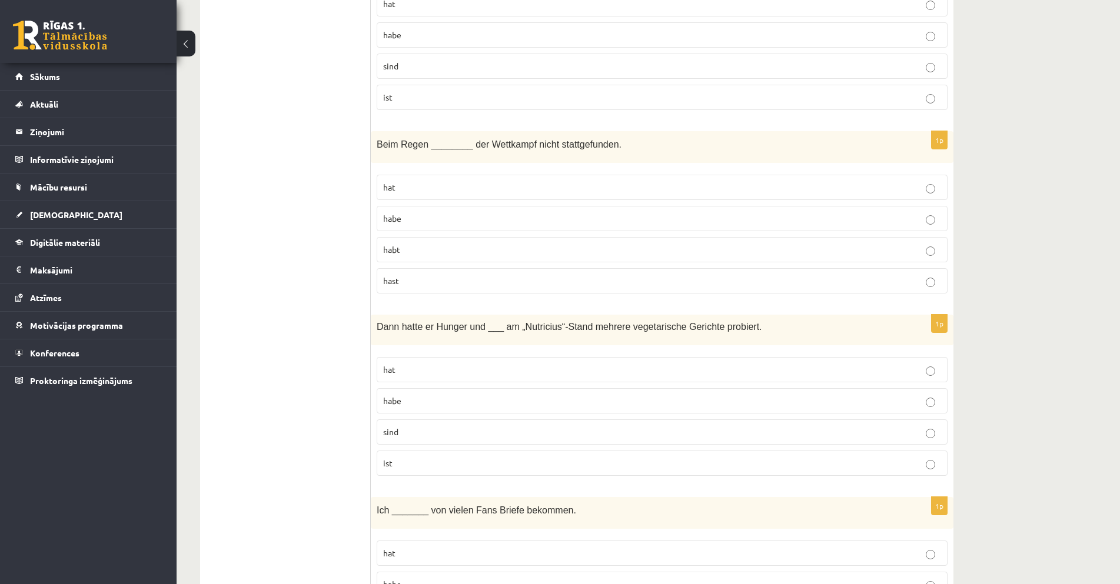
click at [472, 368] on p "hat" at bounding box center [662, 370] width 558 height 12
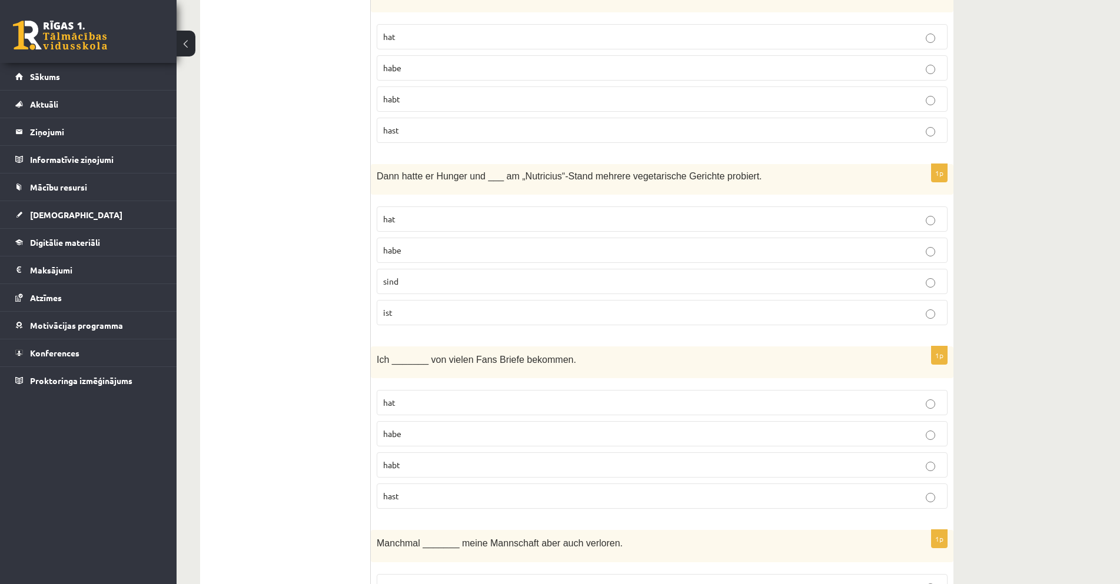
scroll to position [1000, 0]
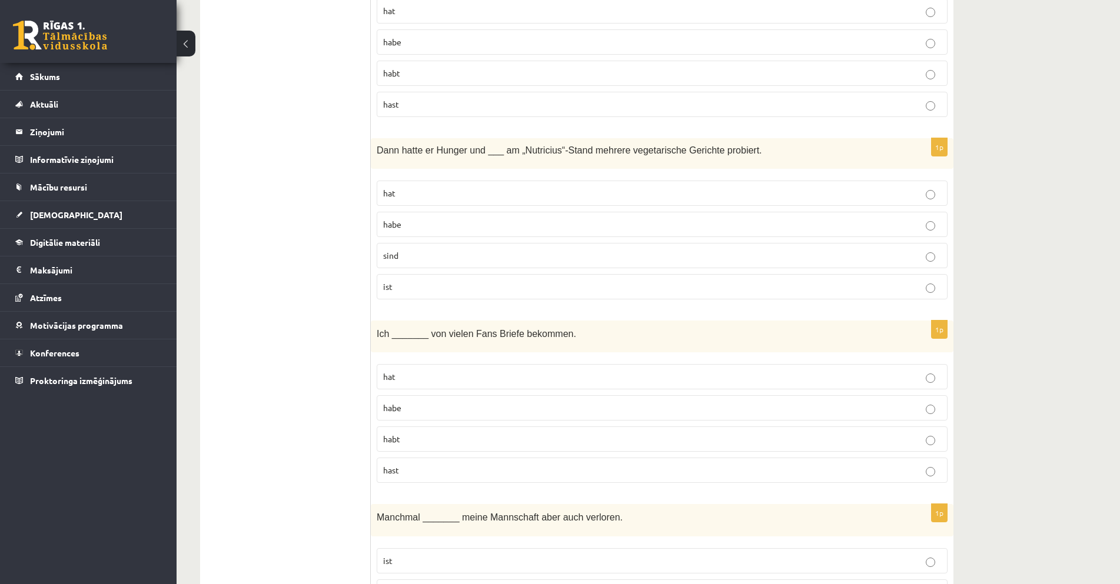
click at [441, 407] on p "habe" at bounding box center [662, 408] width 558 height 12
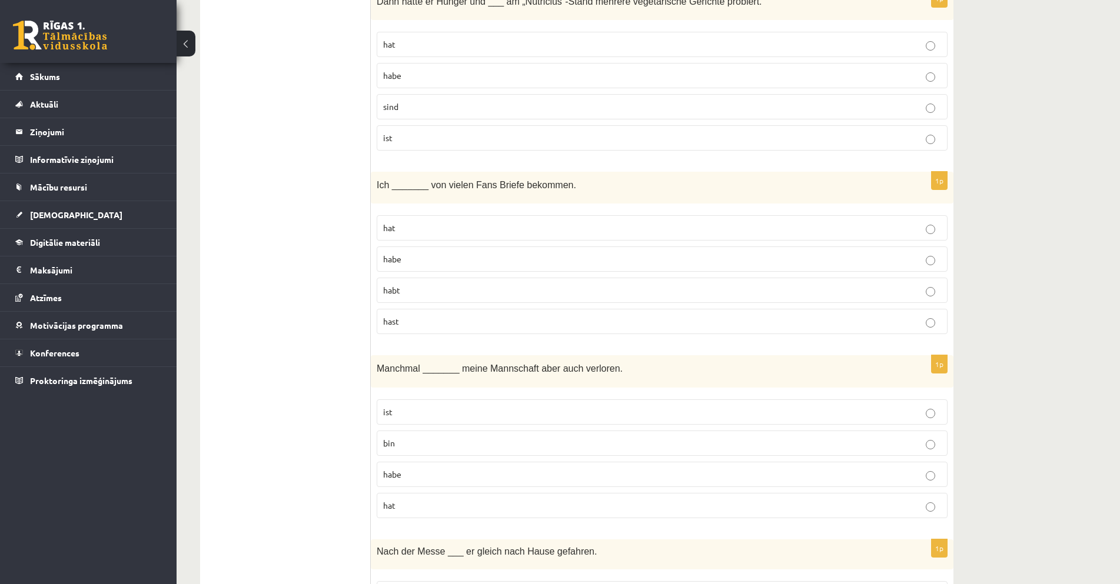
scroll to position [1177, 0]
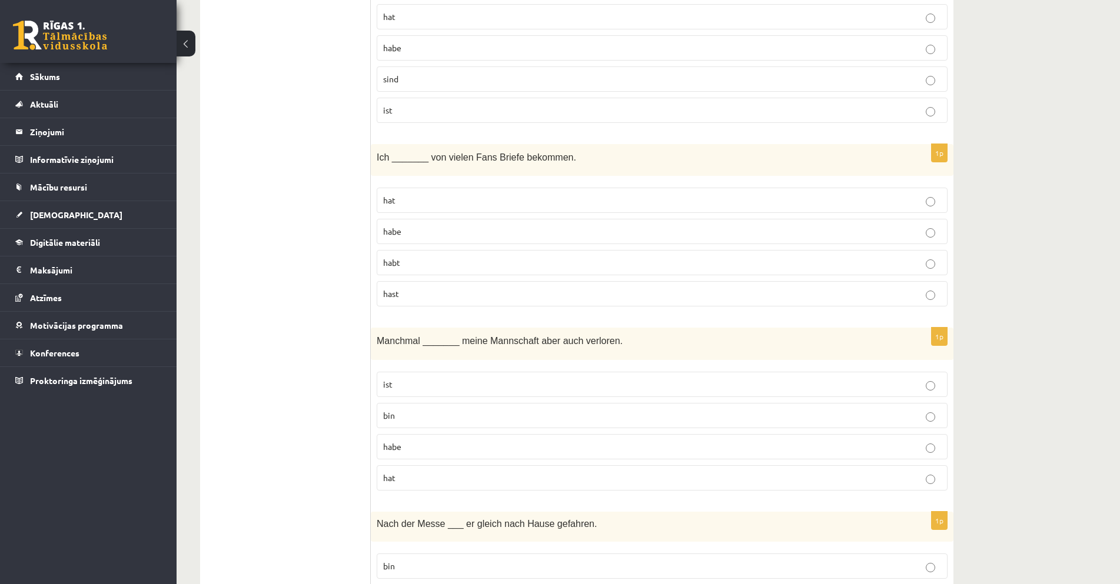
click at [471, 387] on p "ist" at bounding box center [662, 384] width 558 height 12
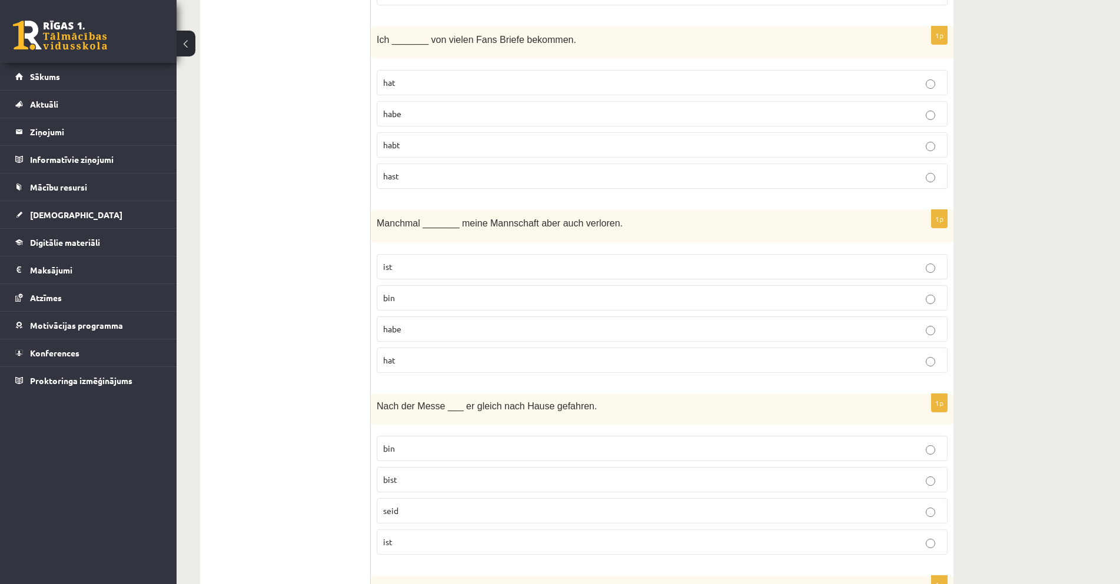
scroll to position [1354, 0]
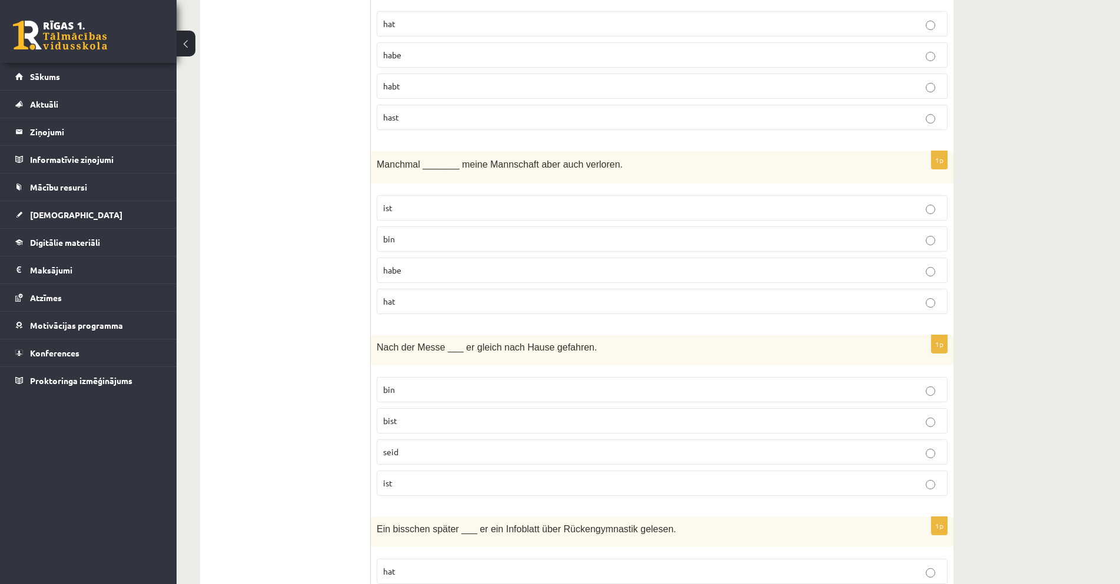
click at [428, 488] on p "ist" at bounding box center [662, 483] width 558 height 12
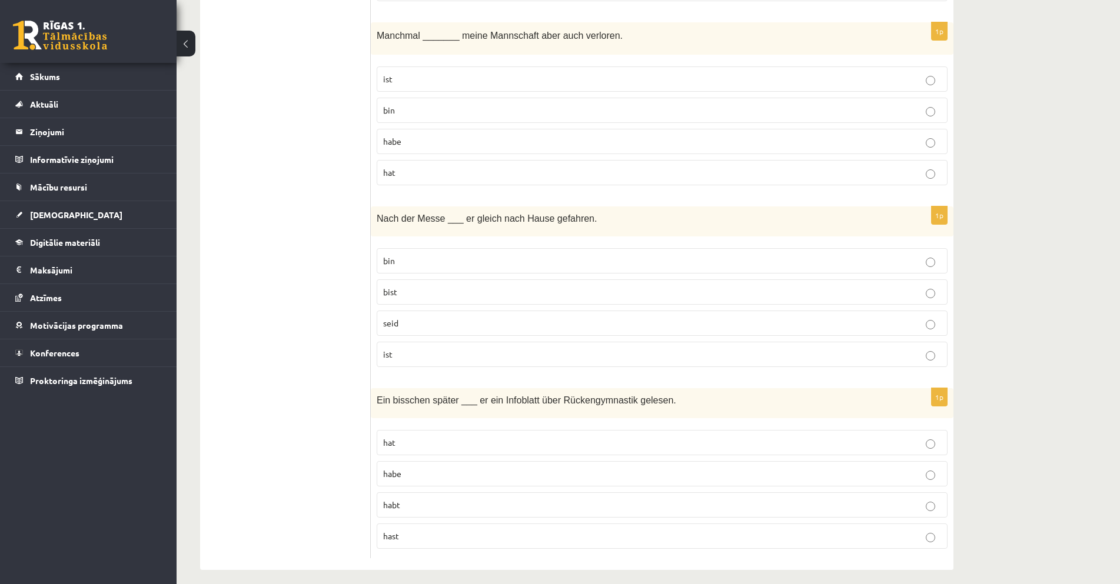
scroll to position [1493, 0]
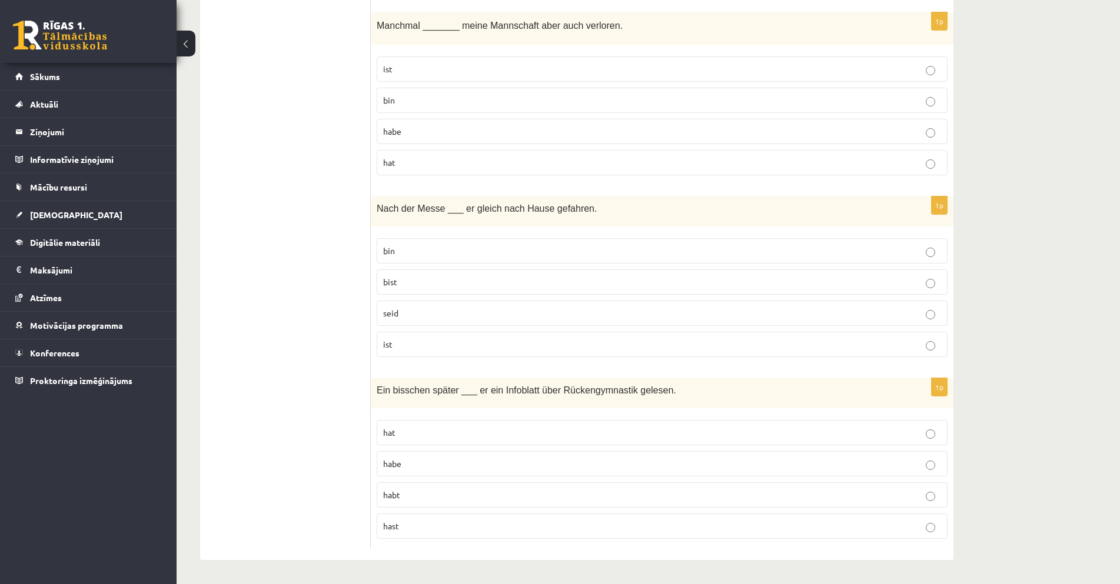
click at [448, 432] on p "hat" at bounding box center [662, 433] width 558 height 12
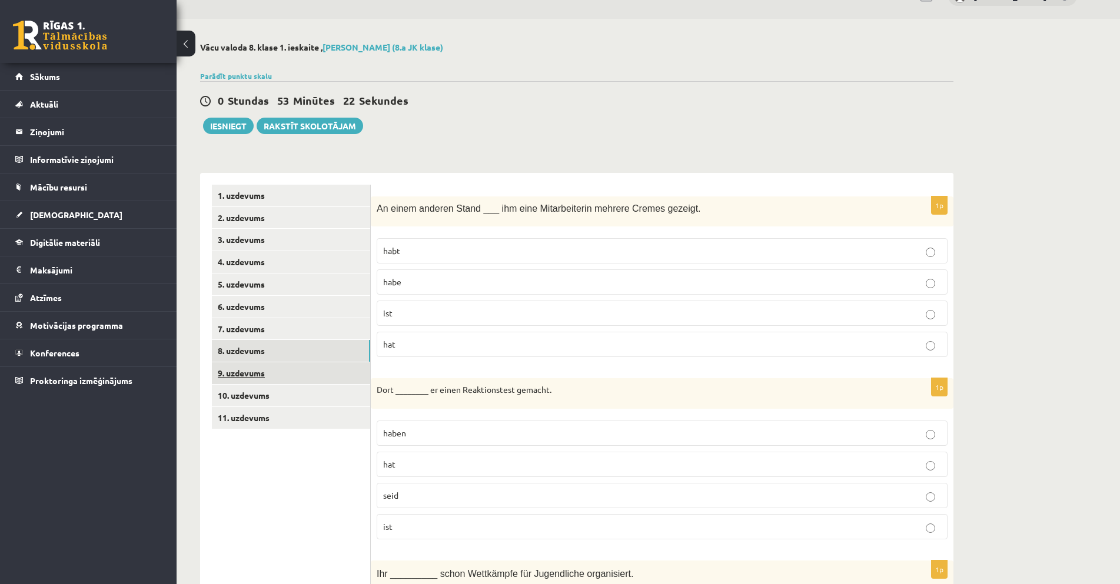
scroll to position [0, 0]
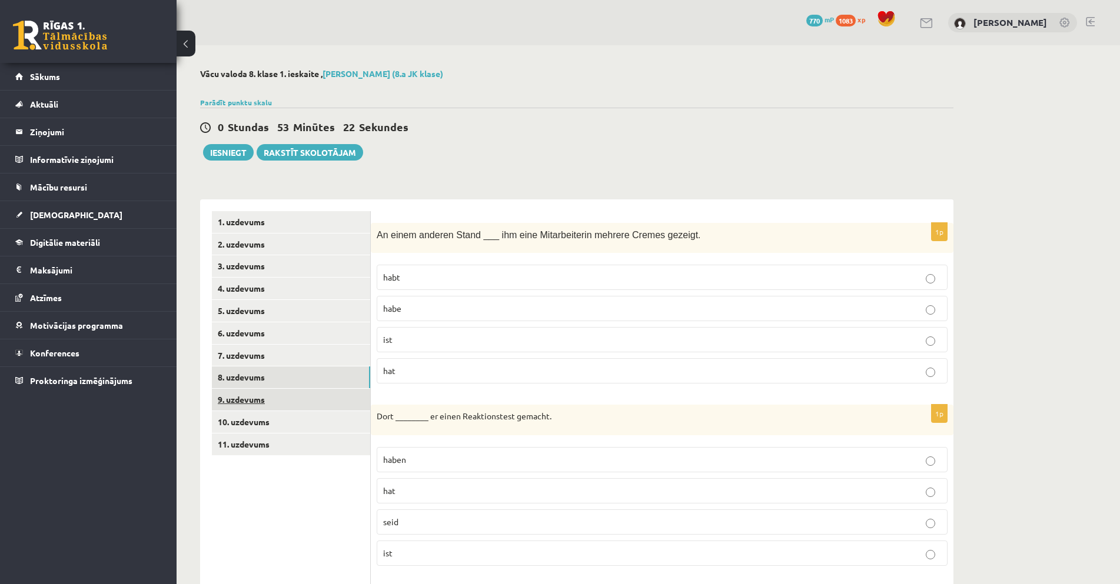
click at [254, 398] on link "9. uzdevums" at bounding box center [291, 400] width 158 height 22
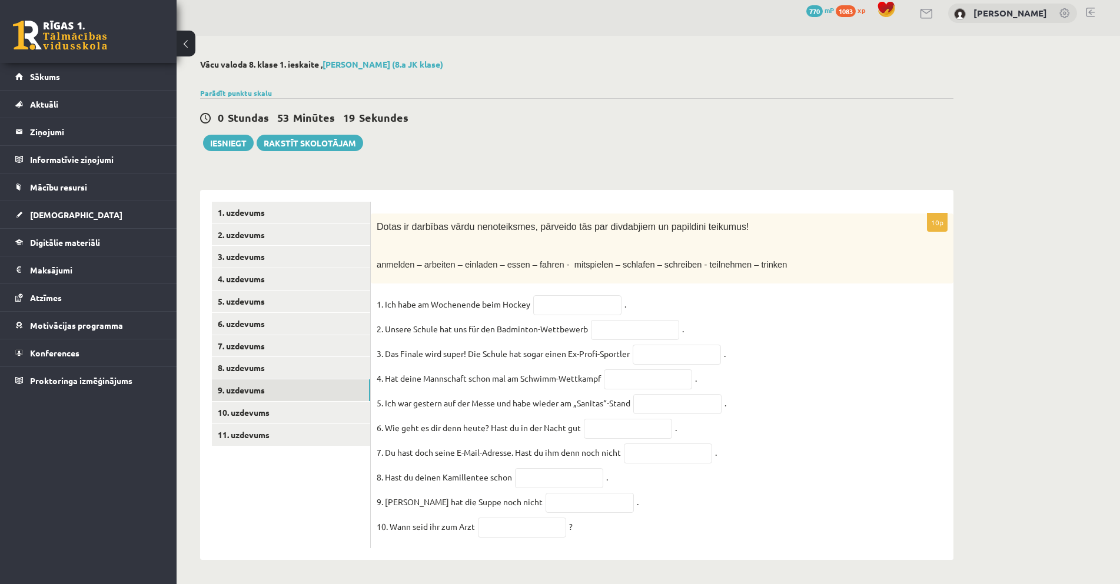
scroll to position [22, 0]
click at [551, 296] on input "text" at bounding box center [577, 305] width 88 height 20
click at [608, 320] on input "text" at bounding box center [635, 330] width 88 height 20
click at [627, 320] on input "text" at bounding box center [635, 330] width 88 height 20
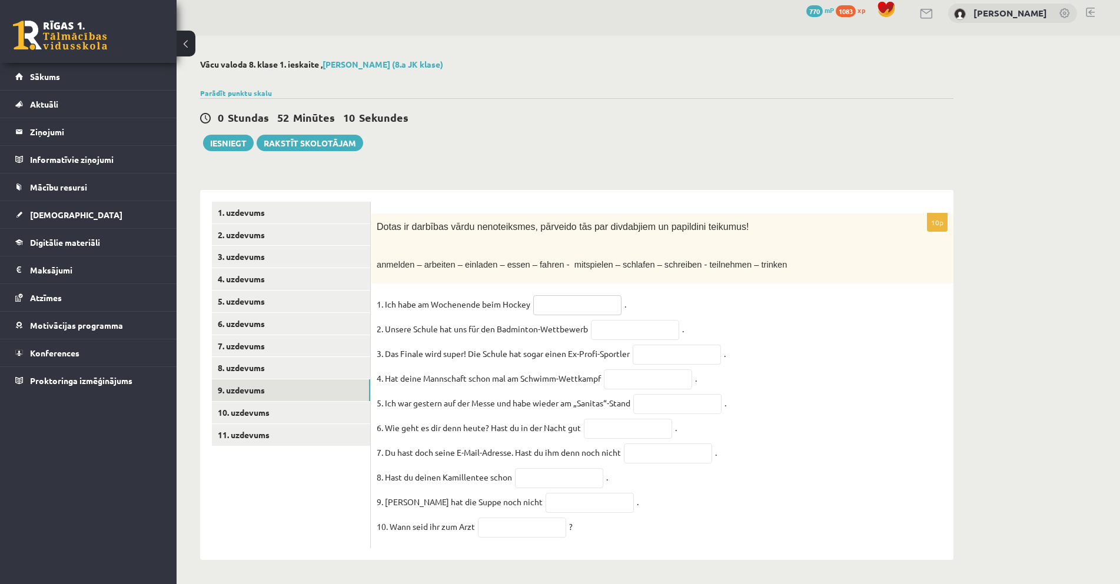
click at [558, 295] on input "text" at bounding box center [577, 305] width 88 height 20
type input "**********"
click at [623, 320] on input "text" at bounding box center [635, 330] width 88 height 20
type input "*"
click at [670, 345] on input "text" at bounding box center [677, 355] width 88 height 20
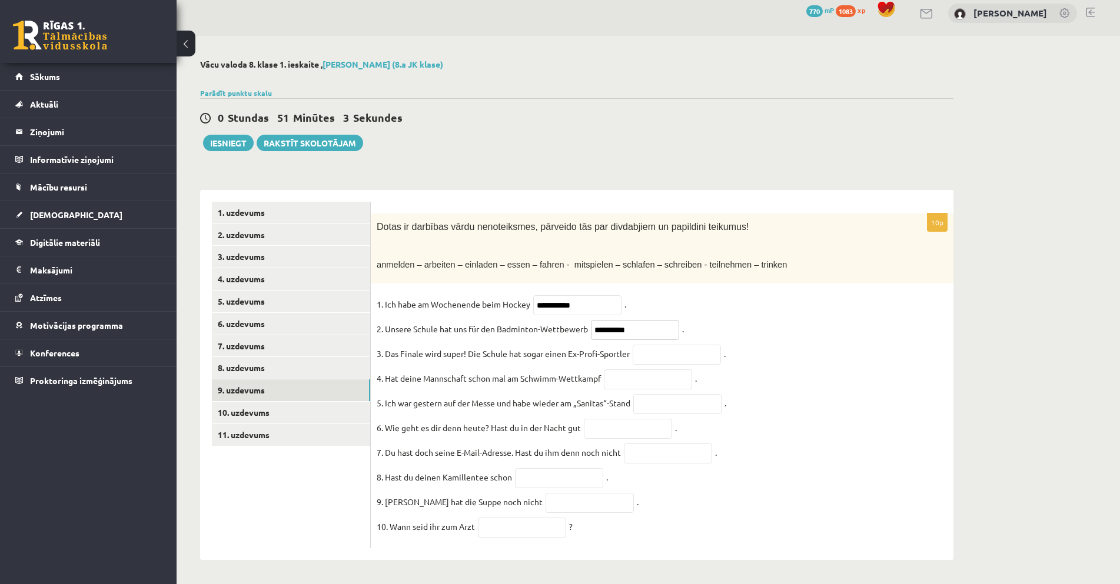
click at [650, 320] on input "**********" at bounding box center [635, 330] width 88 height 20
type input "**********"
click at [654, 345] on input "text" at bounding box center [677, 355] width 88 height 20
click at [624, 372] on input "text" at bounding box center [648, 380] width 88 height 20
type input "**********"
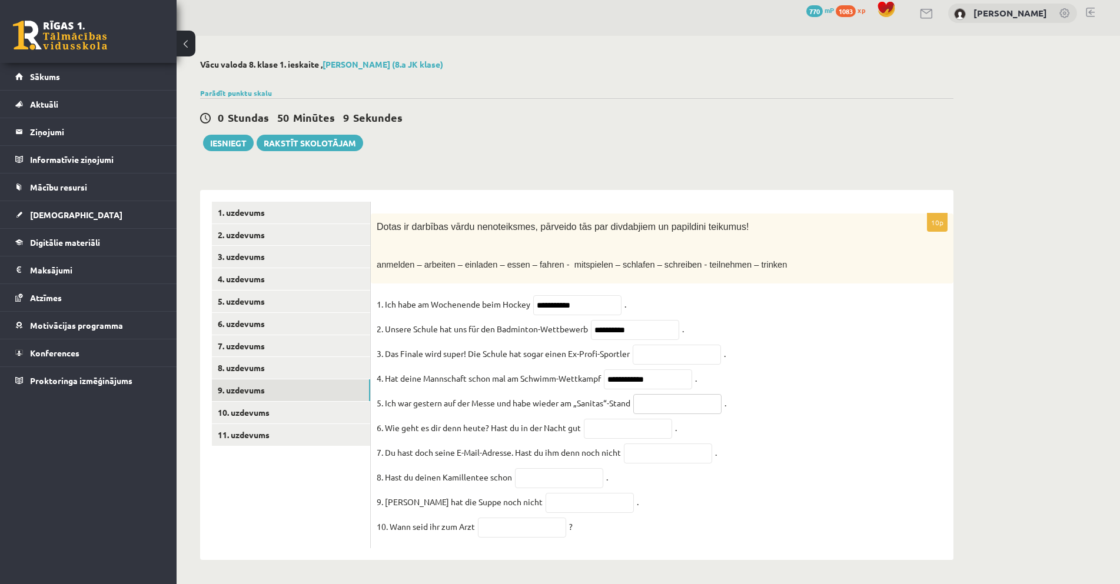
click at [660, 400] on input "text" at bounding box center [677, 404] width 88 height 20
click at [604, 423] on input "text" at bounding box center [628, 429] width 88 height 20
type input "**********"
click at [663, 453] on input "text" at bounding box center [668, 454] width 88 height 20
type input "**********"
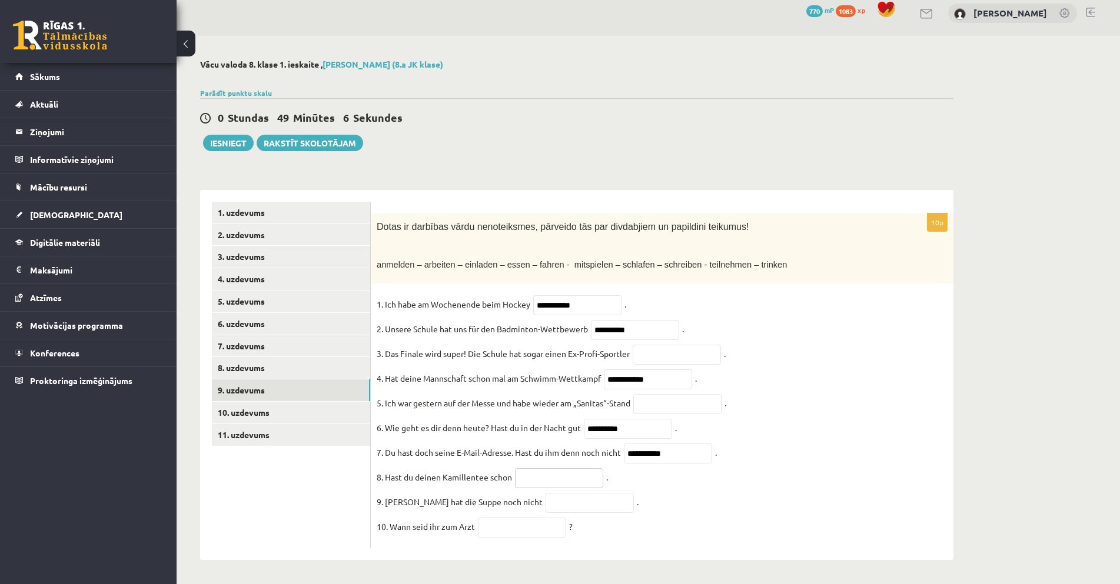
click at [531, 474] on input "text" at bounding box center [559, 478] width 88 height 20
type input "*********"
click at [546, 501] on input "text" at bounding box center [590, 503] width 88 height 20
click at [546, 502] on input "text" at bounding box center [590, 503] width 88 height 20
type input "********"
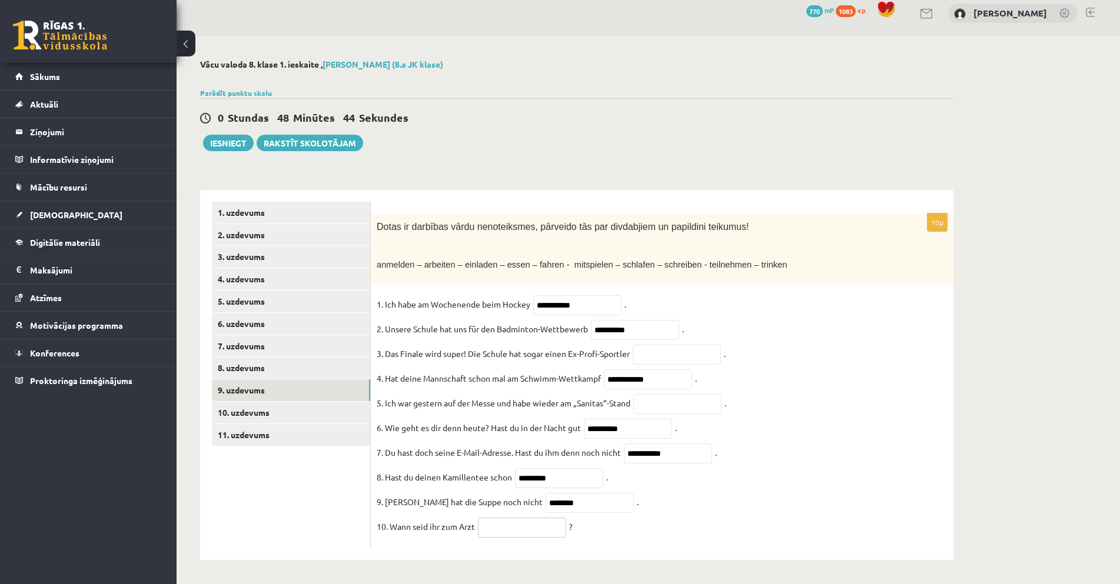
click at [511, 526] on input "text" at bounding box center [522, 528] width 88 height 20
type input "********"
click at [672, 348] on input "text" at bounding box center [677, 355] width 88 height 20
click at [663, 399] on input "text" at bounding box center [677, 404] width 88 height 20
click at [655, 398] on input "text" at bounding box center [677, 404] width 88 height 20
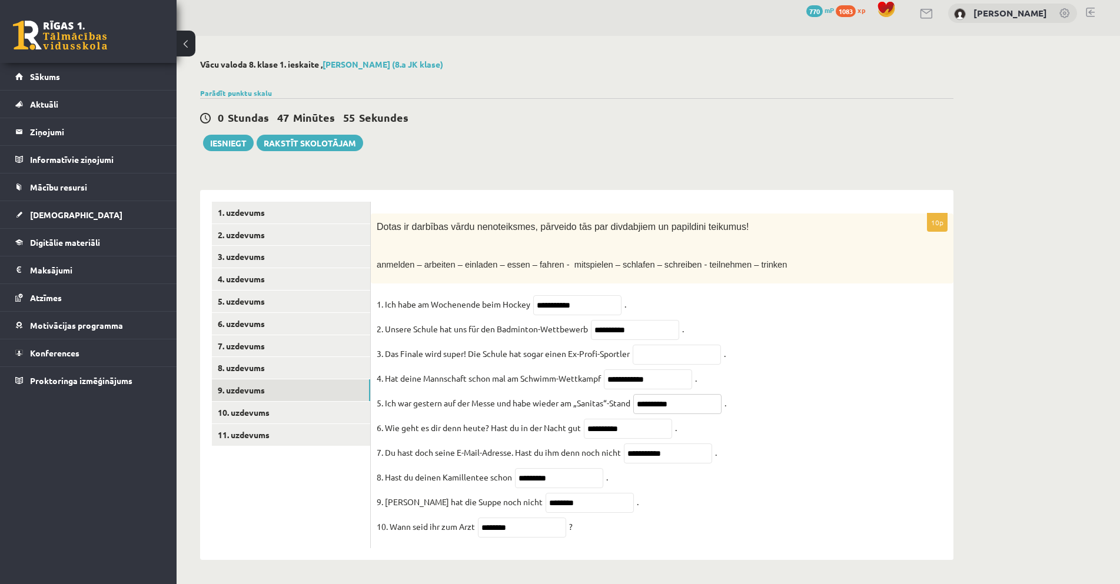
type input "**********"
click at [659, 349] on input "text" at bounding box center [677, 355] width 88 height 20
drag, startPoint x: 700, startPoint y: 345, endPoint x: 671, endPoint y: 350, distance: 28.5
click at [671, 350] on input "**********" at bounding box center [677, 355] width 88 height 20
type input "**********"
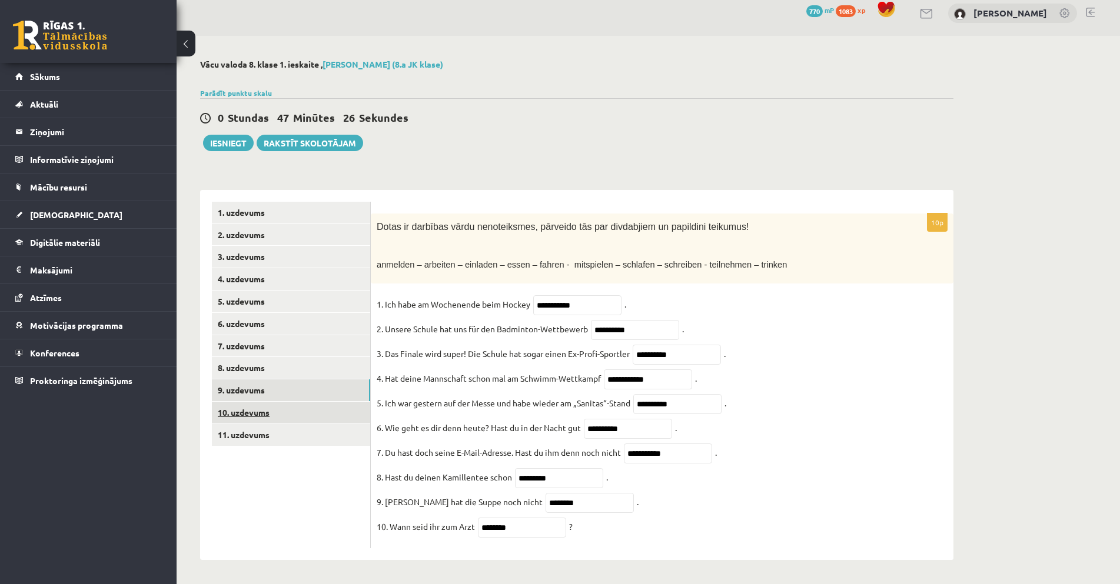
click at [309, 408] on link "10. uzdevums" at bounding box center [291, 413] width 158 height 22
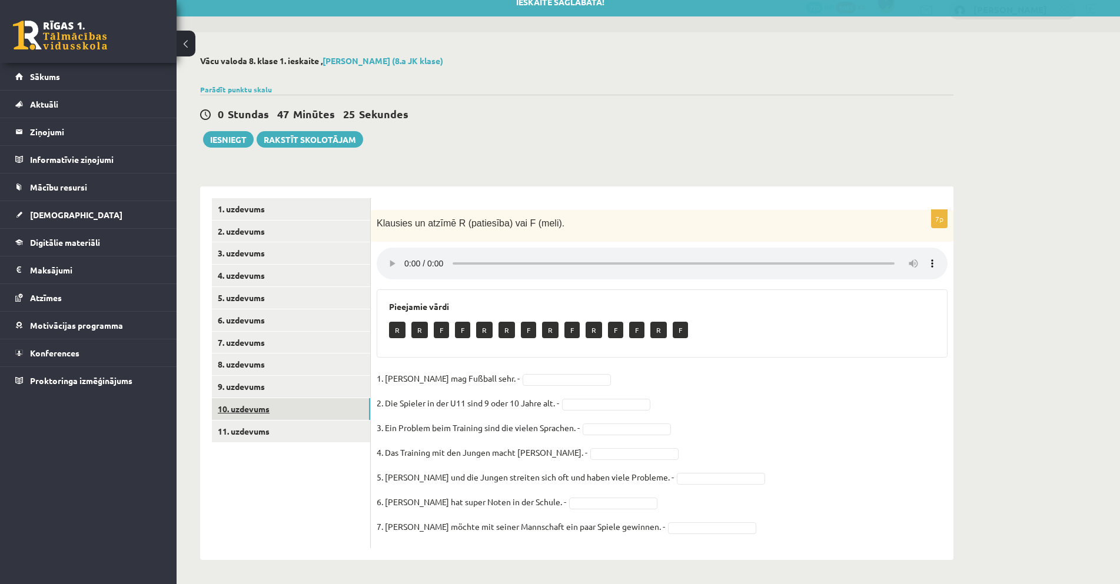
scroll to position [14, 0]
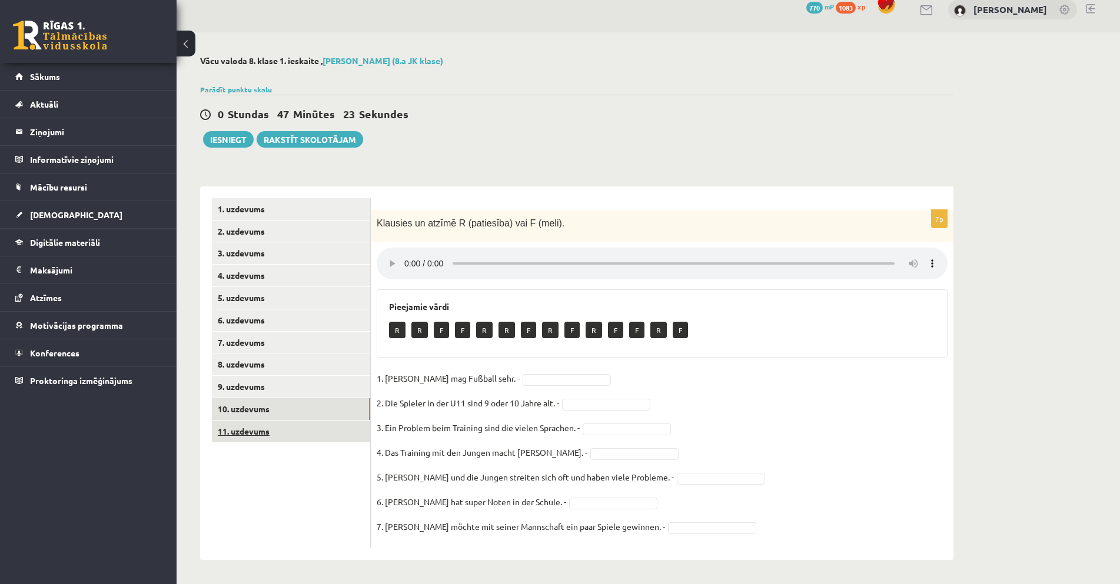
click at [307, 433] on link "11. uzdevums" at bounding box center [291, 432] width 158 height 22
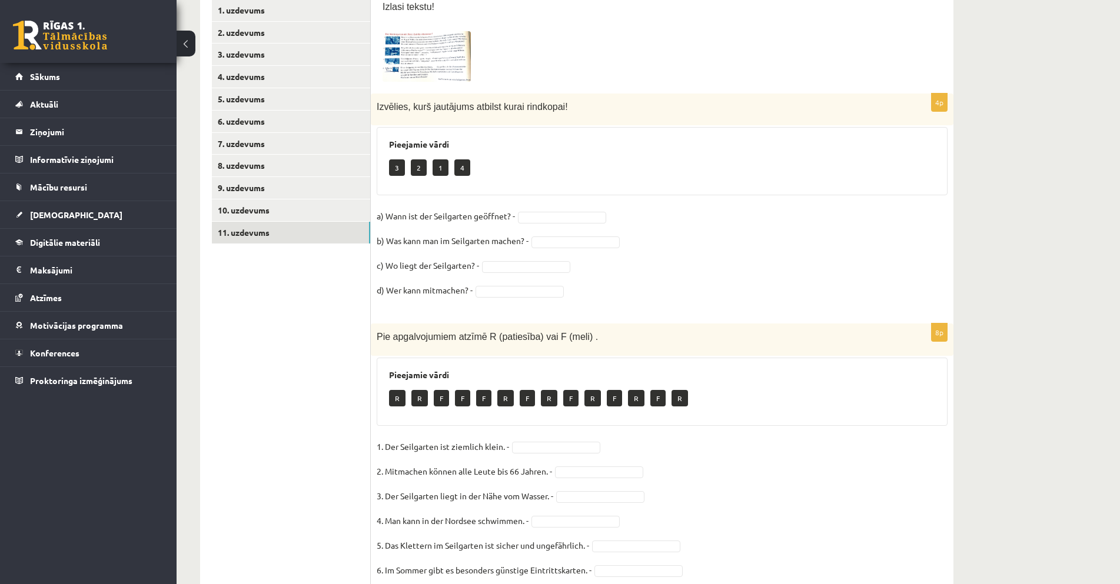
scroll to position [191, 0]
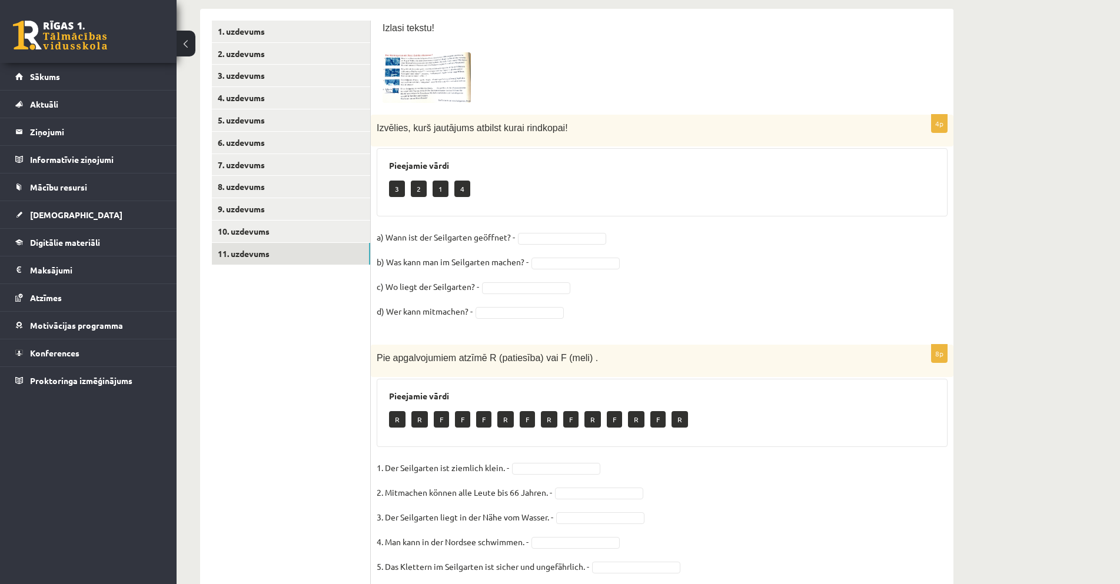
click at [435, 75] on span at bounding box center [427, 80] width 19 height 19
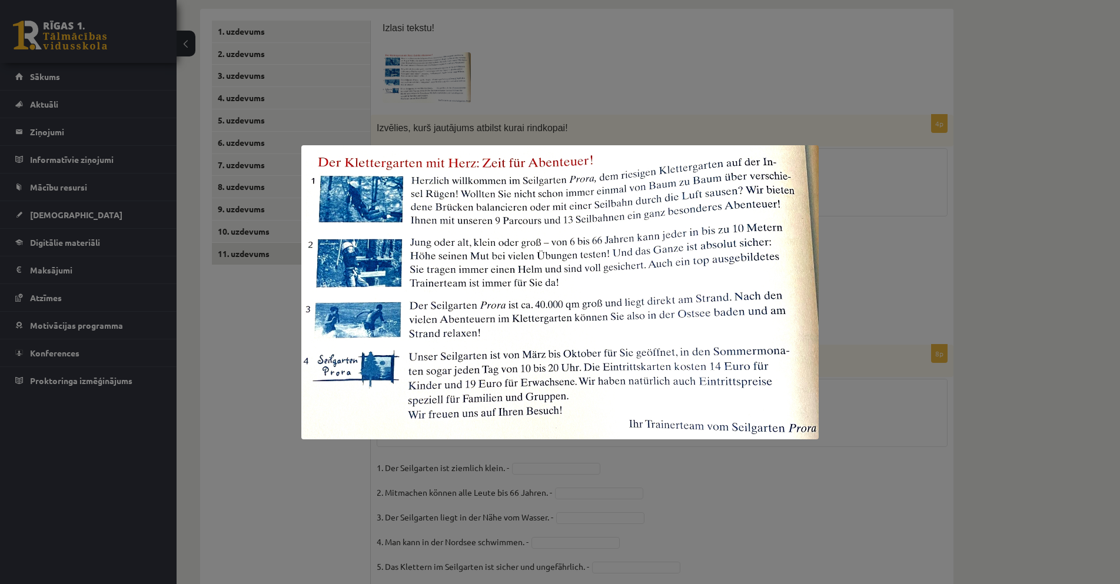
click at [883, 231] on div at bounding box center [560, 292] width 1120 height 584
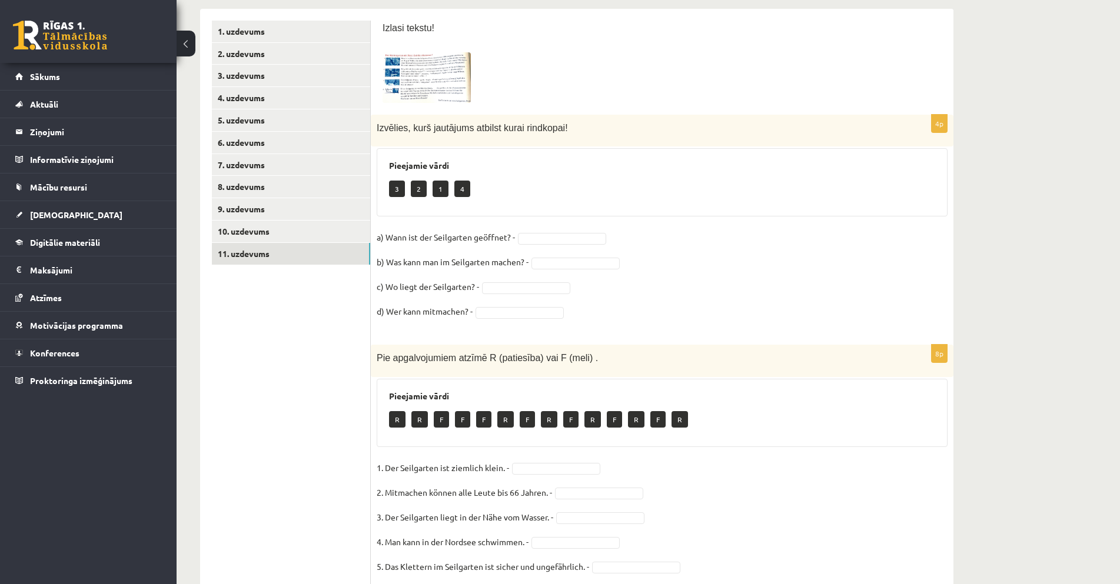
click at [440, 77] on img at bounding box center [427, 77] width 88 height 50
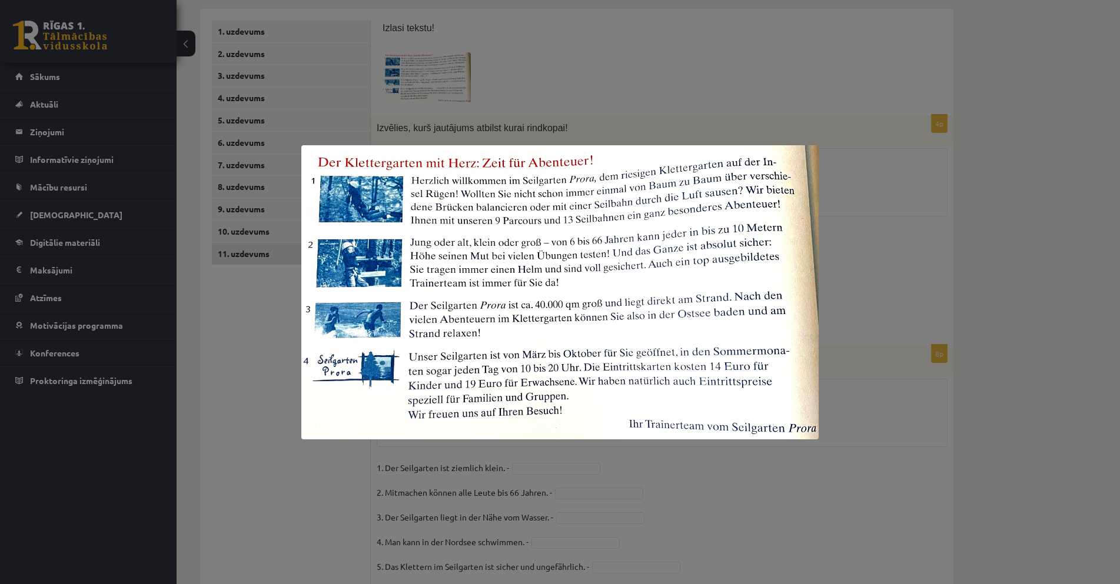
click at [687, 463] on div at bounding box center [560, 292] width 1120 height 584
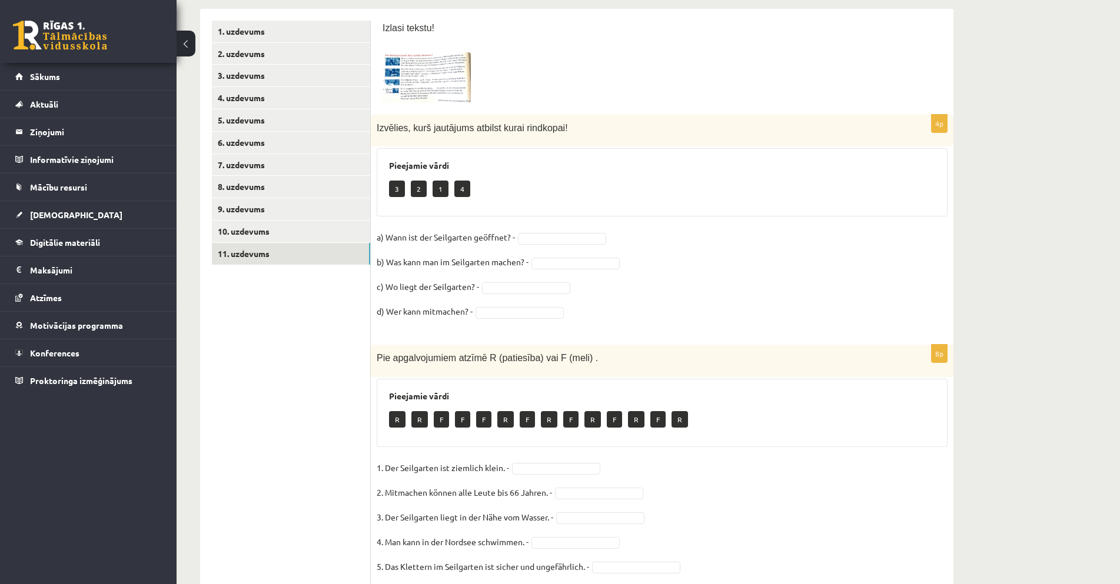
click at [441, 78] on img at bounding box center [427, 77] width 88 height 50
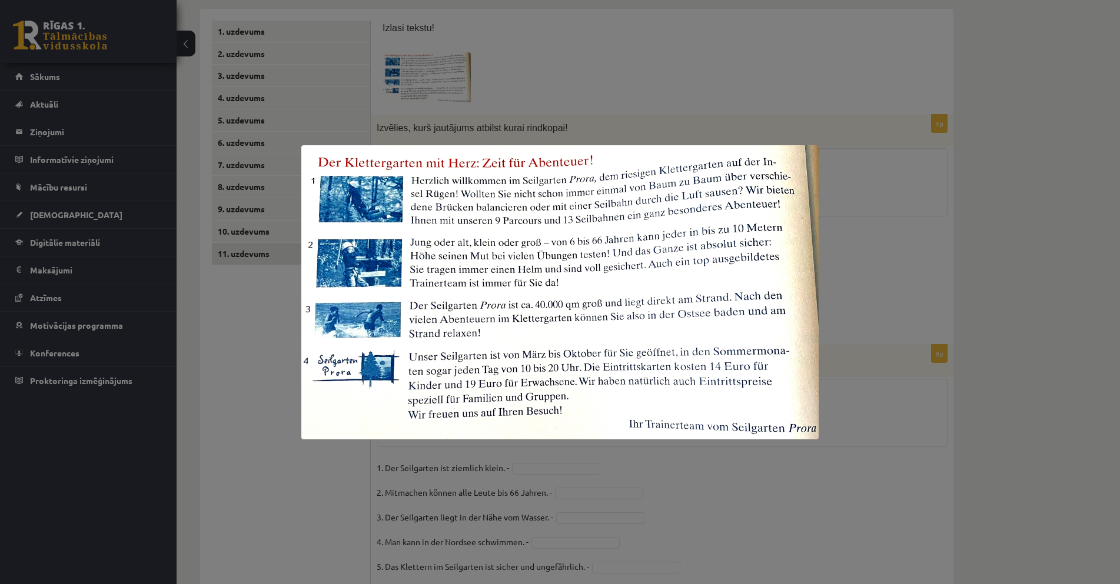
click at [837, 365] on div at bounding box center [560, 292] width 1120 height 584
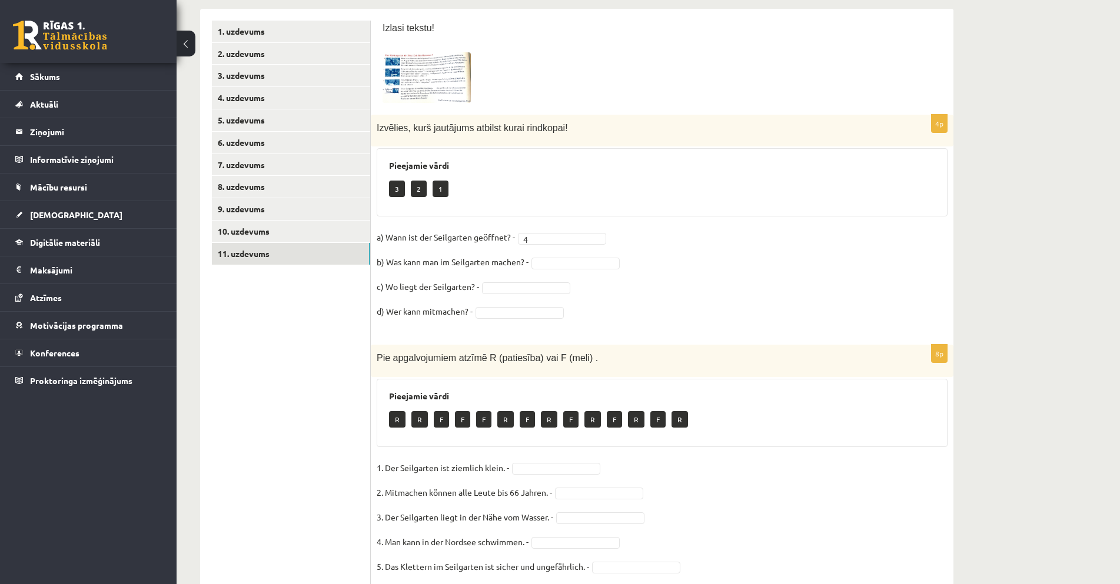
click at [449, 64] on img at bounding box center [427, 77] width 88 height 50
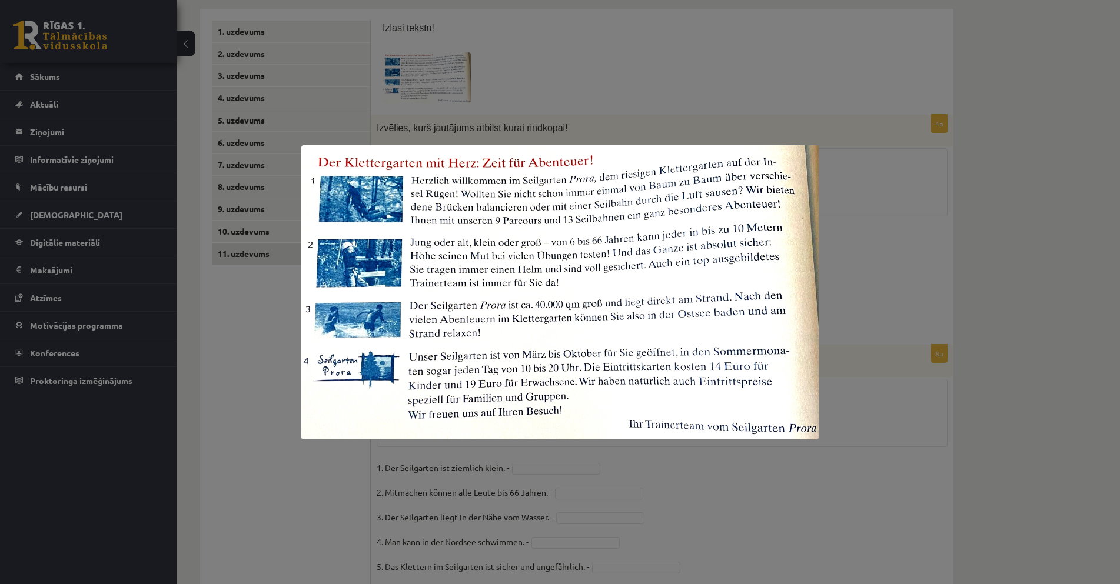
click at [851, 285] on div at bounding box center [560, 292] width 1120 height 584
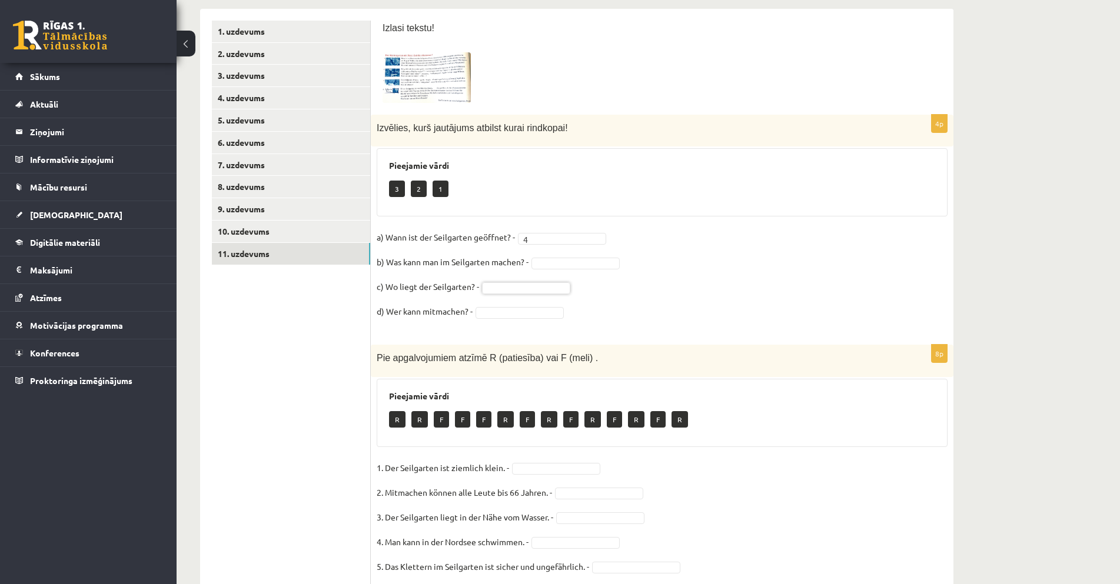
click at [427, 98] on img at bounding box center [427, 77] width 88 height 50
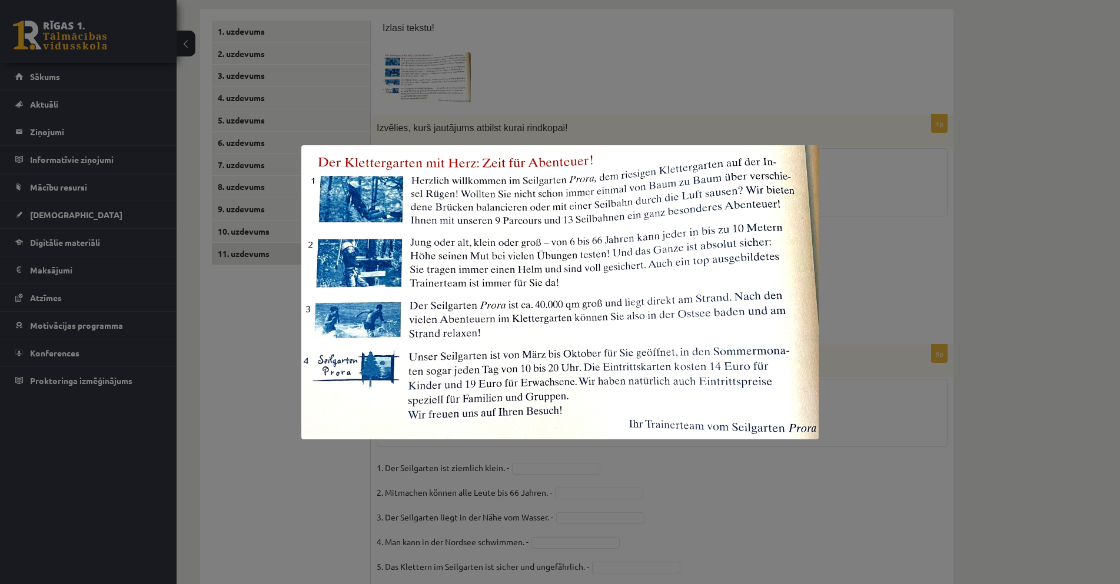
click at [968, 375] on div at bounding box center [560, 292] width 1120 height 584
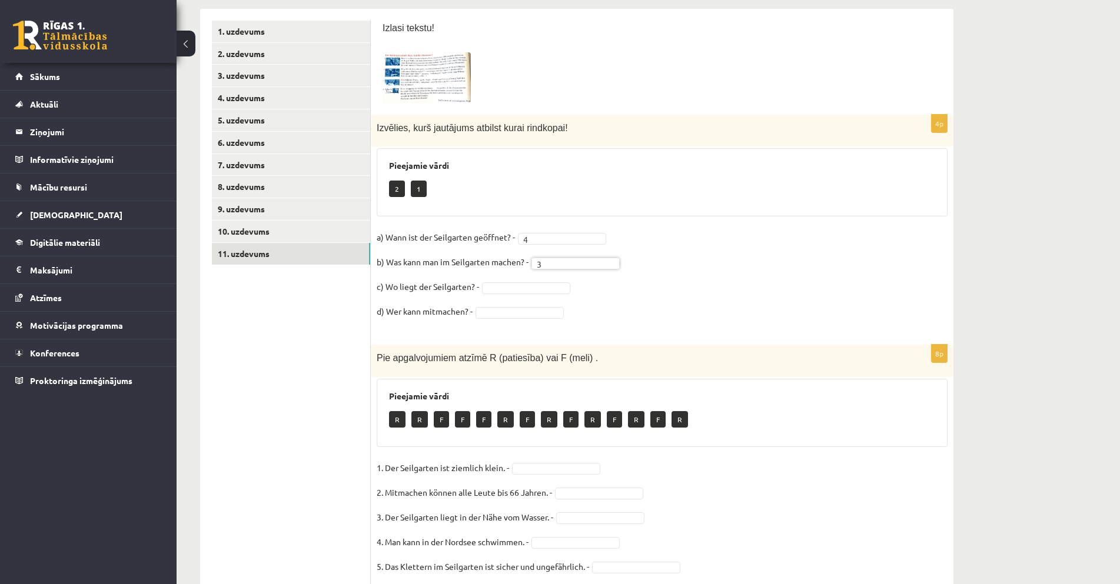
click at [439, 83] on img at bounding box center [427, 77] width 88 height 50
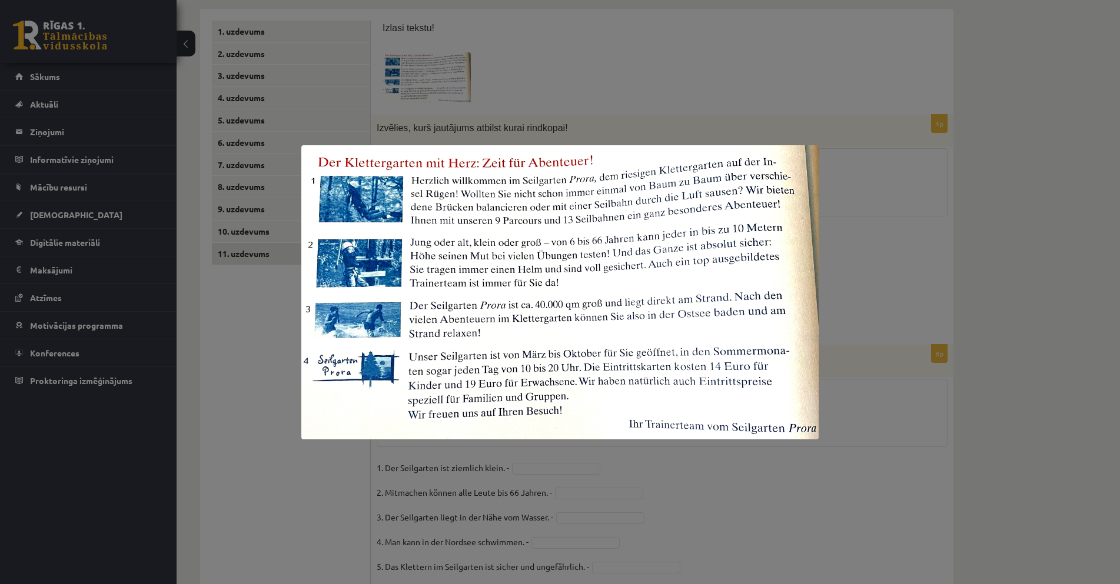
click at [889, 255] on div at bounding box center [560, 292] width 1120 height 584
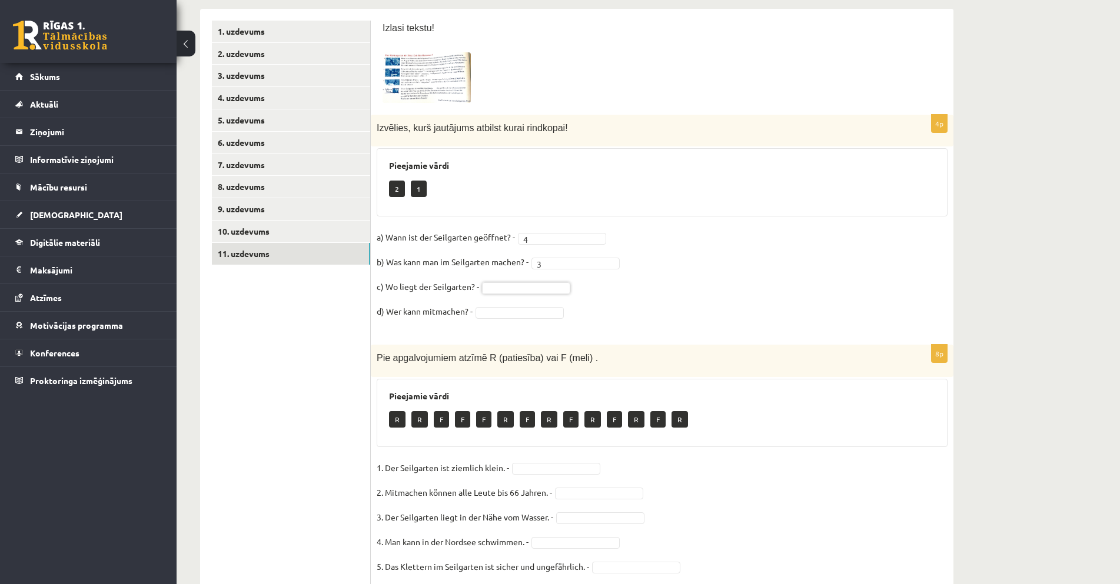
click at [455, 81] on img at bounding box center [427, 77] width 88 height 50
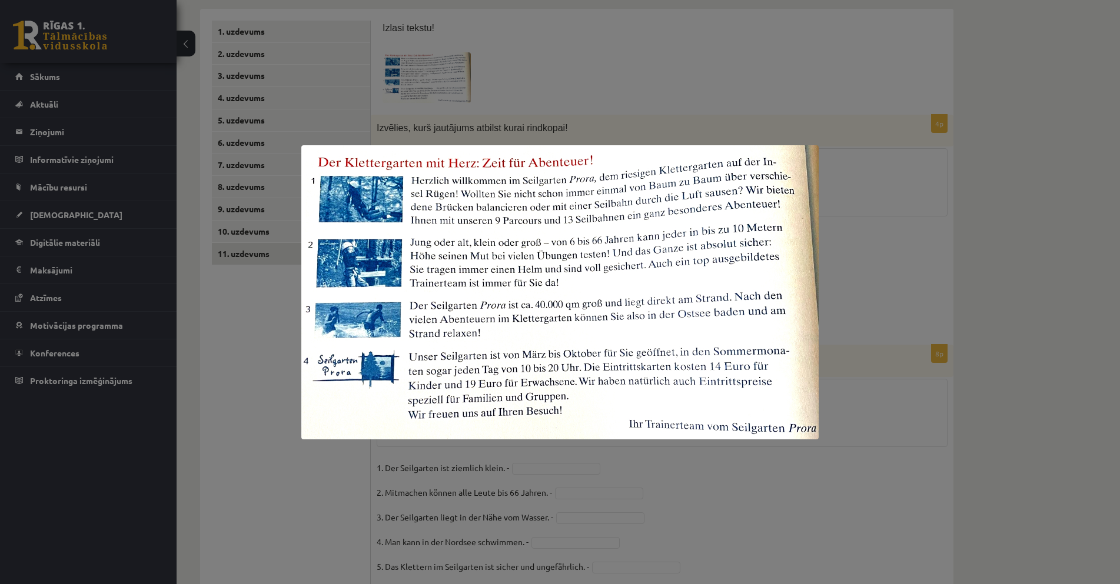
click at [879, 302] on div at bounding box center [560, 292] width 1120 height 584
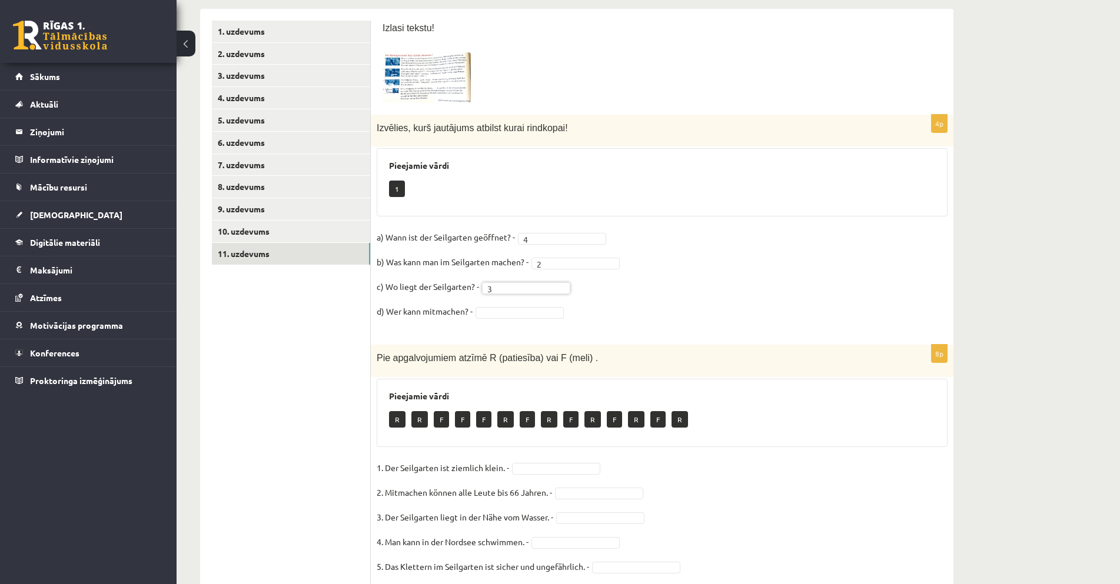
click at [514, 320] on fieldset "a) Wann ist der Seilgarten geöffnet? - 4 * b) Was kann man im Seilgarten machen…" at bounding box center [662, 277] width 571 height 99
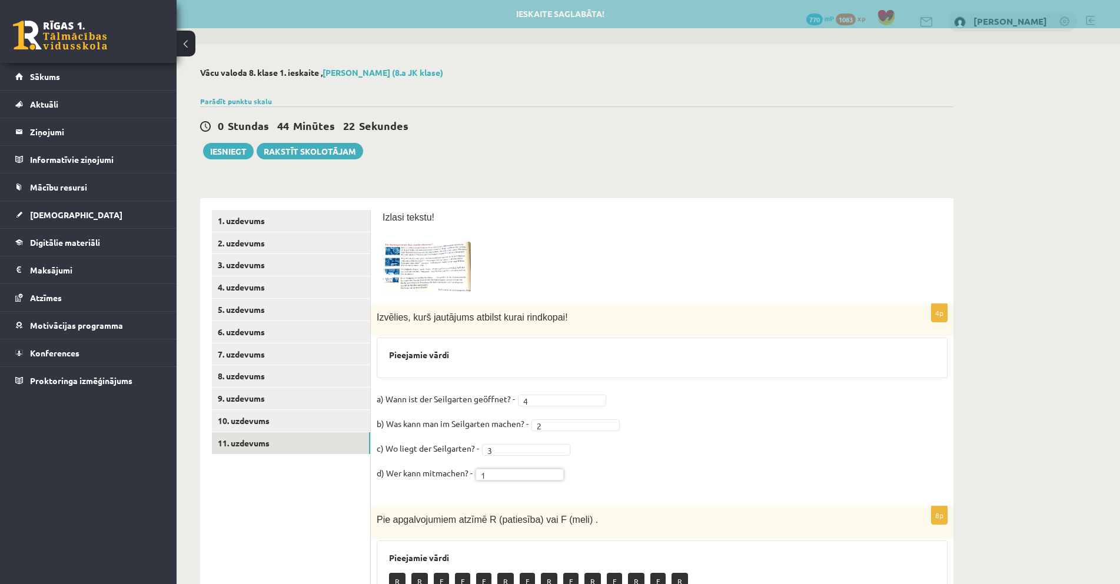
scroll to position [0, 0]
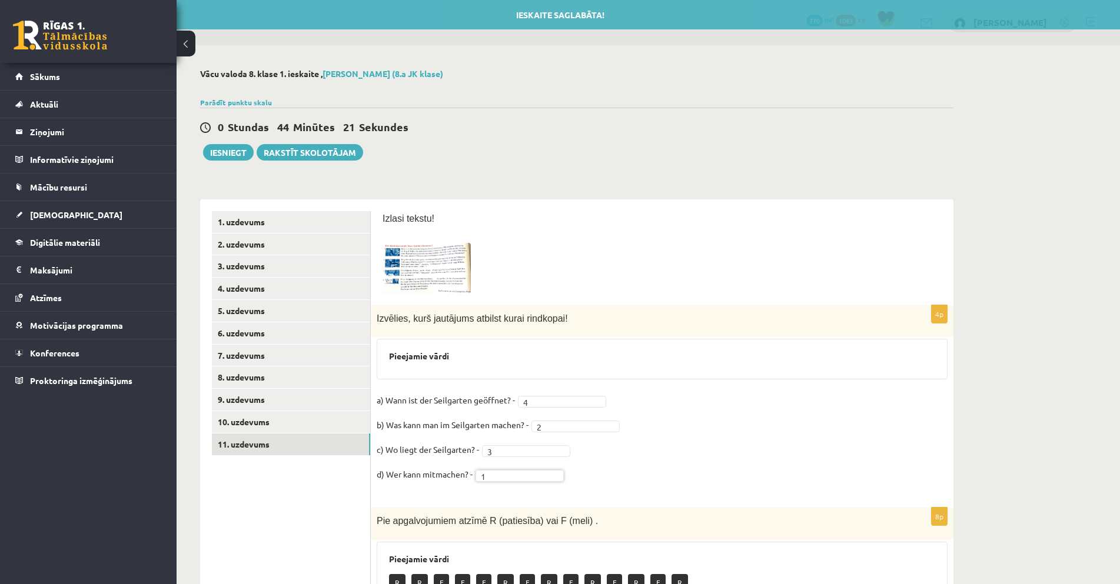
click at [439, 280] on img at bounding box center [427, 268] width 88 height 50
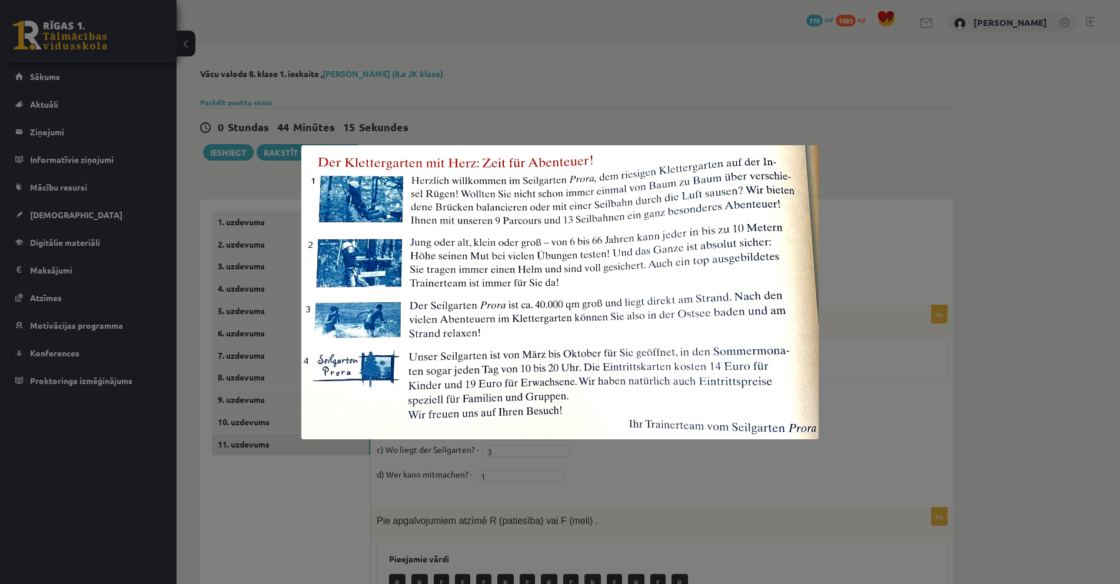
click at [923, 387] on div at bounding box center [560, 292] width 1120 height 584
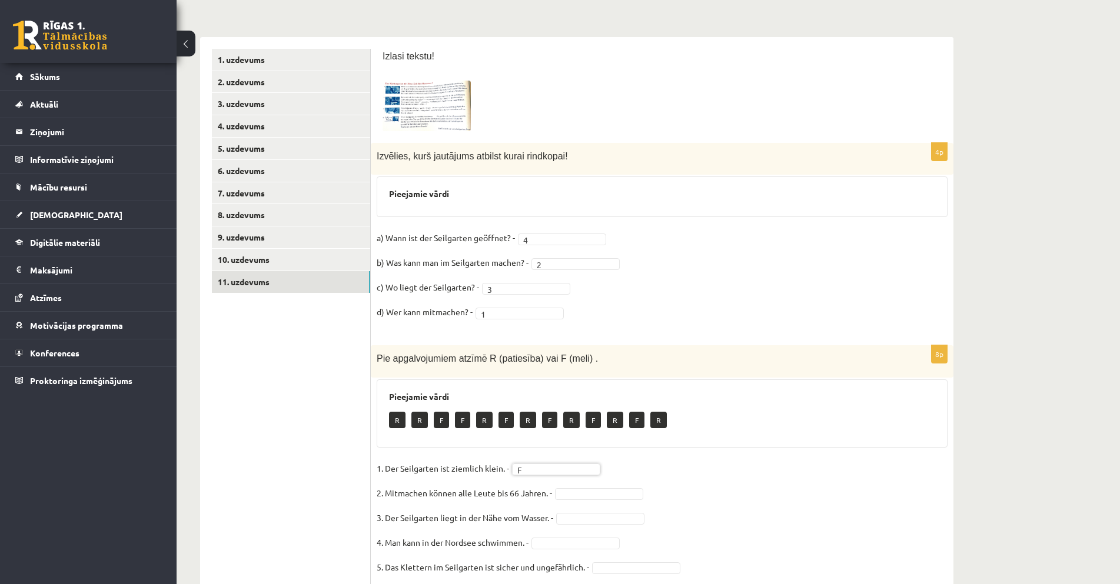
scroll to position [160, 0]
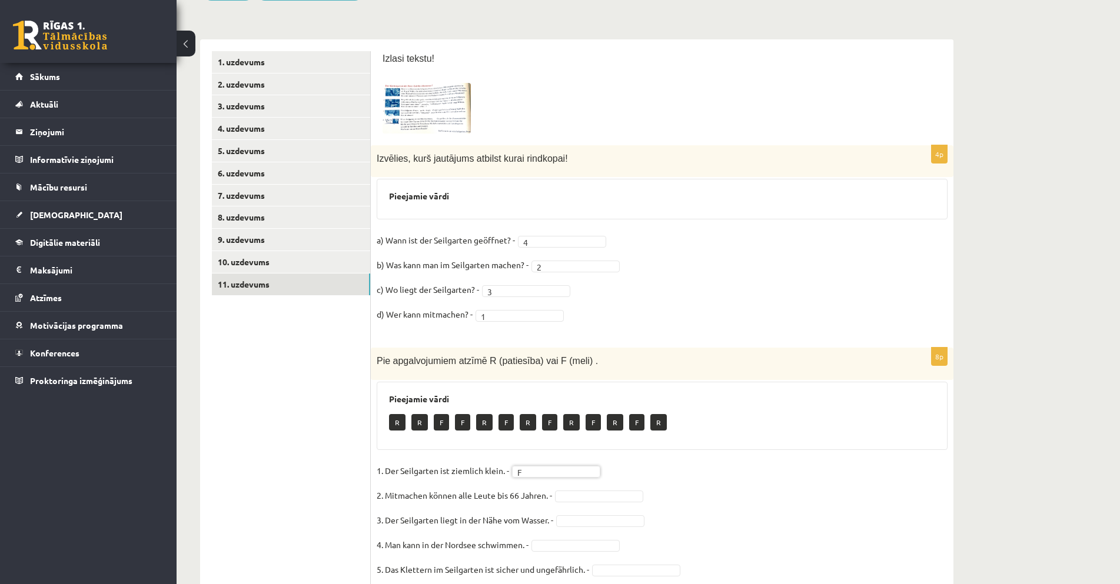
click at [448, 102] on img at bounding box center [427, 108] width 88 height 50
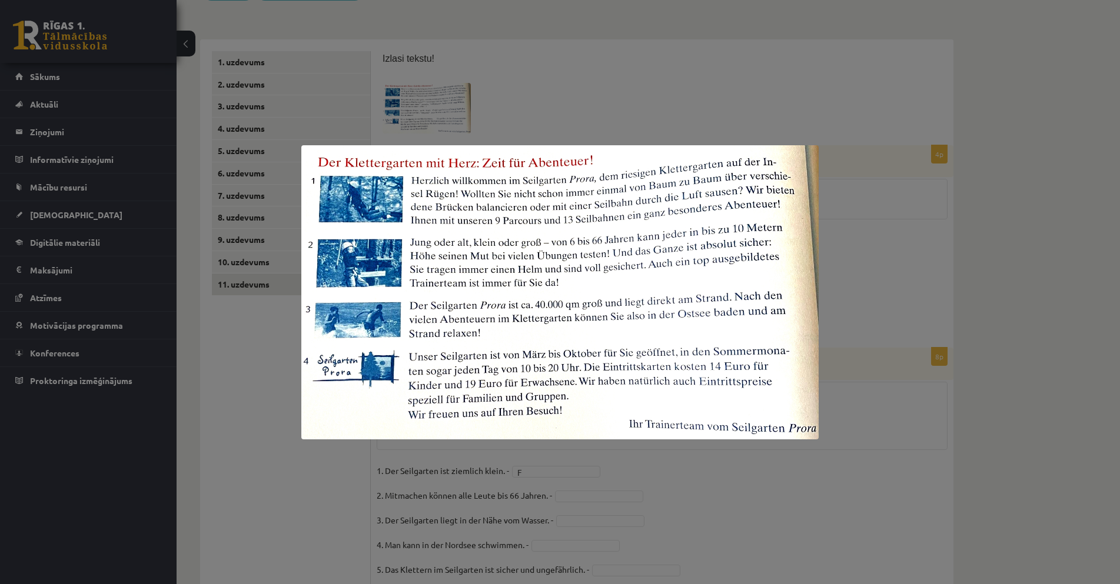
click at [827, 297] on div at bounding box center [560, 292] width 1120 height 584
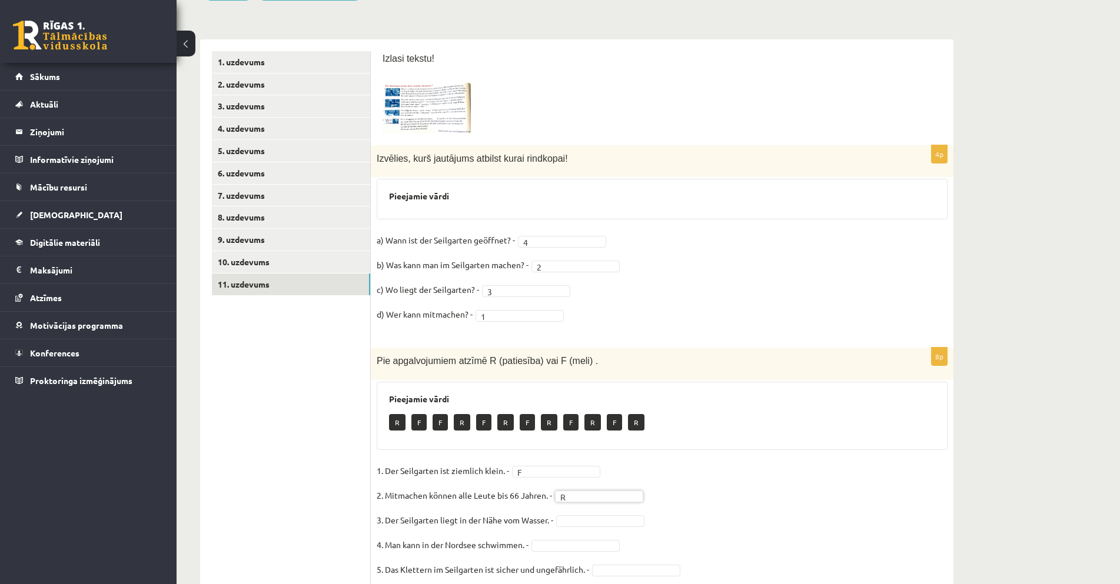
click at [434, 108] on span at bounding box center [427, 111] width 19 height 19
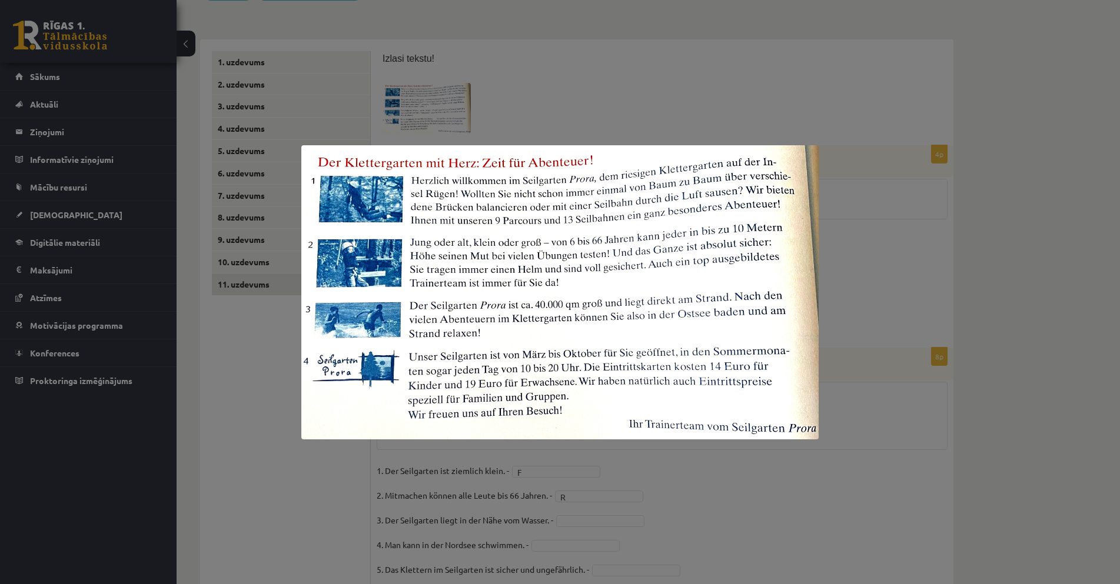
click at [854, 434] on div at bounding box center [560, 292] width 1120 height 584
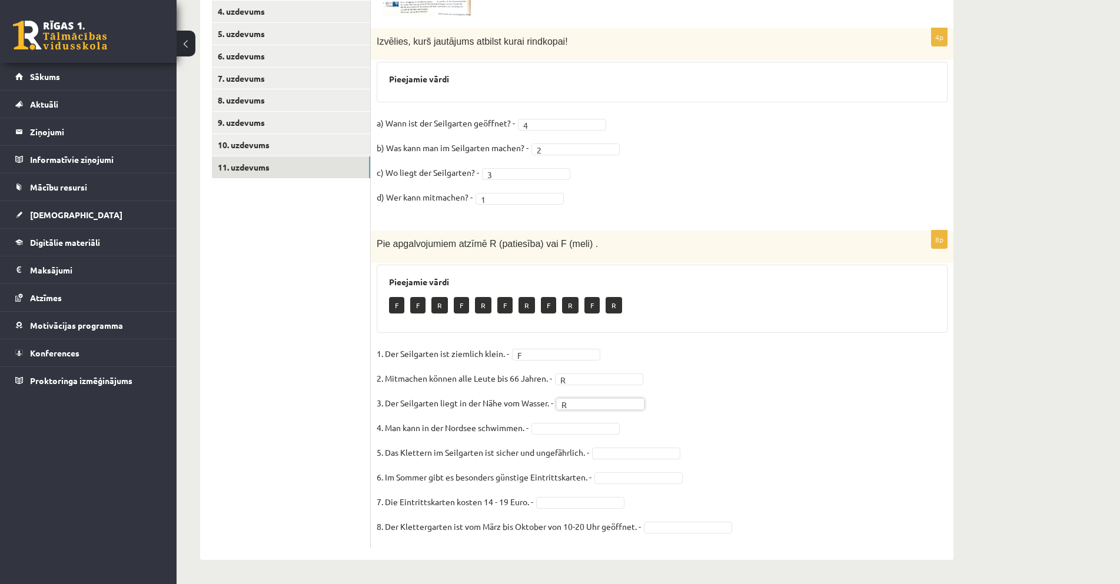
scroll to position [101, 0]
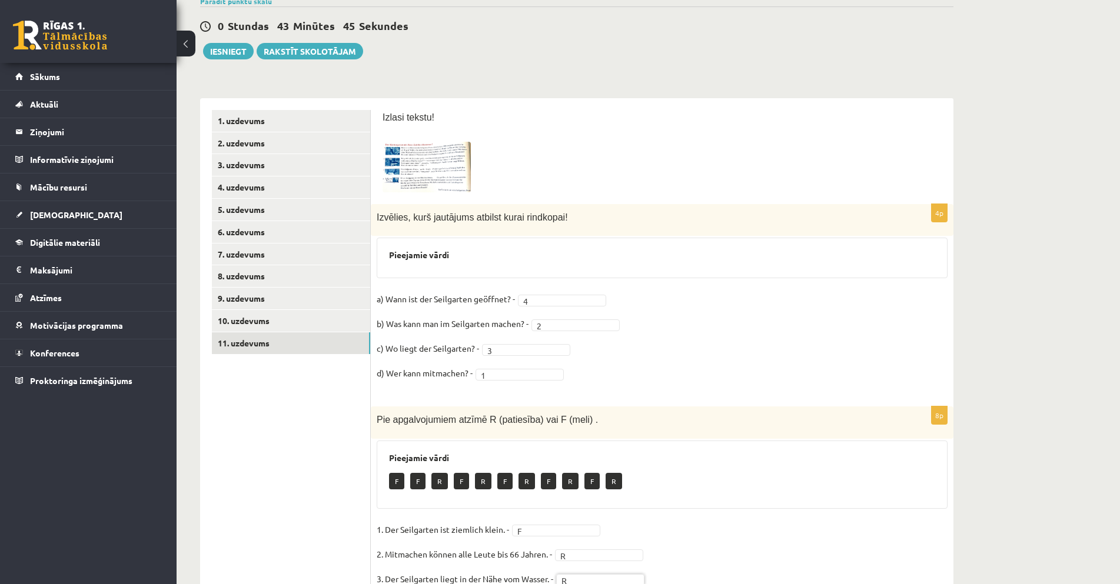
click at [421, 161] on img at bounding box center [427, 167] width 88 height 50
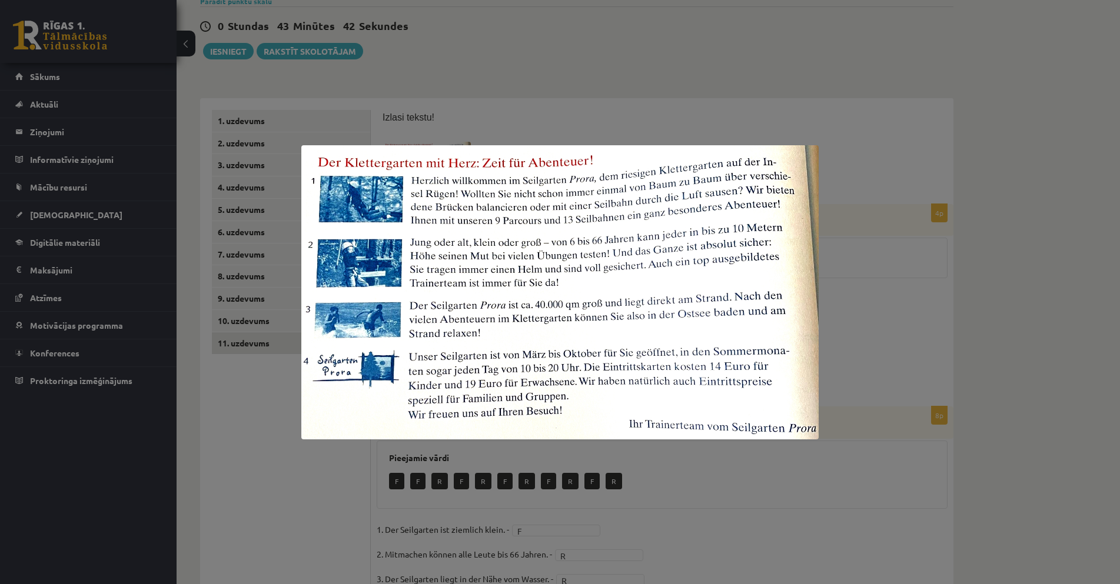
click at [838, 336] on div at bounding box center [560, 292] width 1120 height 584
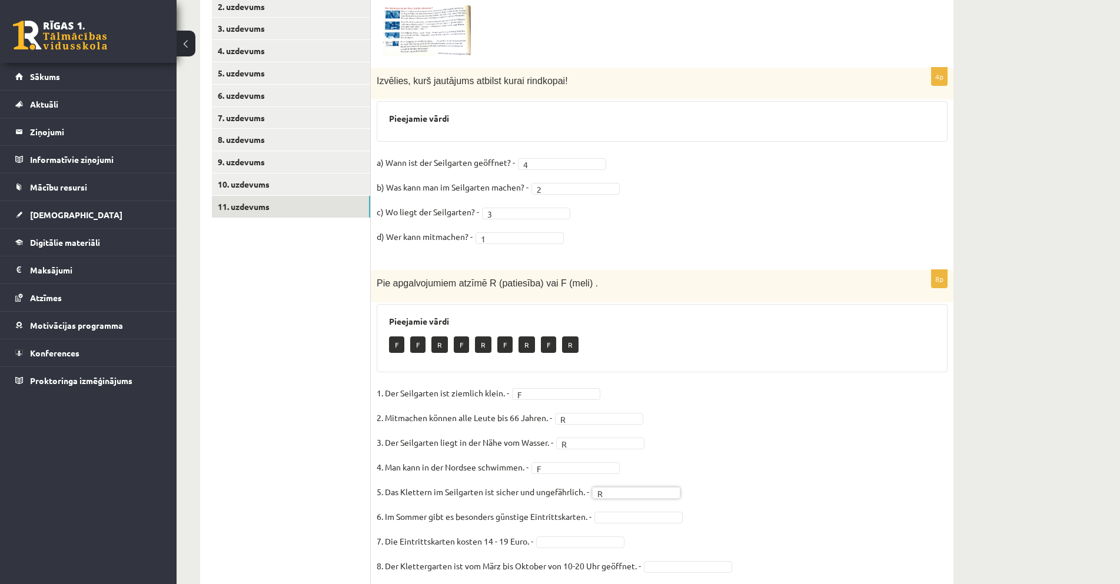
scroll to position [219, 0]
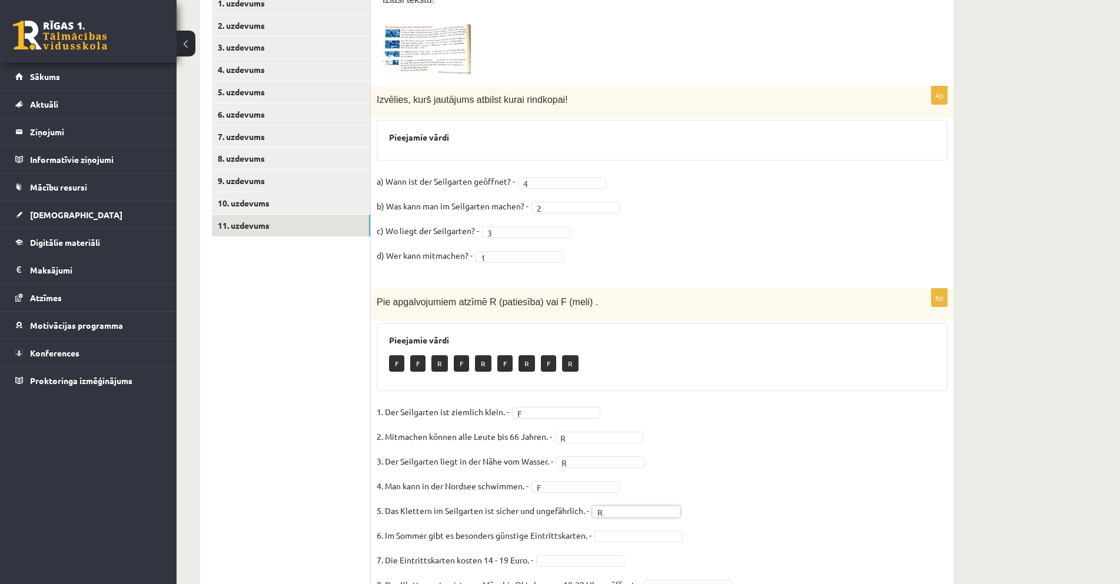
click at [434, 45] on span at bounding box center [427, 52] width 19 height 19
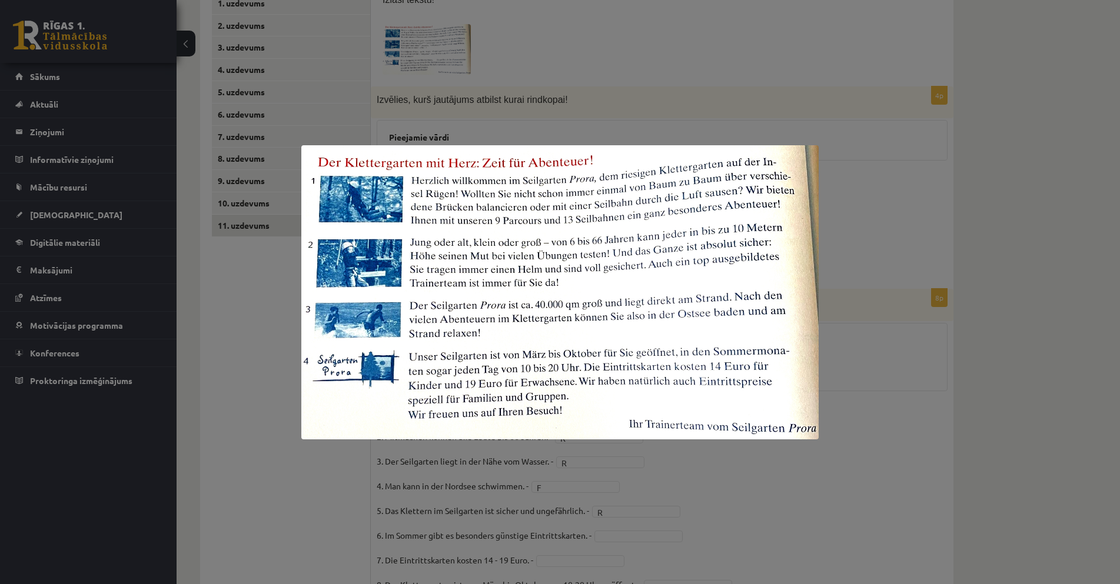
click at [925, 254] on div at bounding box center [560, 292] width 1120 height 584
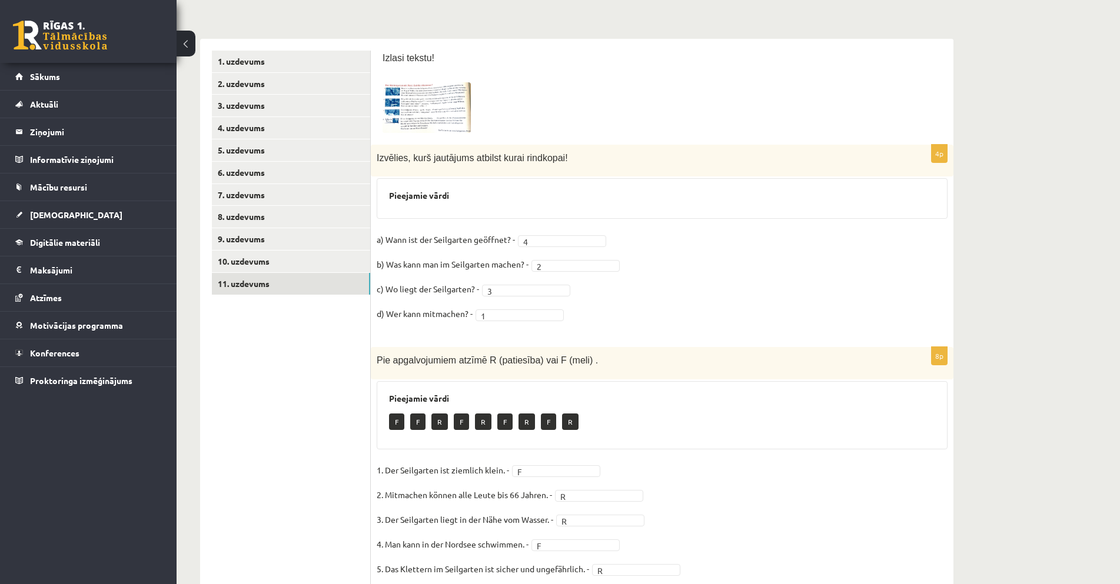
scroll to position [160, 0]
click at [455, 127] on img at bounding box center [427, 108] width 88 height 50
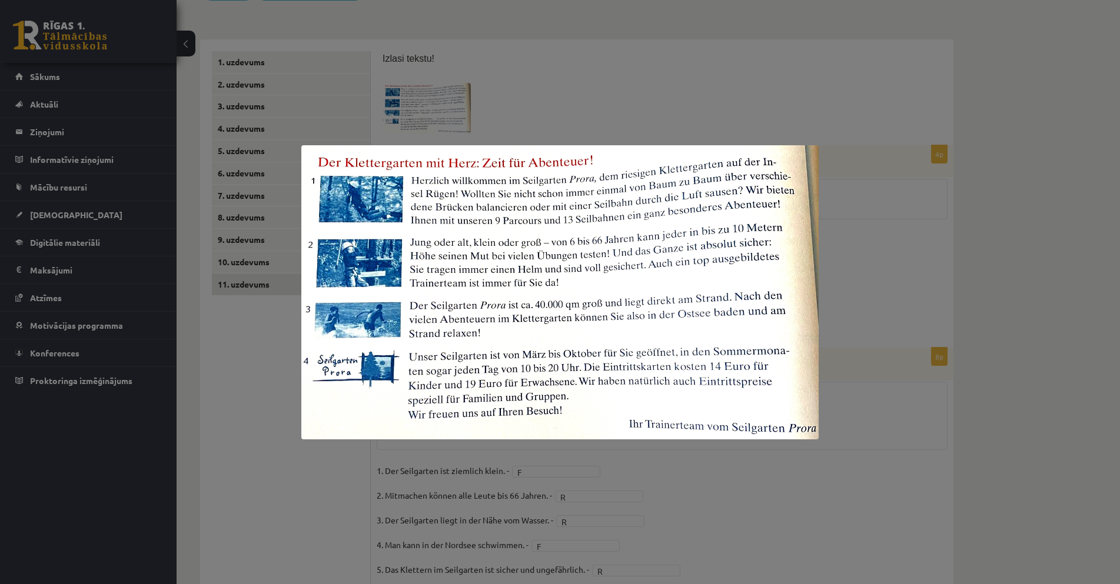
click at [882, 349] on div at bounding box center [560, 292] width 1120 height 584
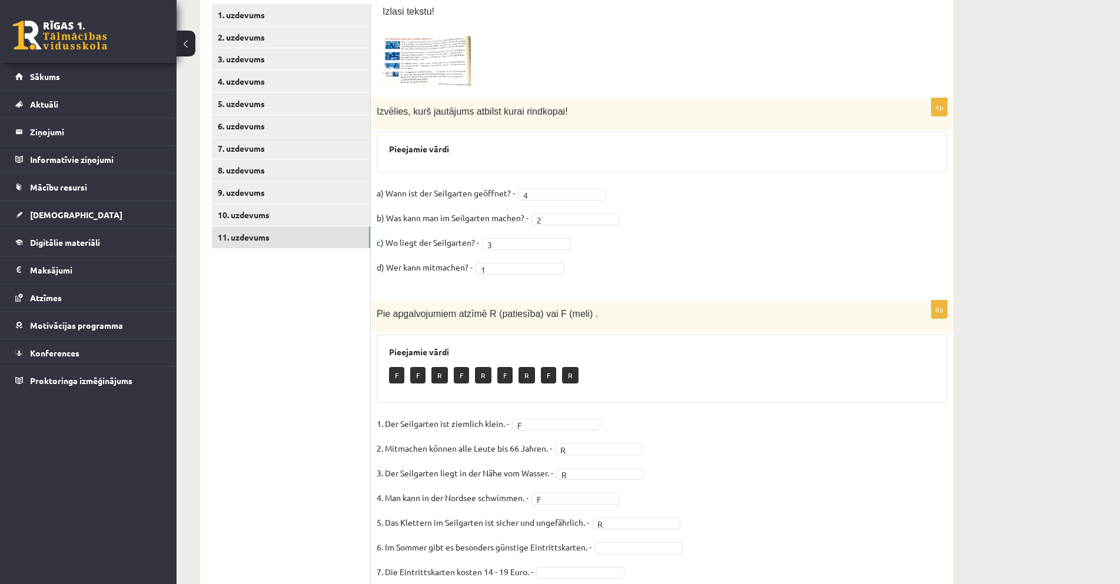
scroll to position [278, 0]
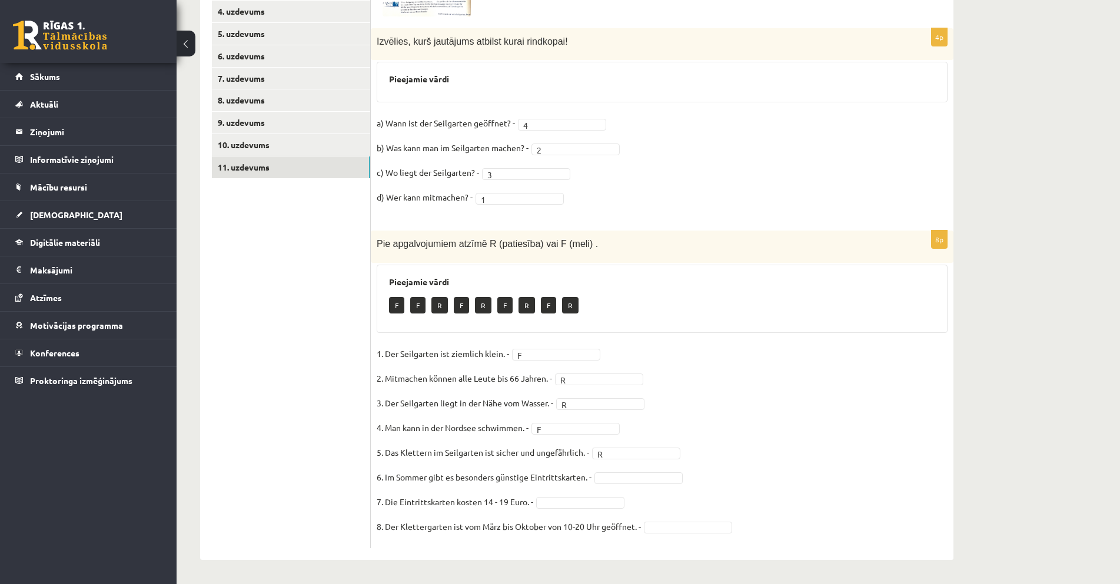
click at [618, 486] on fieldset "1. Der Seilgarten ist ziemlich klein. - F * 2. Mitmachen können alle Leute bis …" at bounding box center [662, 444] width 571 height 198
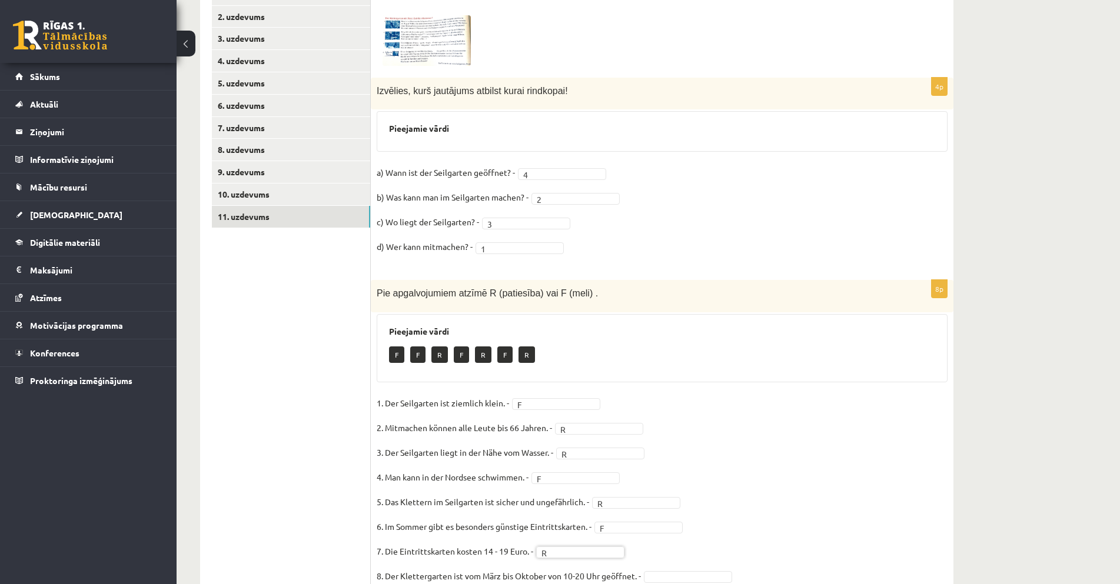
scroll to position [160, 0]
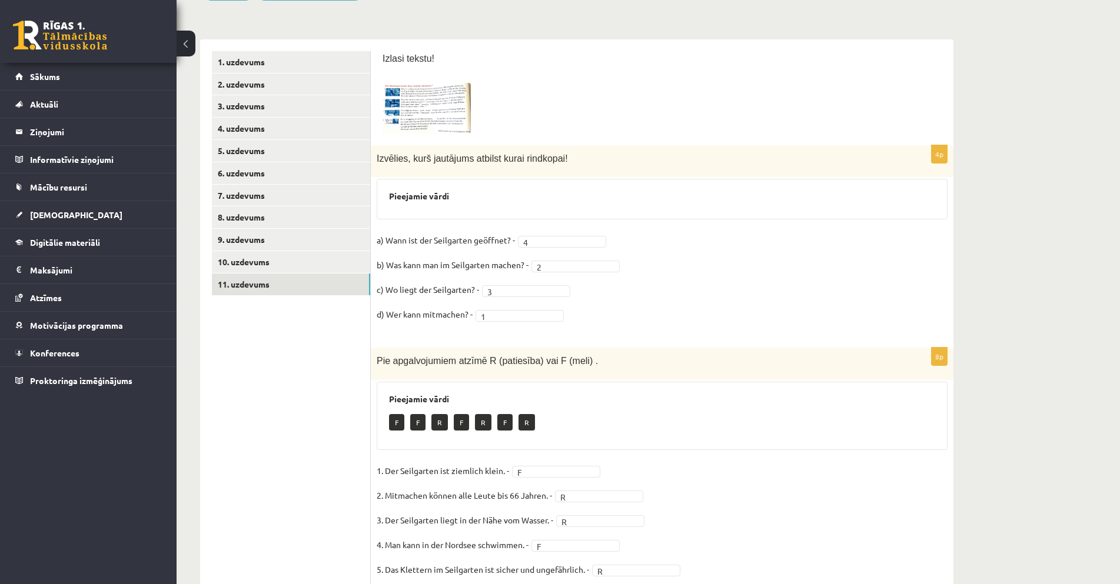
click at [435, 100] on img at bounding box center [427, 108] width 88 height 50
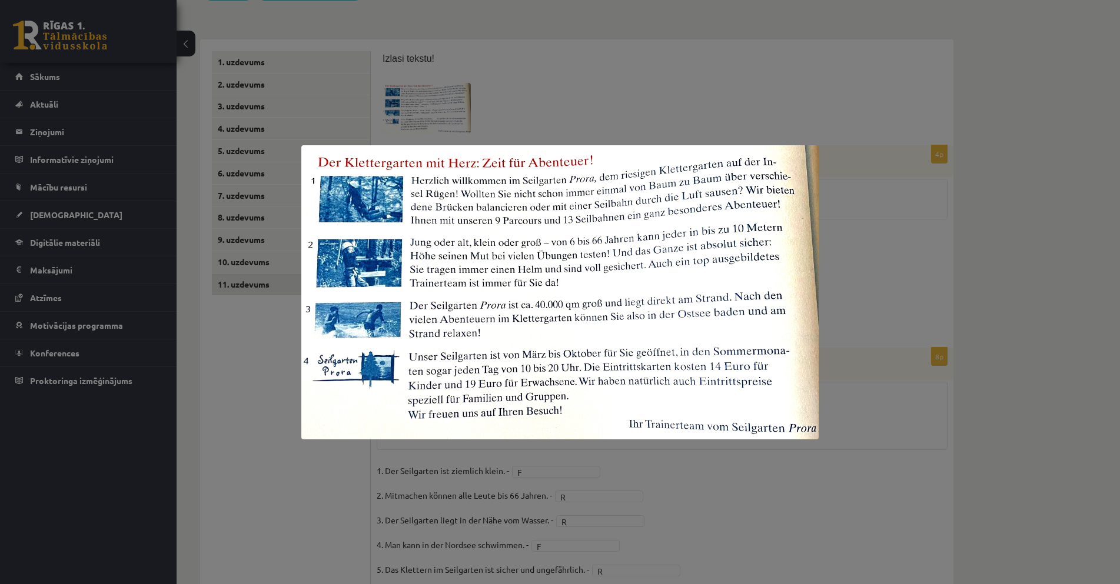
click at [716, 491] on div at bounding box center [560, 292] width 1120 height 584
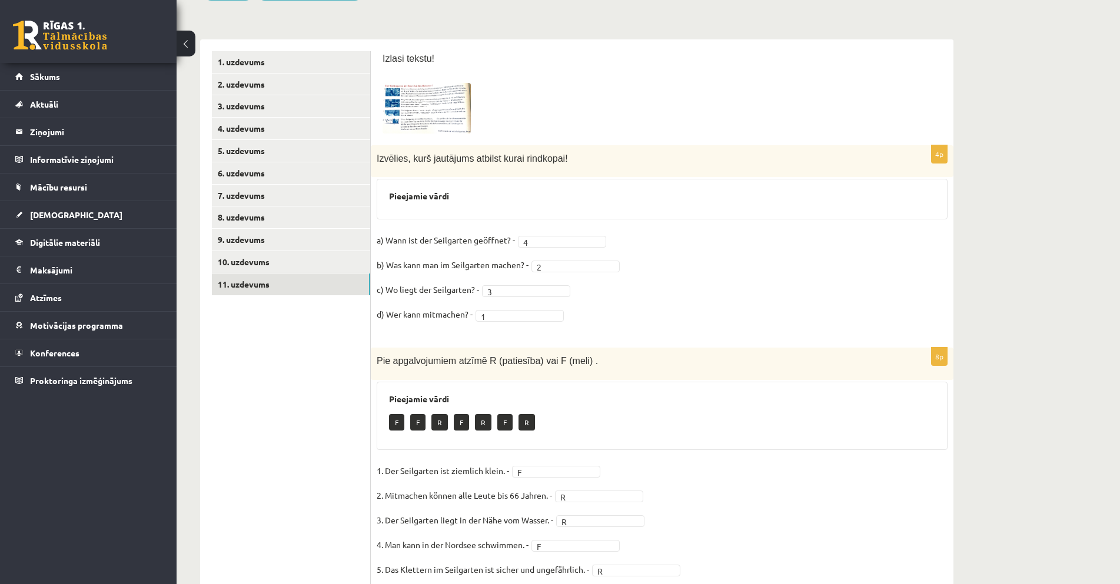
click at [441, 118] on img at bounding box center [427, 108] width 88 height 50
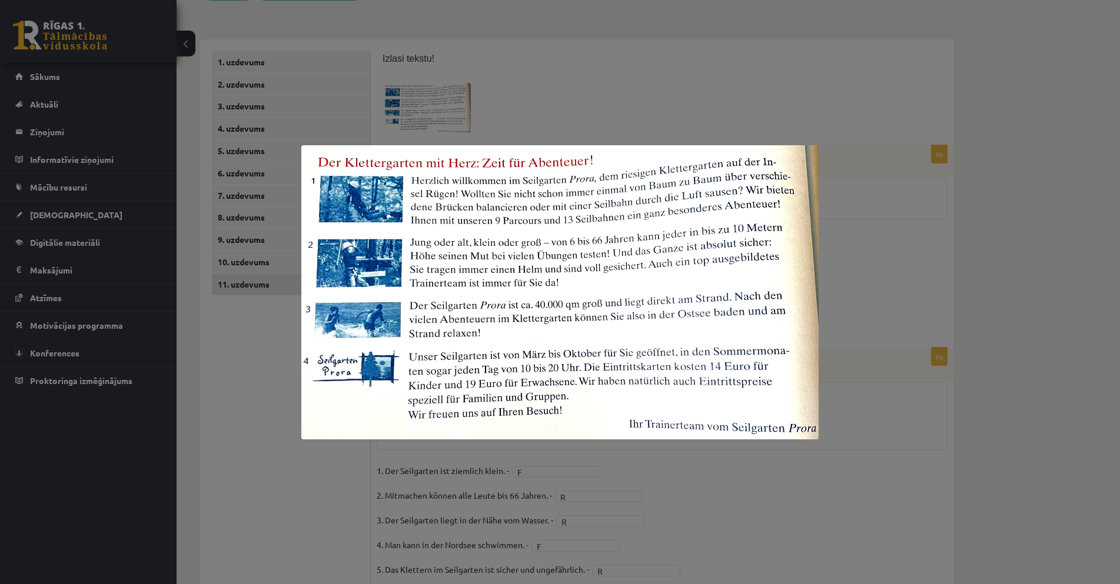
click at [757, 424] on img at bounding box center [559, 292] width 517 height 294
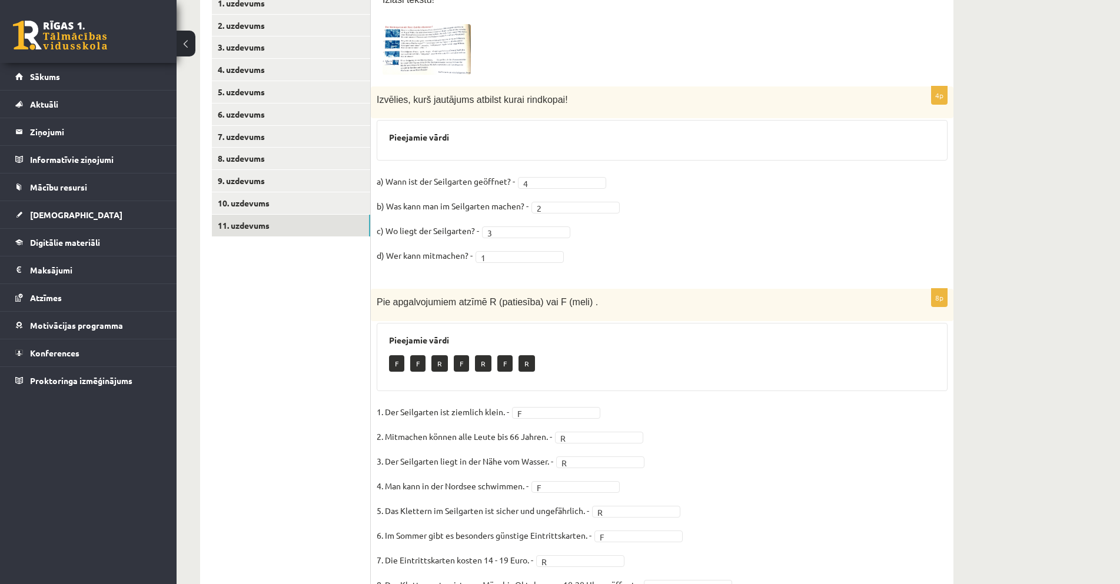
scroll to position [101, 0]
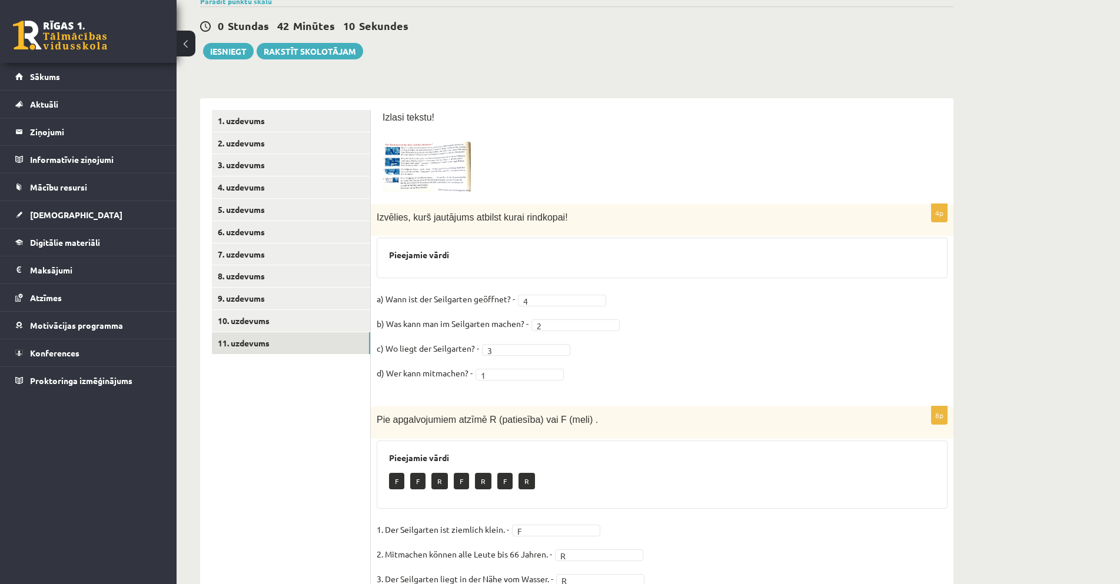
click at [460, 169] on img at bounding box center [427, 167] width 88 height 50
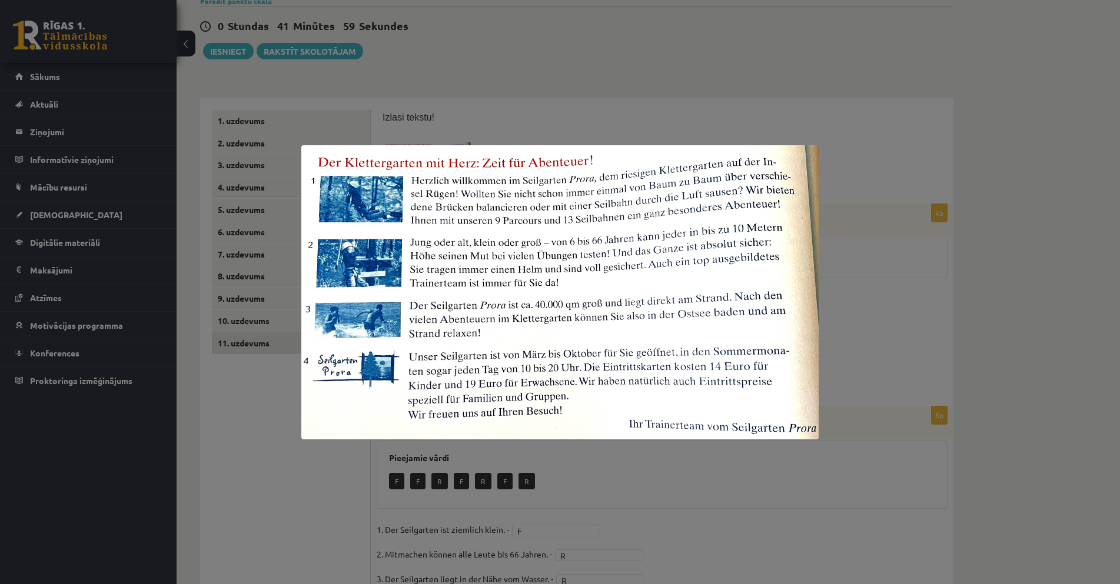
click at [888, 366] on div at bounding box center [560, 292] width 1120 height 584
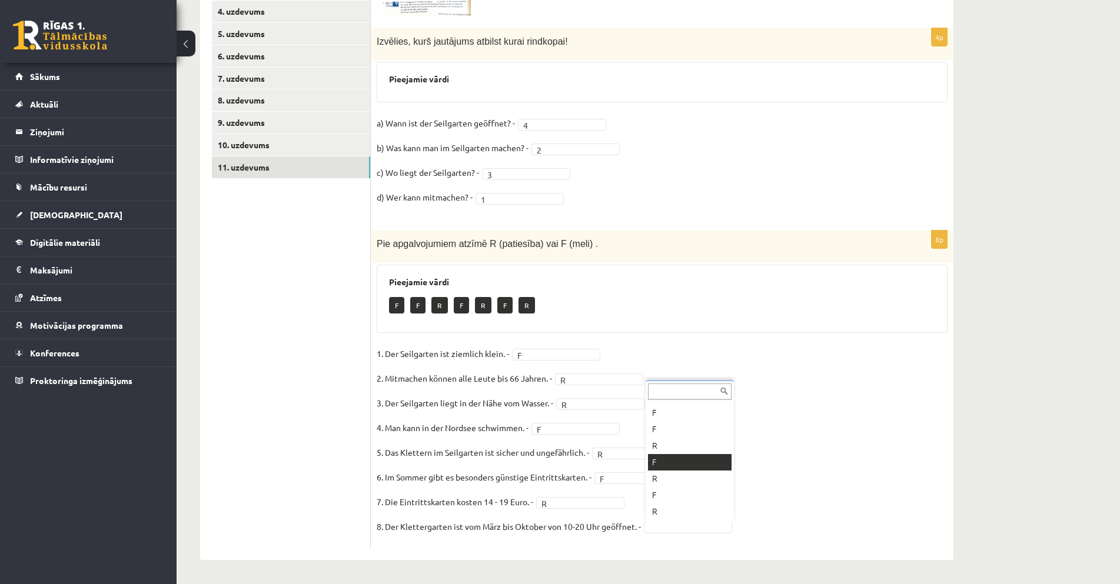
scroll to position [0, 0]
click at [660, 395] on input "text" at bounding box center [690, 392] width 84 height 16
click at [315, 148] on link "10. uzdevums" at bounding box center [291, 145] width 158 height 22
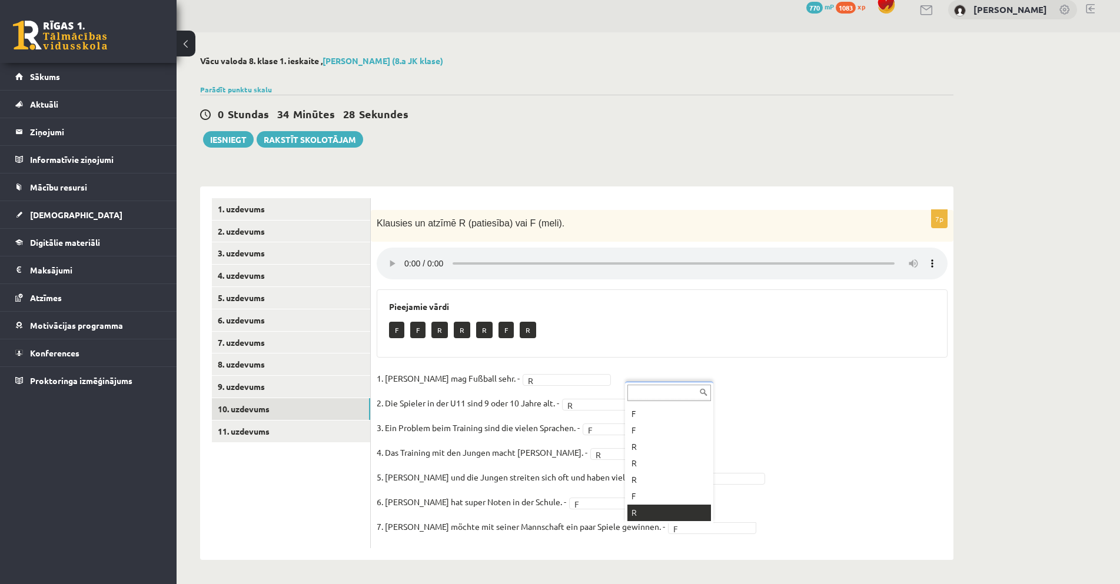
scroll to position [14, 0]
click at [804, 483] on fieldset "1. [PERSON_NAME] mag Fußball sehr. - R * 2. Die Spieler in der U11 sind 9 oder …" at bounding box center [662, 456] width 571 height 173
click at [273, 429] on link "11. uzdevums" at bounding box center [291, 432] width 158 height 22
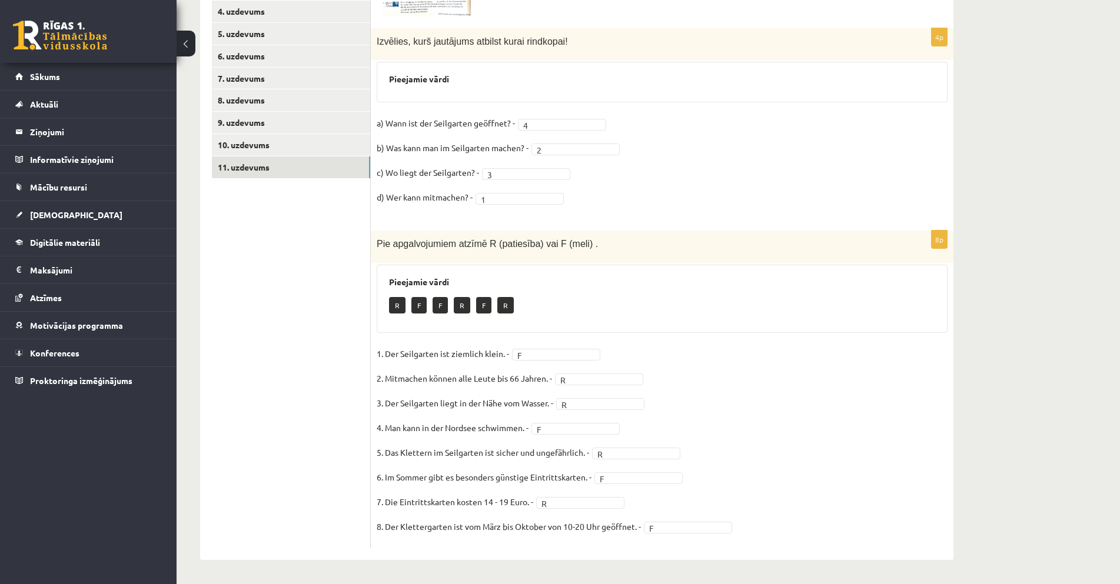
scroll to position [0, 0]
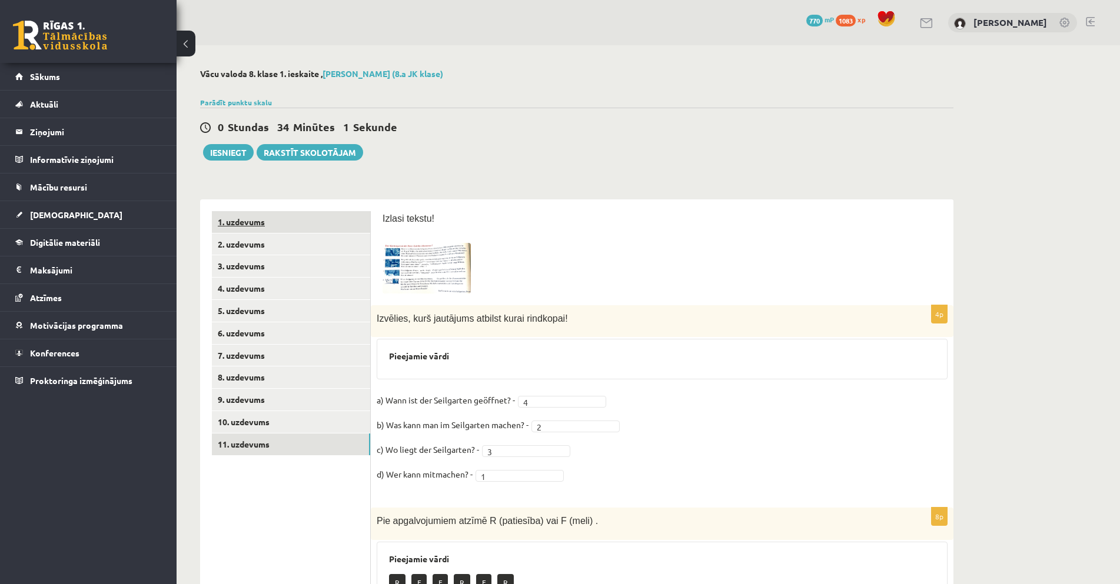
click at [290, 218] on link "1. uzdevums" at bounding box center [291, 222] width 158 height 22
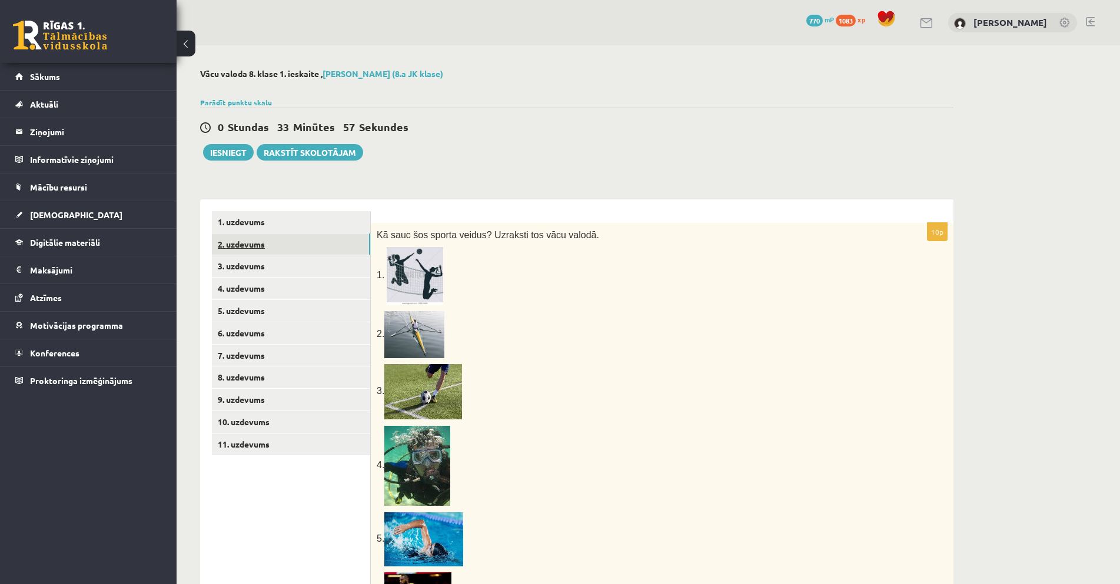
click at [277, 244] on link "2. uzdevums" at bounding box center [291, 245] width 158 height 22
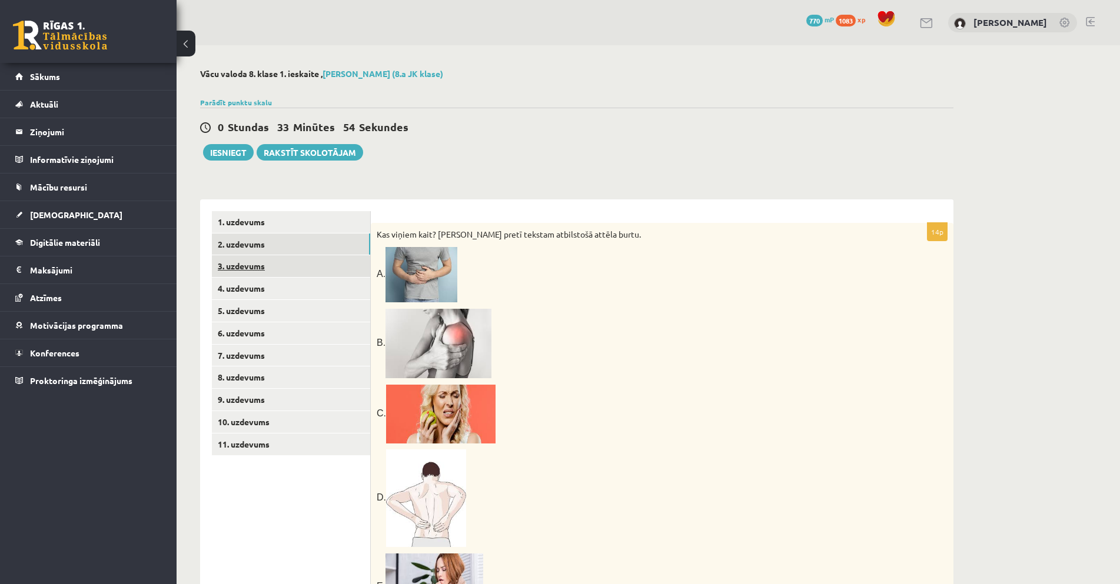
click at [300, 260] on link "3. uzdevums" at bounding box center [291, 266] width 158 height 22
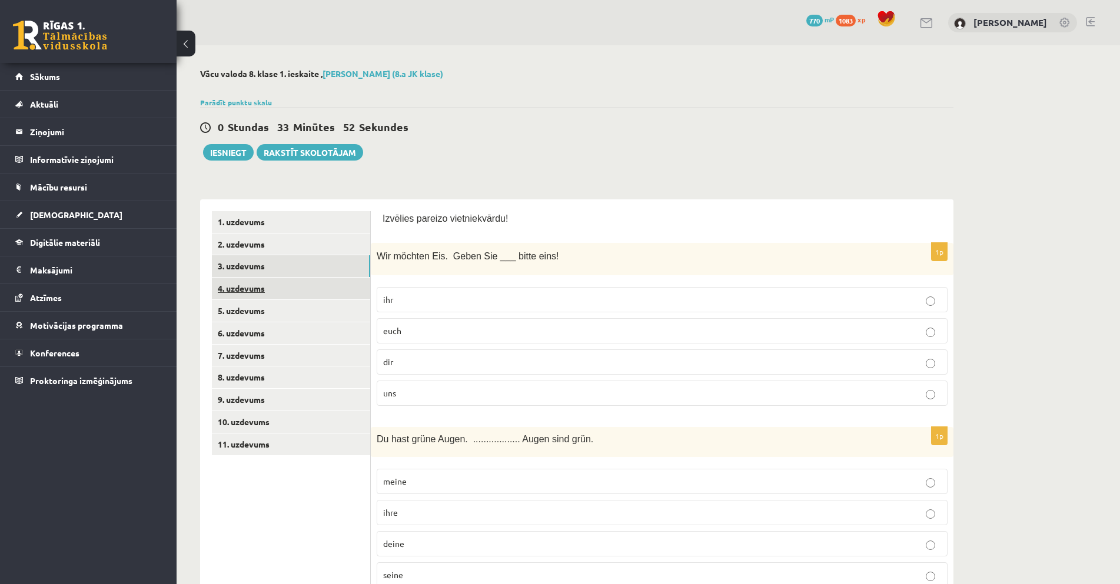
click at [336, 291] on link "4. uzdevums" at bounding box center [291, 289] width 158 height 22
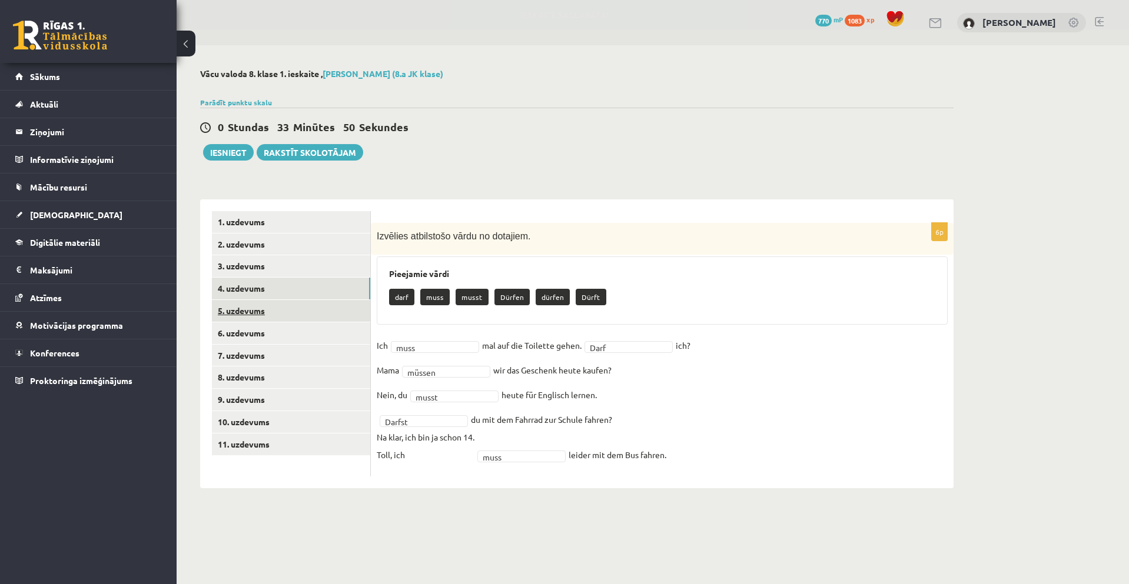
click at [260, 318] on link "5. uzdevums" at bounding box center [291, 311] width 158 height 22
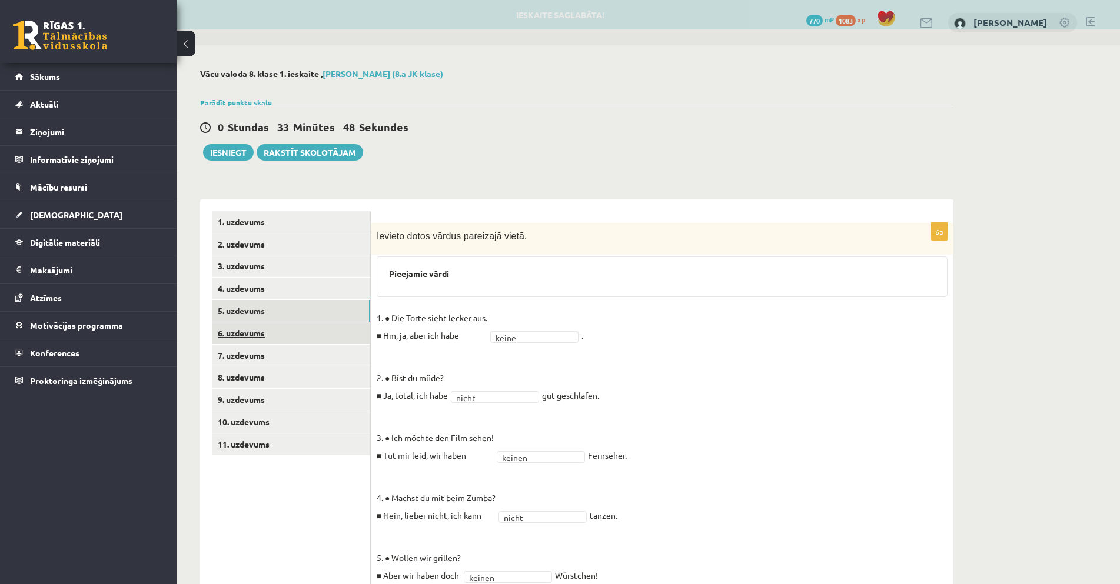
click at [314, 338] on link "6. uzdevums" at bounding box center [291, 333] width 158 height 22
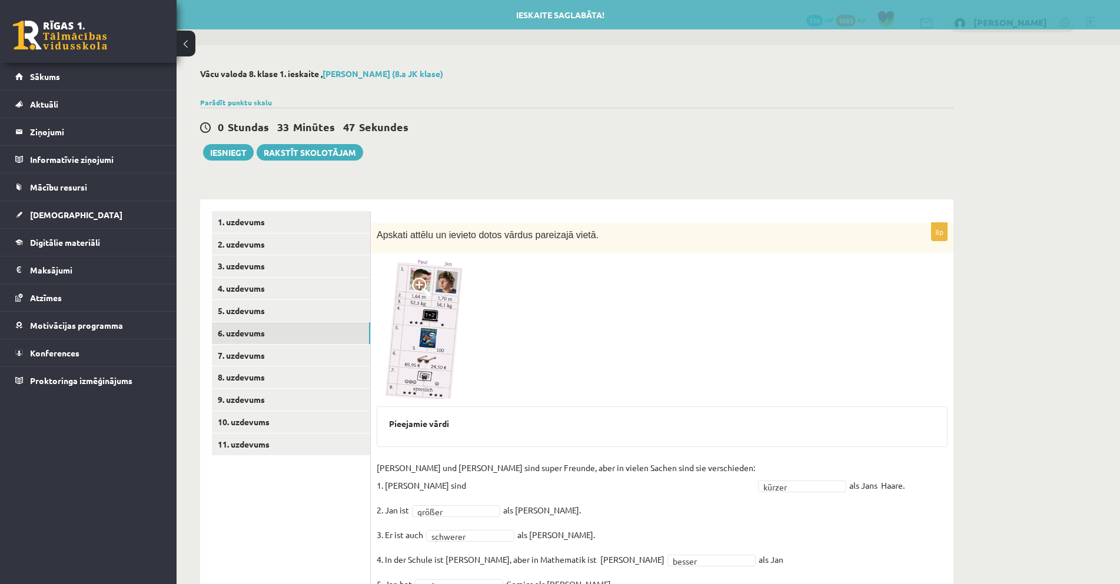
scroll to position [118, 0]
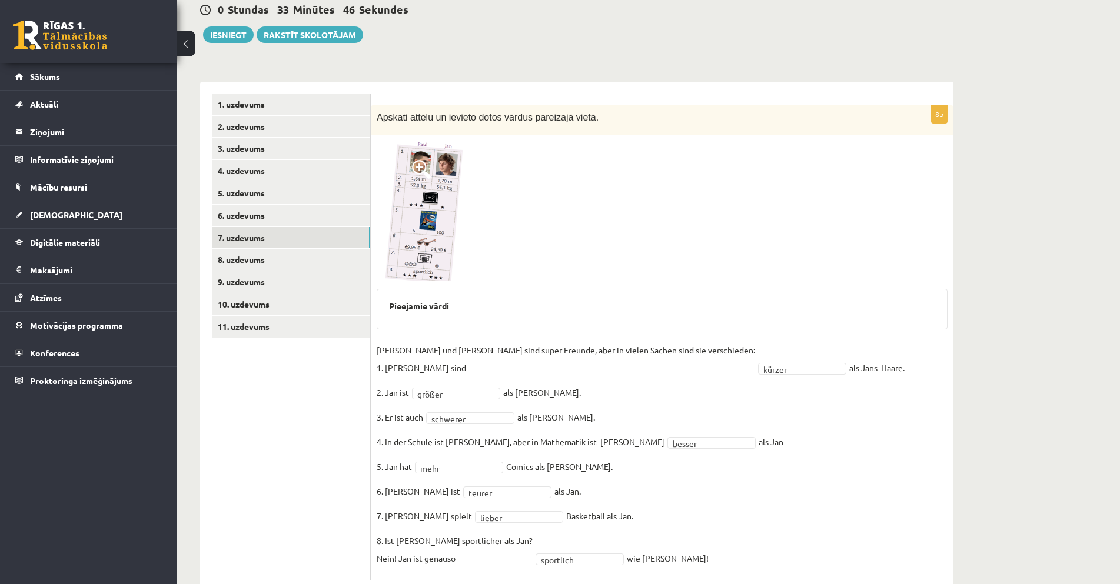
click at [298, 234] on link "7. uzdevums" at bounding box center [291, 238] width 158 height 22
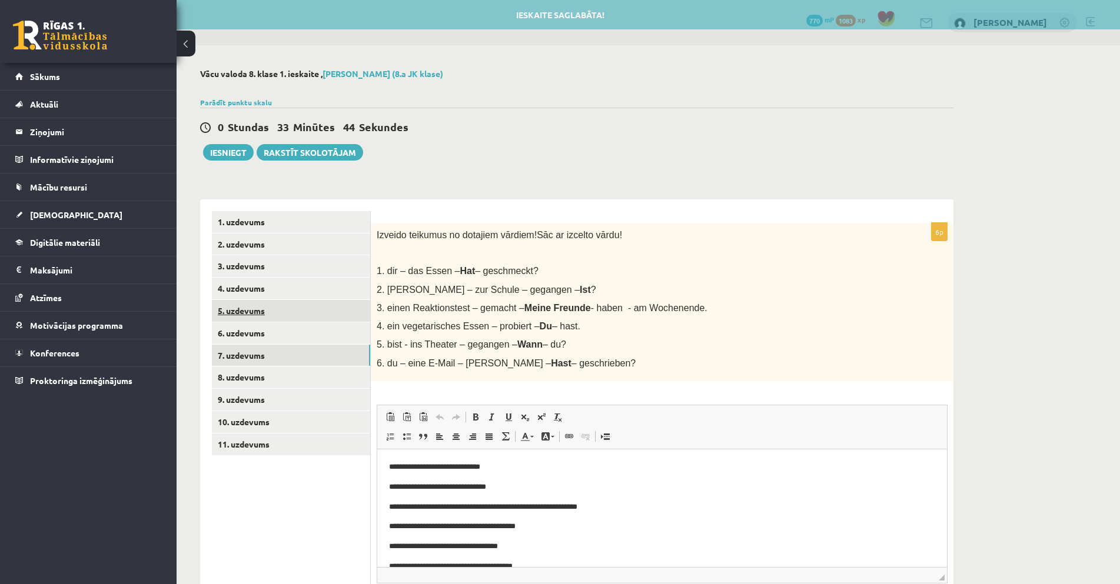
scroll to position [0, 0]
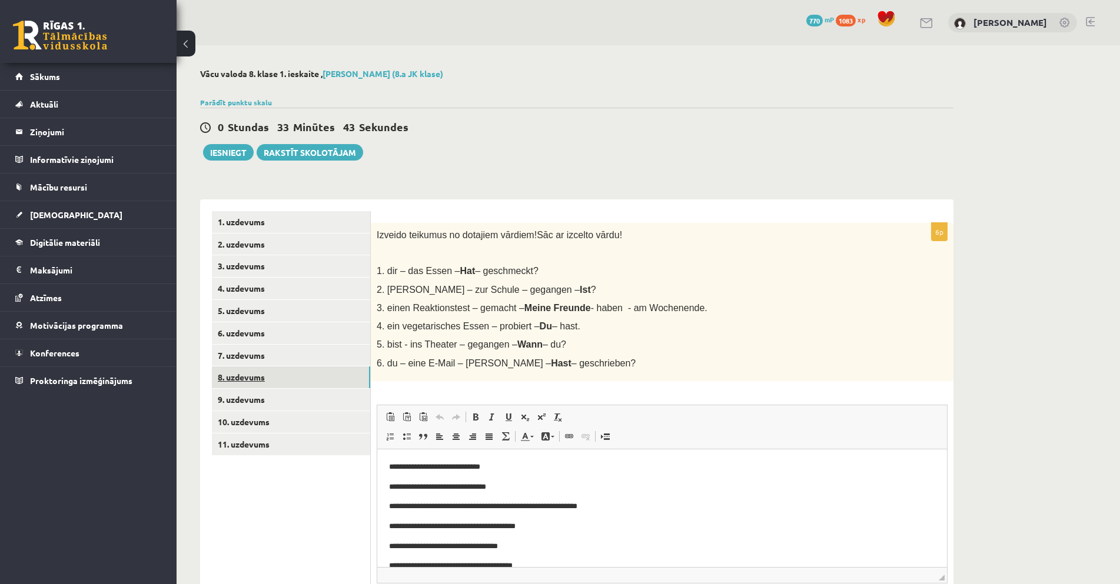
click at [292, 383] on link "8. uzdevums" at bounding box center [291, 378] width 158 height 22
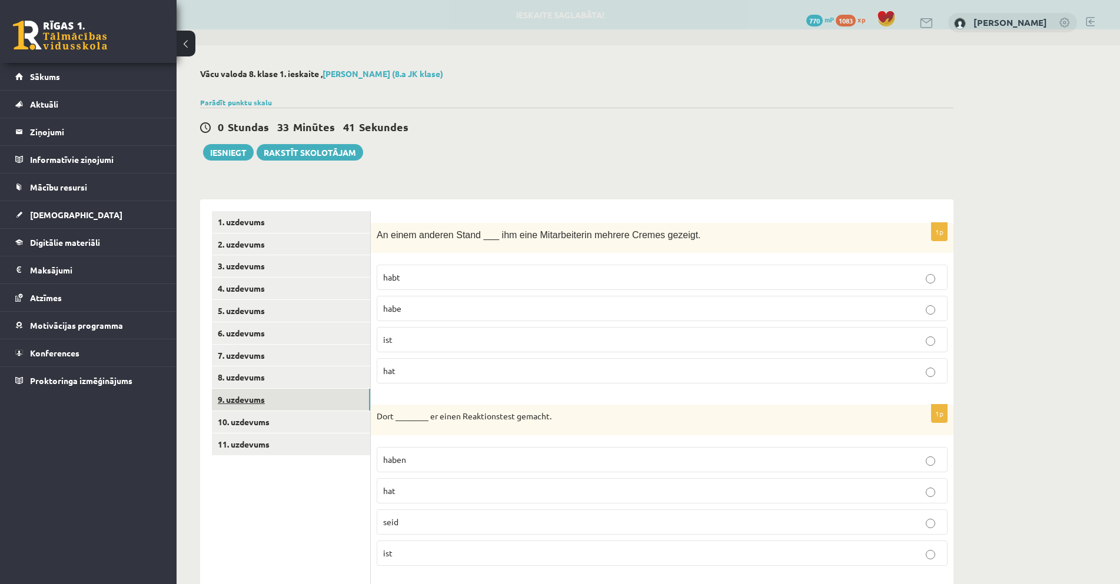
click at [341, 403] on link "9. uzdevums" at bounding box center [291, 400] width 158 height 22
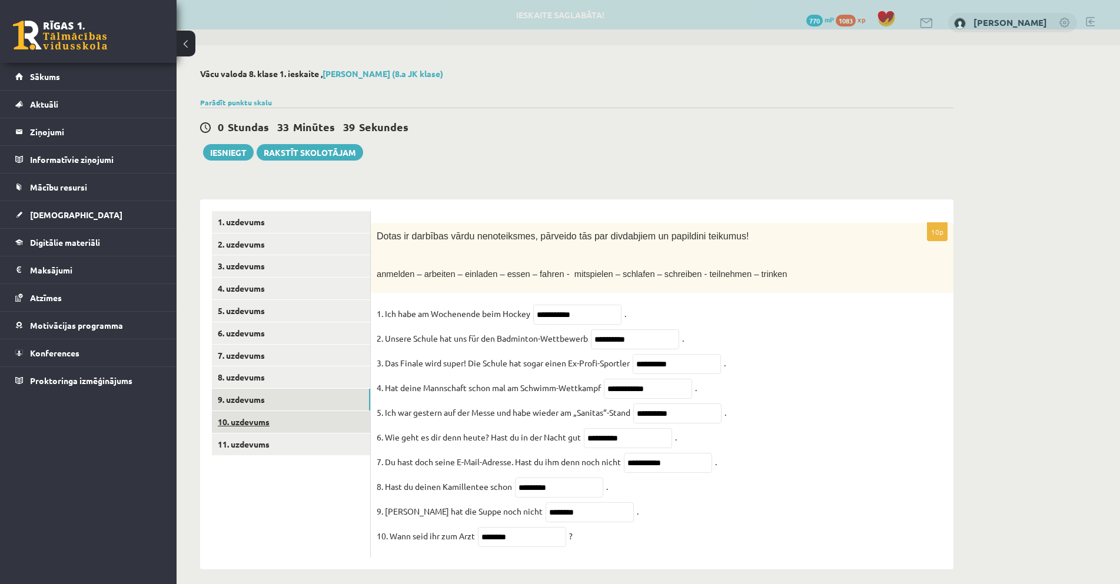
click at [324, 420] on link "10. uzdevums" at bounding box center [291, 422] width 158 height 22
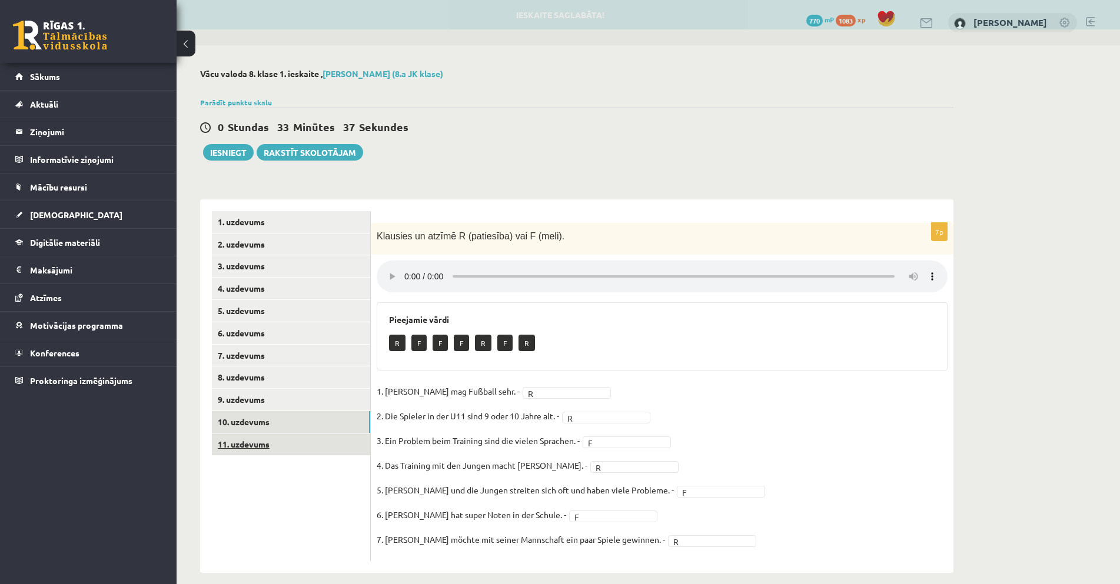
click at [311, 451] on link "11. uzdevums" at bounding box center [291, 445] width 158 height 22
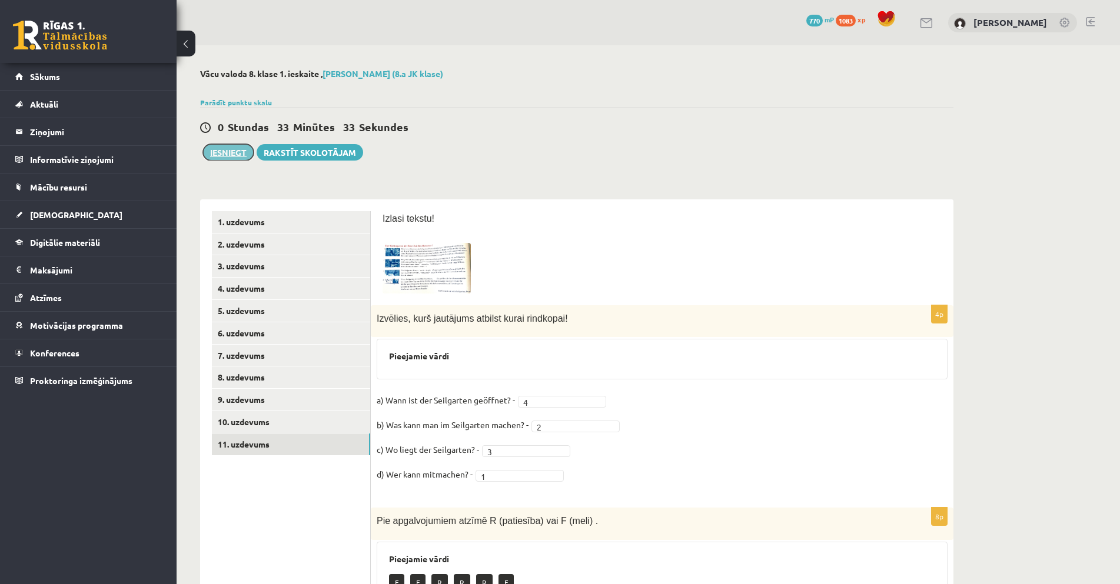
click at [236, 152] on button "Iesniegt" at bounding box center [228, 152] width 51 height 16
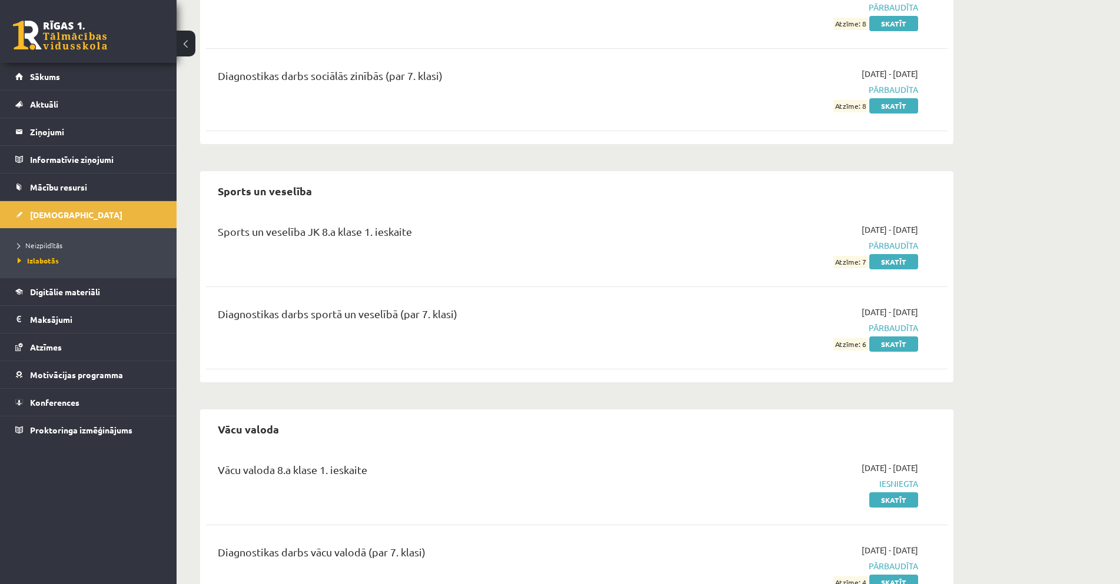
scroll to position [2589, 0]
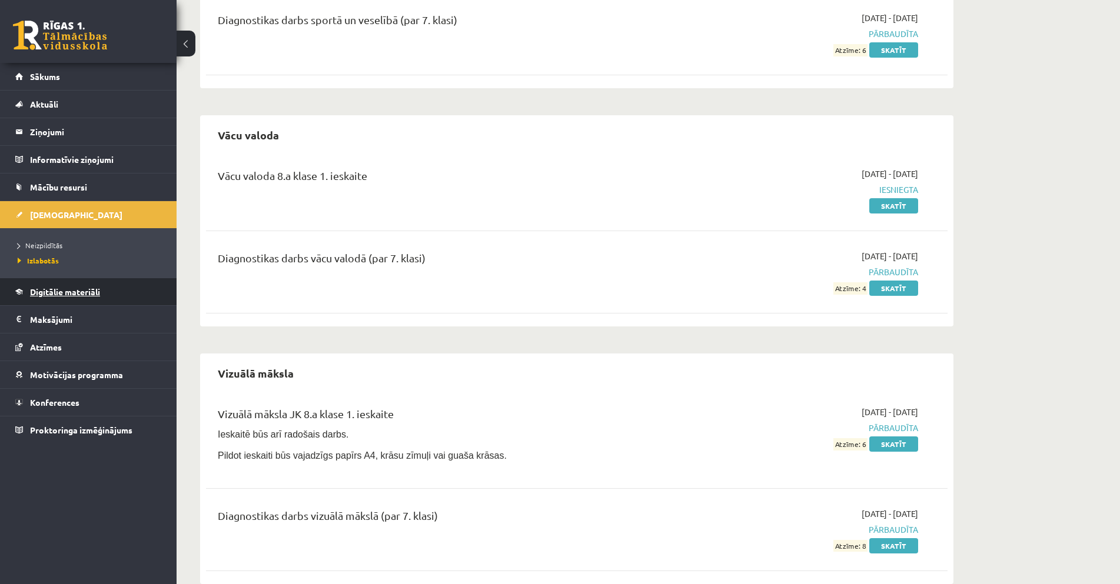
click at [127, 294] on link "Digitālie materiāli" at bounding box center [88, 291] width 147 height 27
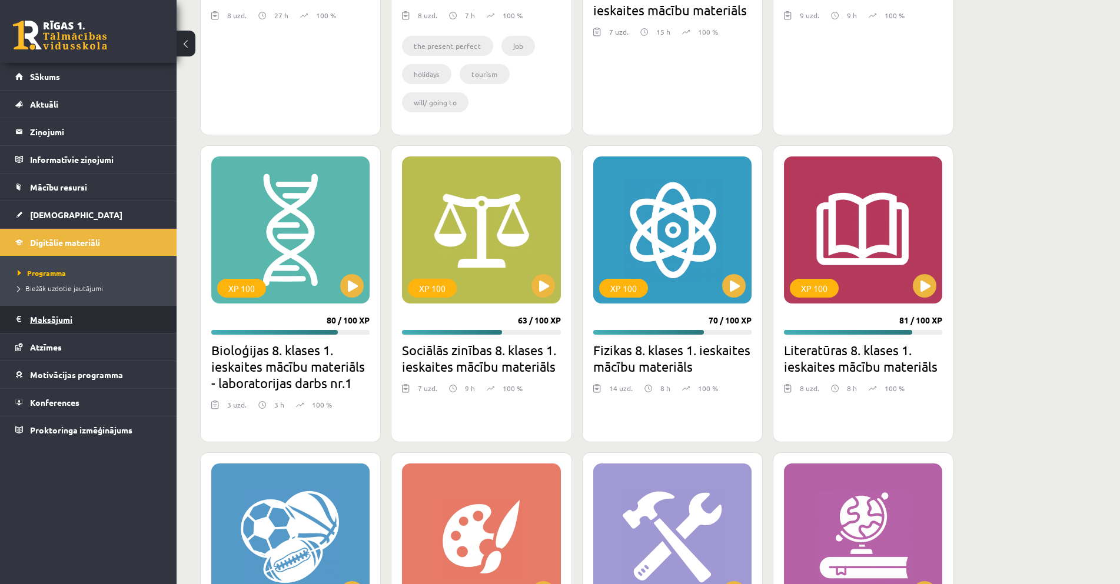
scroll to position [1670, 0]
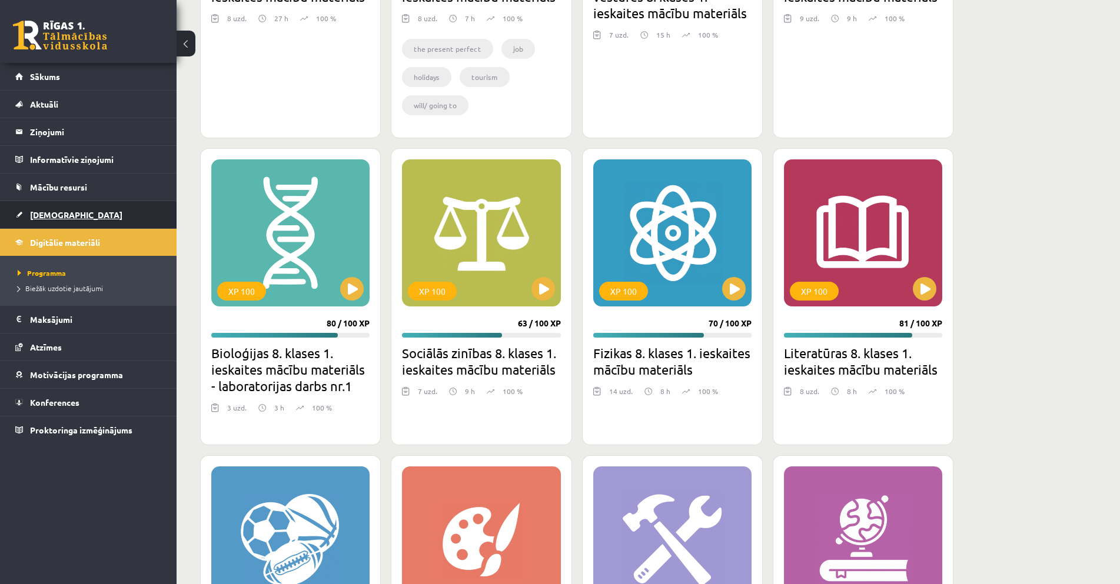
click at [62, 212] on span "[DEMOGRAPHIC_DATA]" at bounding box center [76, 214] width 92 height 11
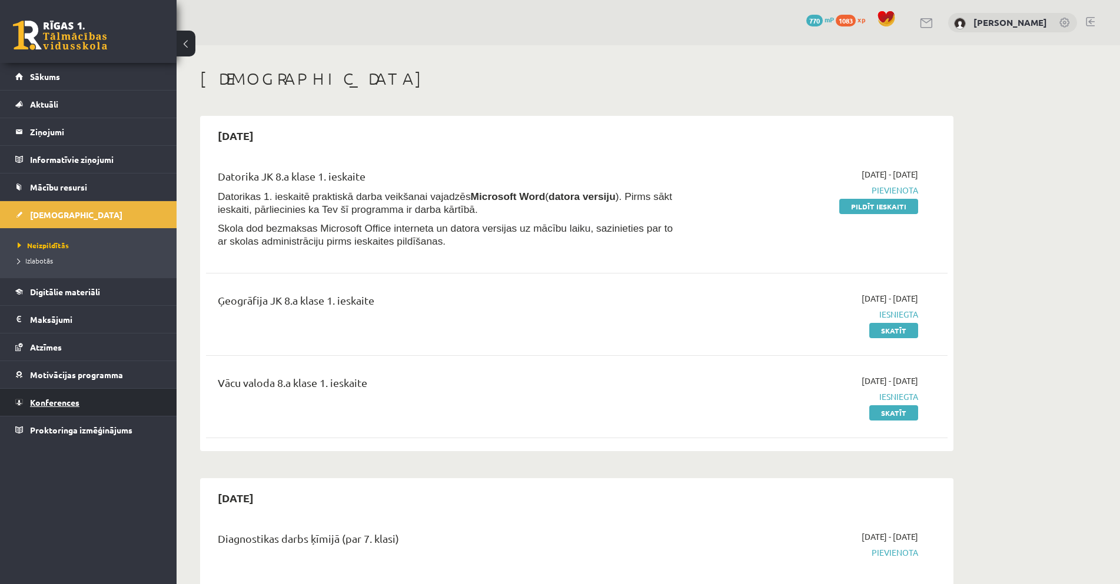
click at [148, 400] on link "Konferences" at bounding box center [88, 402] width 147 height 27
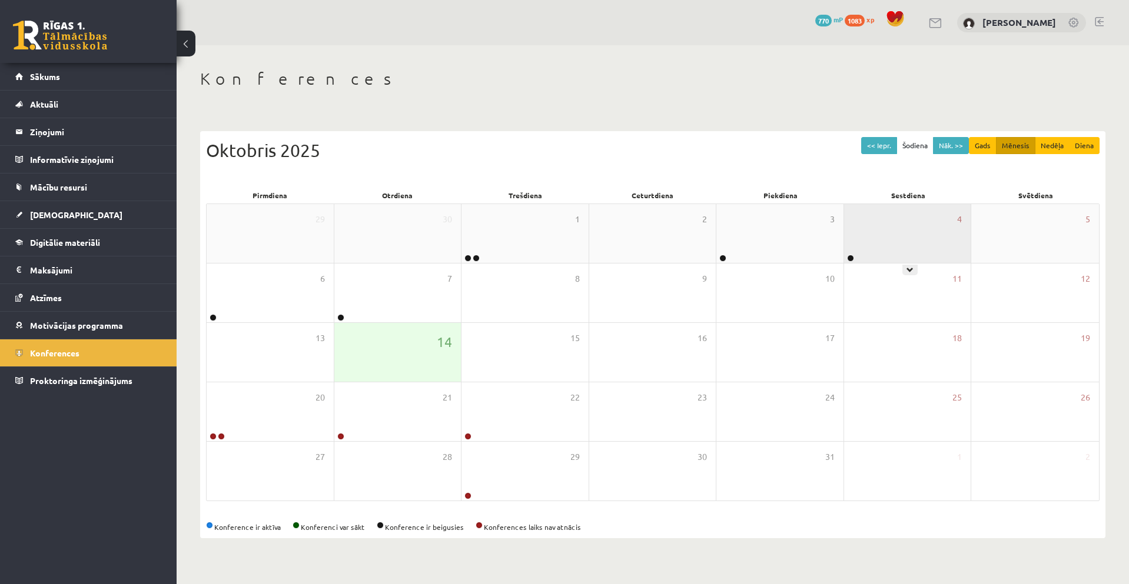
click at [873, 250] on div "4" at bounding box center [907, 233] width 127 height 59
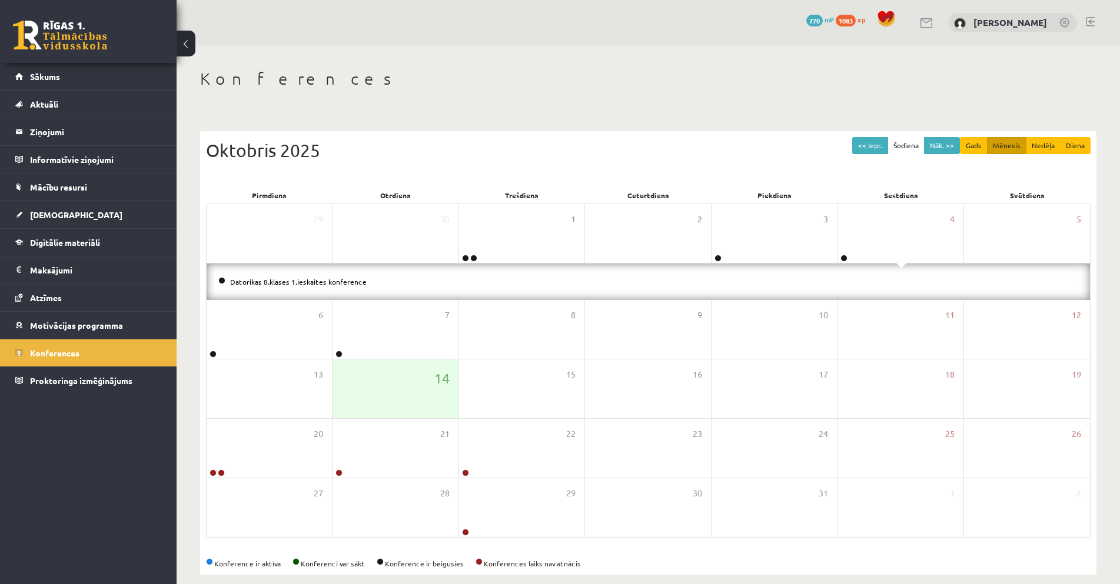
click at [850, 282] on li "Datorikas 8.klases 1.ieskaites konference" at bounding box center [648, 281] width 860 height 13
click at [362, 284] on li "Datorikas 8.klases 1.ieskaites konference" at bounding box center [648, 281] width 860 height 13
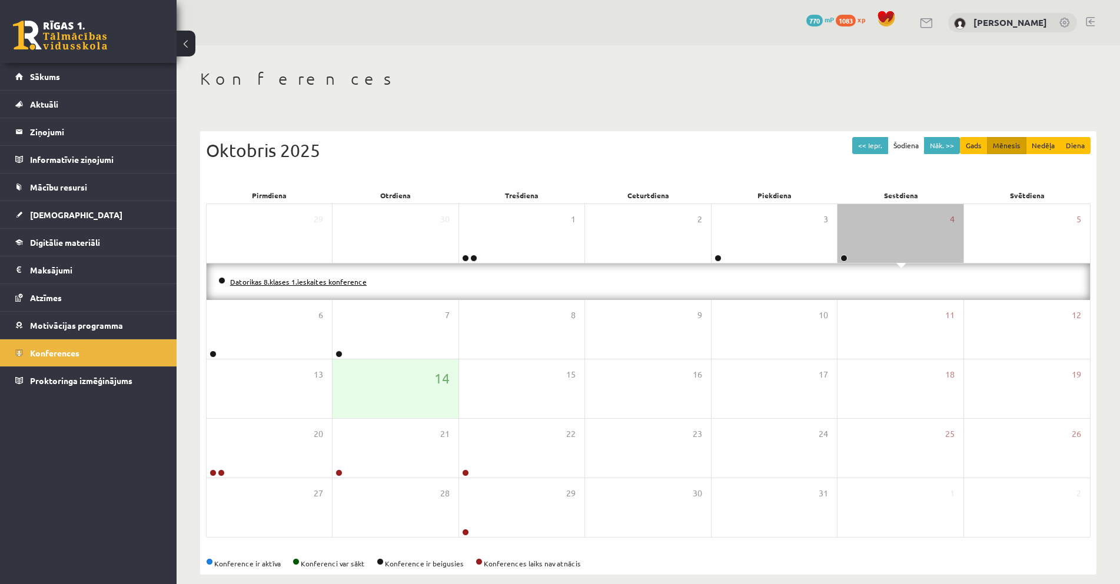
click at [354, 284] on link "Datorikas 8.klases 1.ieskaites konference" at bounding box center [298, 281] width 137 height 9
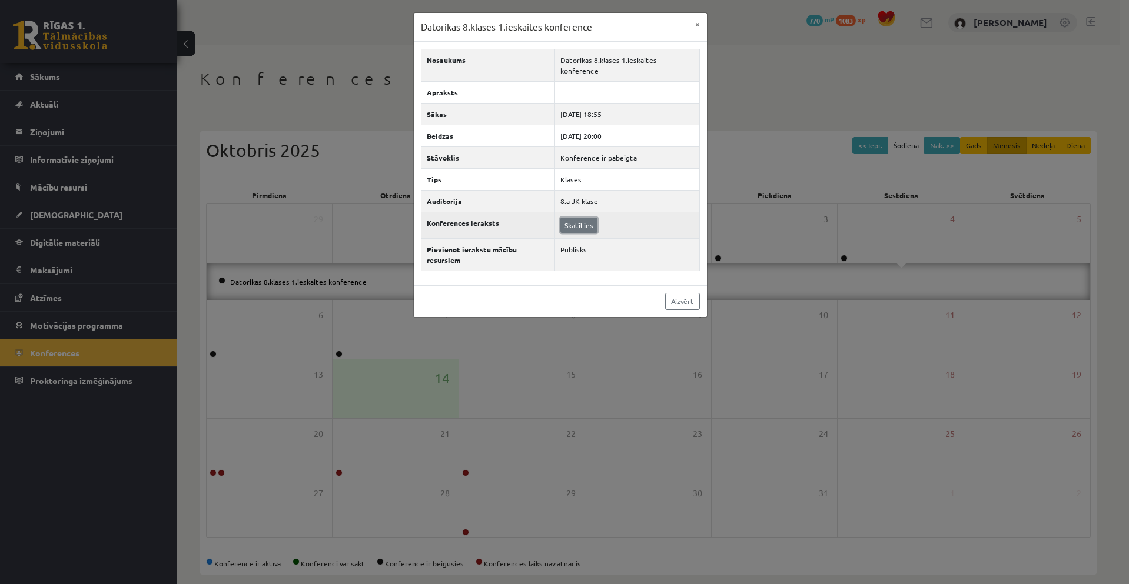
click at [574, 218] on link "Skatīties" at bounding box center [578, 225] width 37 height 15
